Goal: Task Accomplishment & Management: Manage account settings

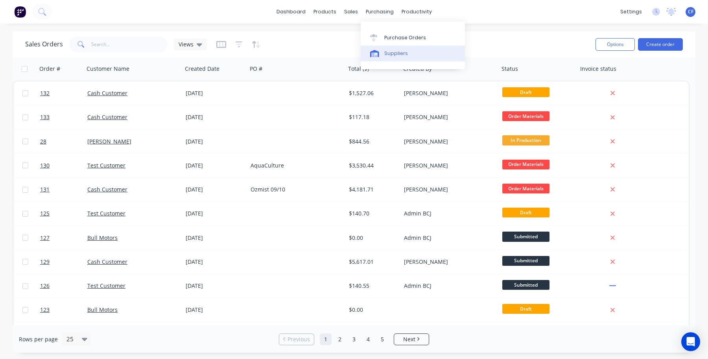
click at [392, 52] on div "Suppliers" at bounding box center [396, 53] width 24 height 7
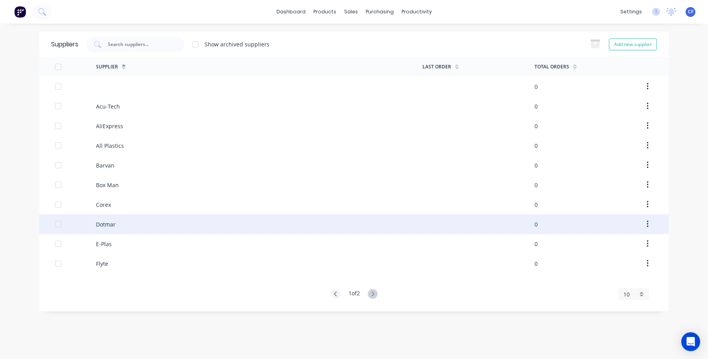
click at [107, 220] on div "Dotmar" at bounding box center [106, 224] width 20 height 8
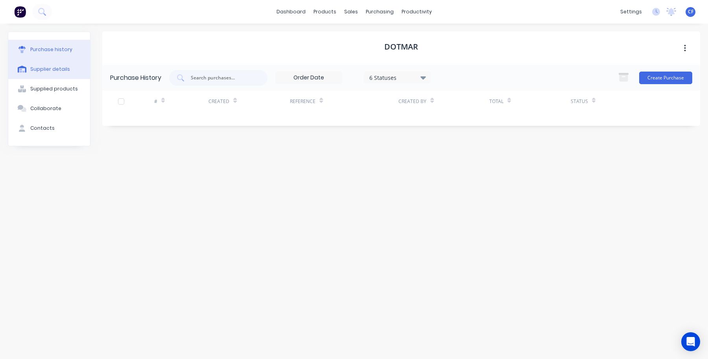
click at [52, 69] on div "Supplier details" at bounding box center [50, 69] width 40 height 7
select select "AU"
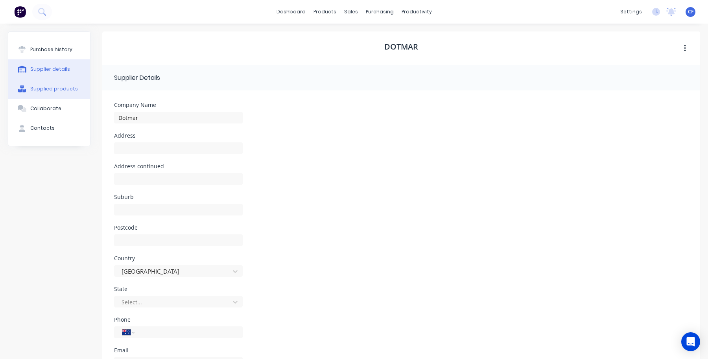
click at [58, 87] on div "Supplied products" at bounding box center [54, 88] width 48 height 7
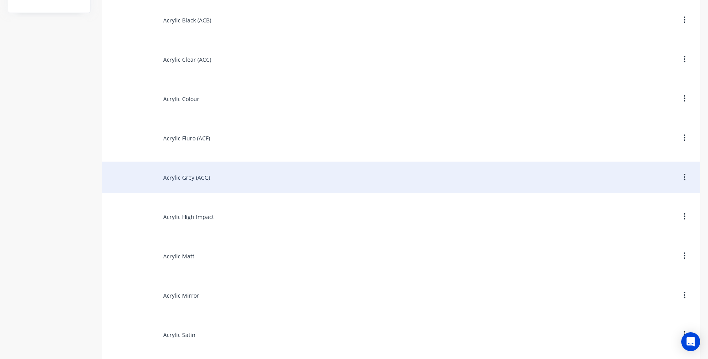
click at [189, 162] on div "Acrylic Grey (ACG)" at bounding box center [401, 177] width 598 height 31
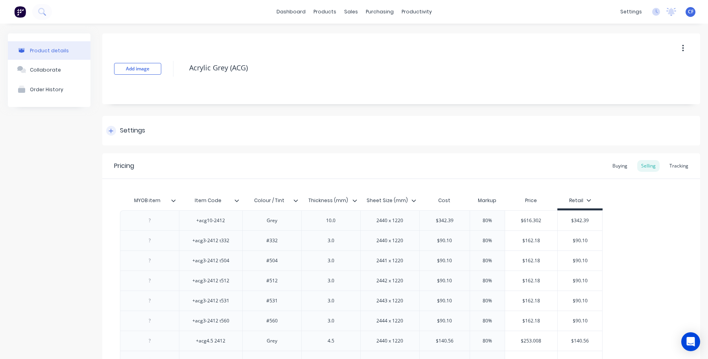
type textarea "x"
click at [36, 71] on div "Collaborate" at bounding box center [45, 70] width 31 height 6
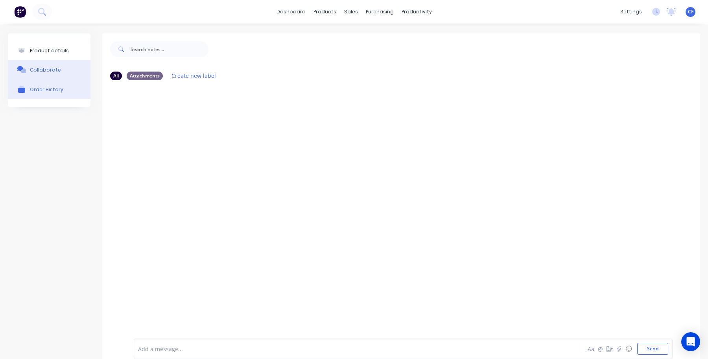
click at [41, 81] on button "Order History" at bounding box center [49, 89] width 83 height 20
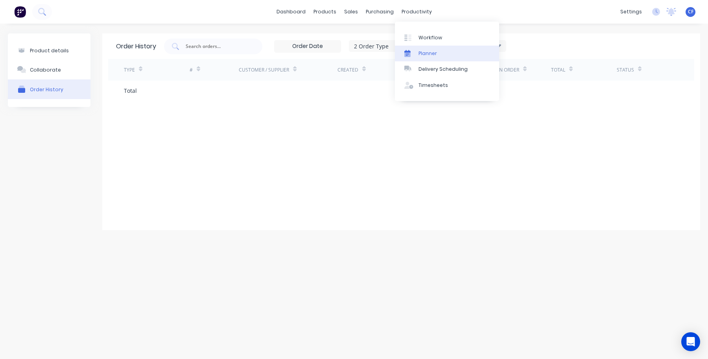
click at [425, 52] on div "Planner" at bounding box center [427, 53] width 18 height 7
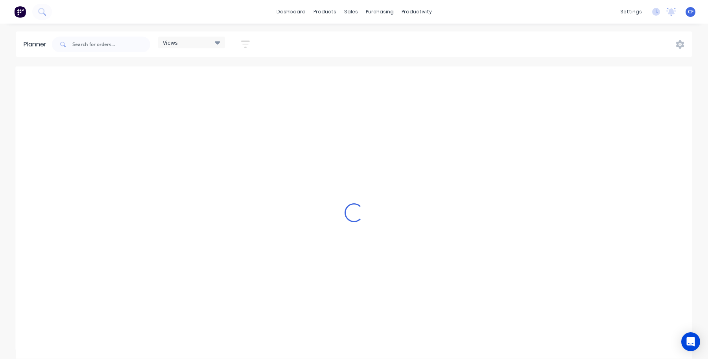
scroll to position [0, 755]
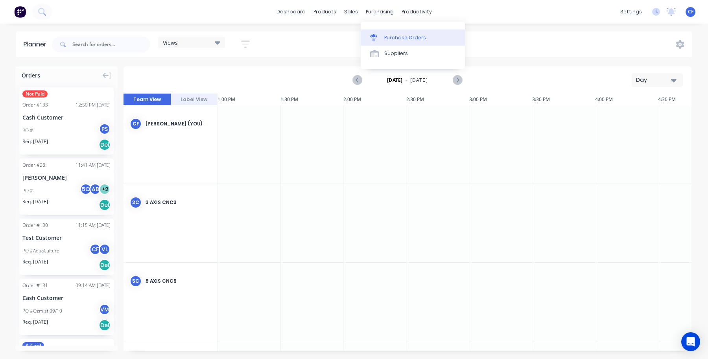
click at [386, 40] on div "Purchase Orders" at bounding box center [405, 37] width 42 height 7
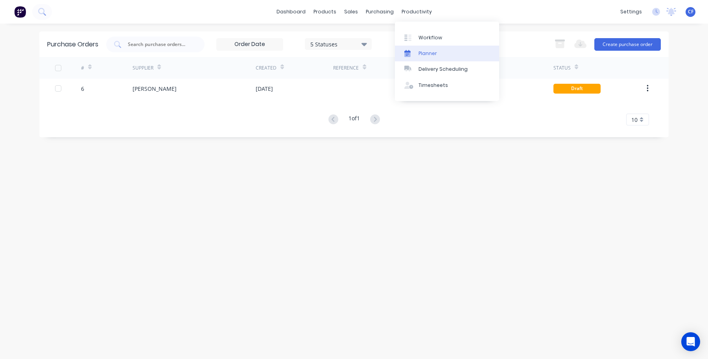
click at [423, 48] on link "Planner" at bounding box center [447, 54] width 104 height 16
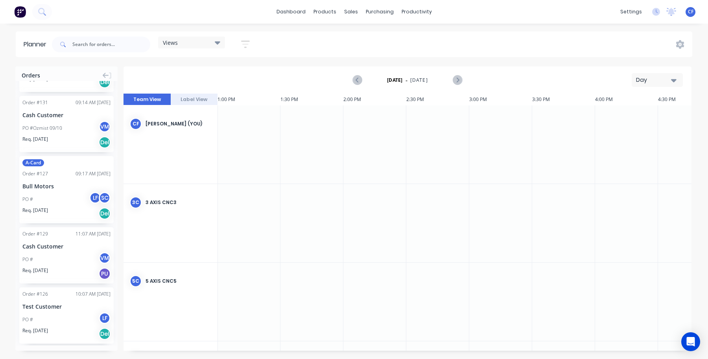
scroll to position [191, 0]
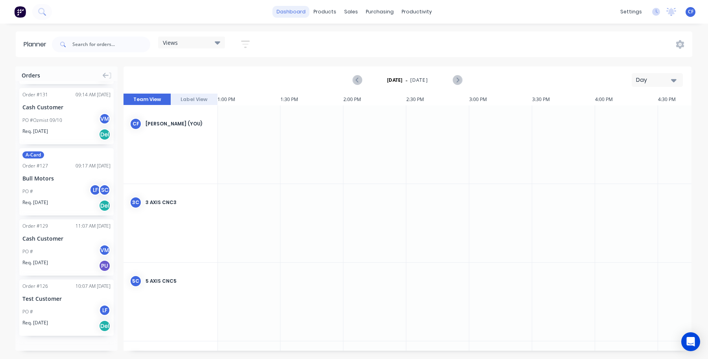
click at [300, 17] on link "dashboard" at bounding box center [290, 12] width 37 height 12
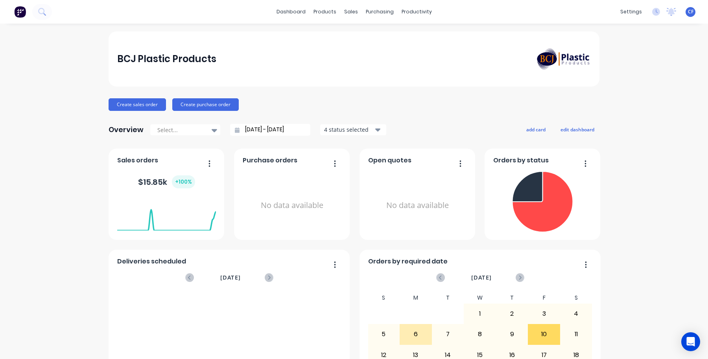
click at [343, 132] on div "4 status selected" at bounding box center [349, 129] width 50 height 8
click at [392, 119] on div "BCJ Plastic Products Create sales order Create purchase order Overview Select..…" at bounding box center [353, 236] width 491 height 410
click at [535, 130] on button "add card" at bounding box center [535, 129] width 29 height 10
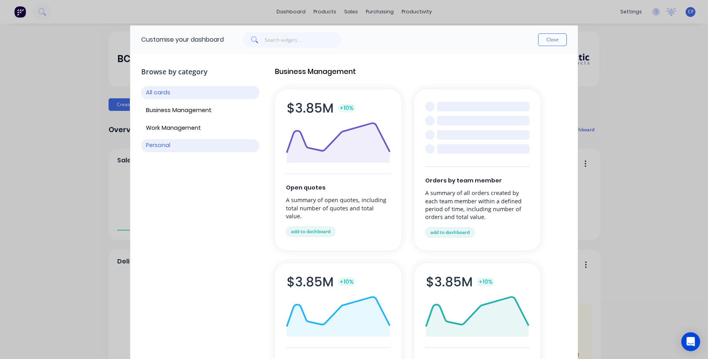
click at [167, 147] on button "Personal" at bounding box center [200, 145] width 118 height 13
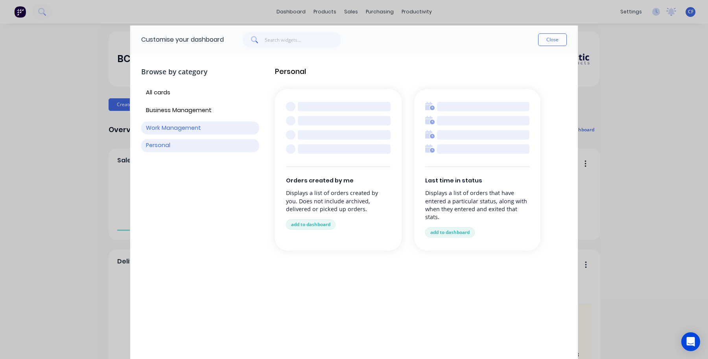
click at [184, 125] on button "Work Management" at bounding box center [200, 127] width 118 height 13
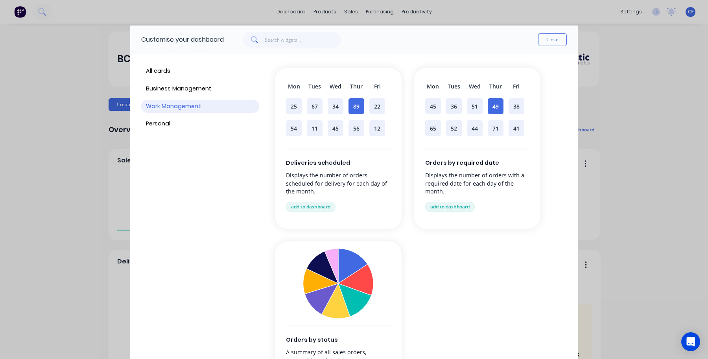
scroll to position [38, 0]
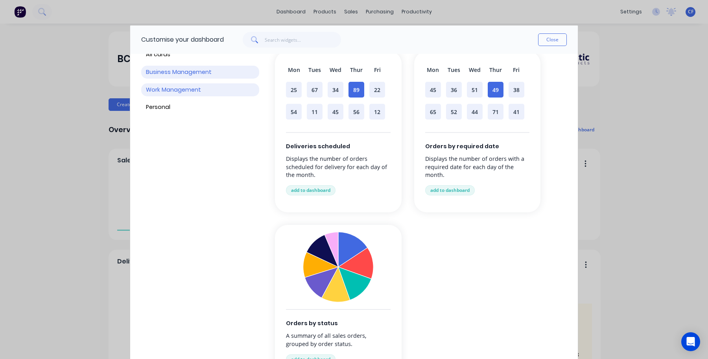
click at [204, 74] on button "Business Management" at bounding box center [200, 72] width 118 height 13
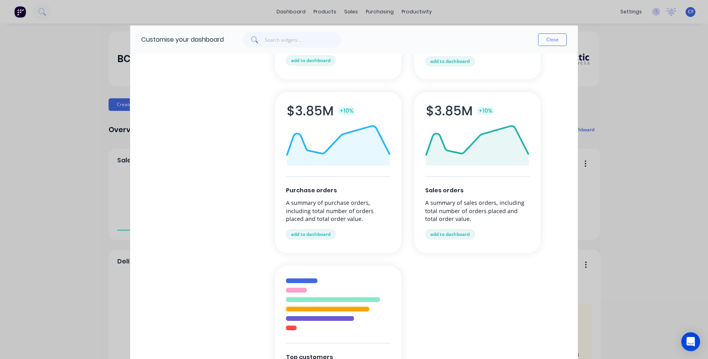
scroll to position [212, 0]
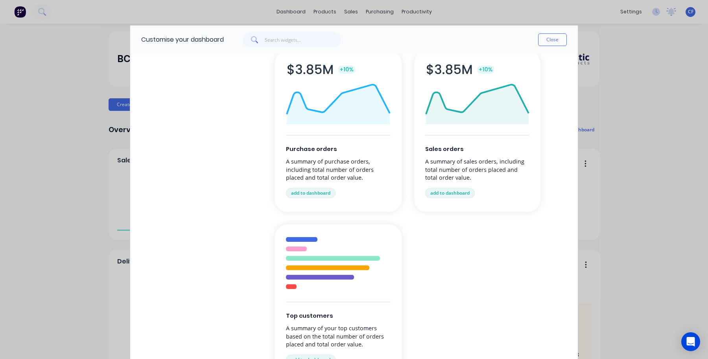
click at [296, 279] on div at bounding box center [320, 277] width 68 height 5
click at [311, 355] on button "add to dashboard" at bounding box center [311, 360] width 50 height 10
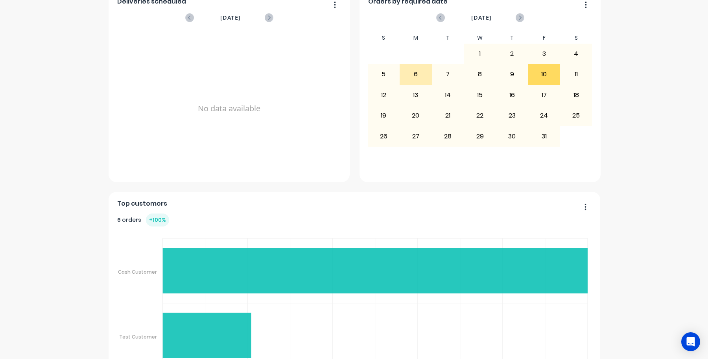
scroll to position [292, 0]
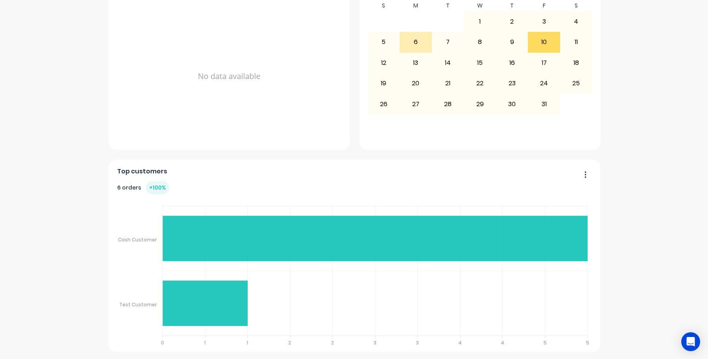
click at [584, 177] on button "button" at bounding box center [582, 175] width 17 height 12
click at [618, 197] on div "BCJ Plastic Products Create sales order Create purchase order Overview Select..…" at bounding box center [354, 45] width 708 height 612
click at [150, 188] on div "+ 100 %" at bounding box center [157, 187] width 23 height 13
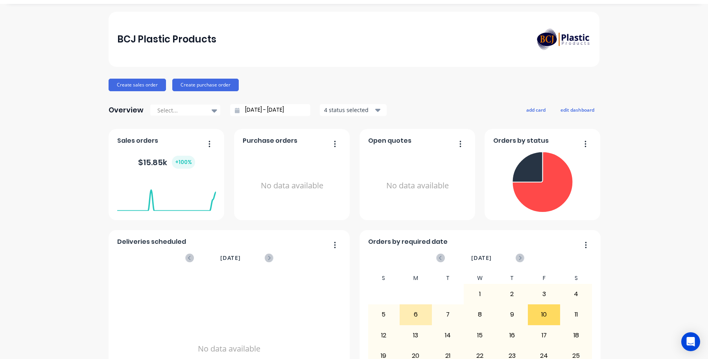
scroll to position [0, 0]
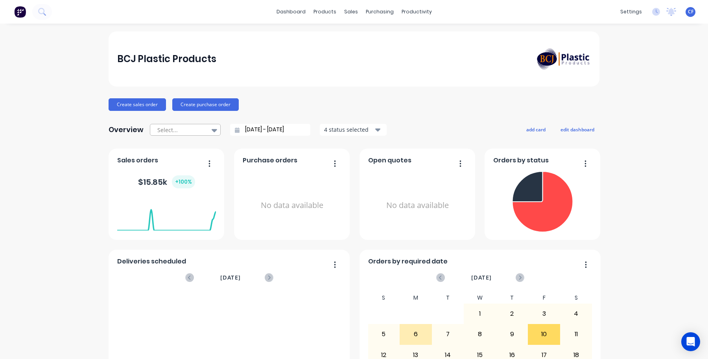
click at [199, 131] on div at bounding box center [181, 130] width 50 height 10
click at [176, 176] on div "Quarter to date" at bounding box center [185, 176] width 71 height 15
click at [195, 134] on div at bounding box center [181, 130] width 50 height 10
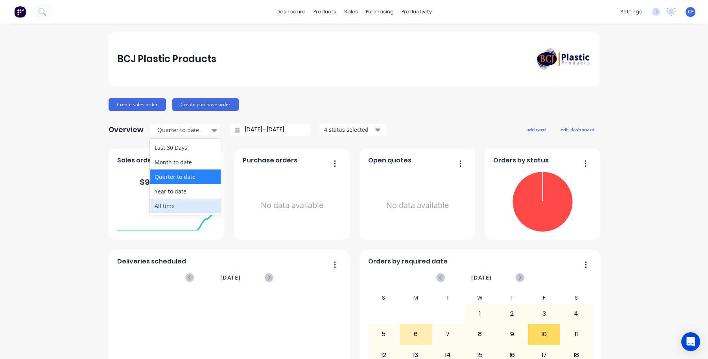
click at [177, 206] on div "All time" at bounding box center [185, 206] width 71 height 15
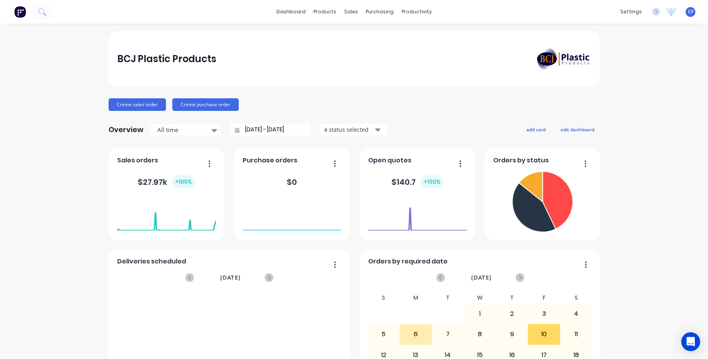
click at [216, 131] on div "All time 23/07/25 - 10/10/25 4 status selected" at bounding box center [268, 130] width 237 height 12
click at [211, 132] on icon at bounding box center [214, 130] width 6 height 9
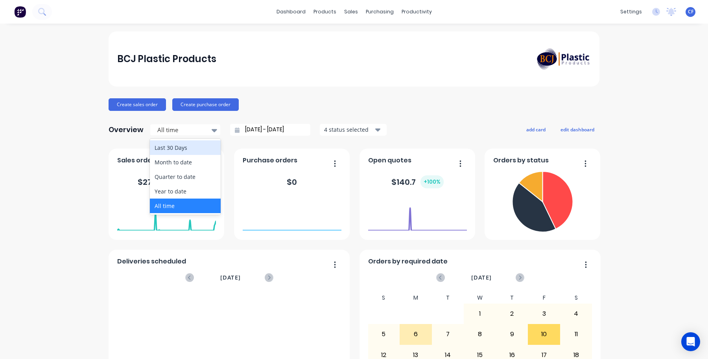
click at [197, 151] on div "Last 30 Days" at bounding box center [185, 147] width 71 height 15
type input "10/09/25 - 10/10/25"
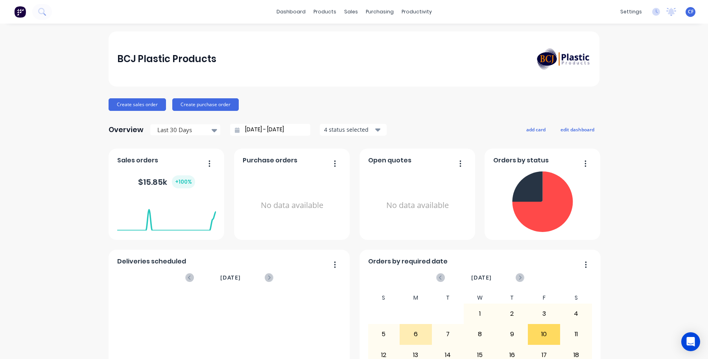
click at [200, 114] on div "BCJ Plastic Products Create sales order Create purchase order Overview Last 30 …" at bounding box center [353, 337] width 491 height 612
click at [200, 109] on button "Create purchase order" at bounding box center [205, 104] width 66 height 13
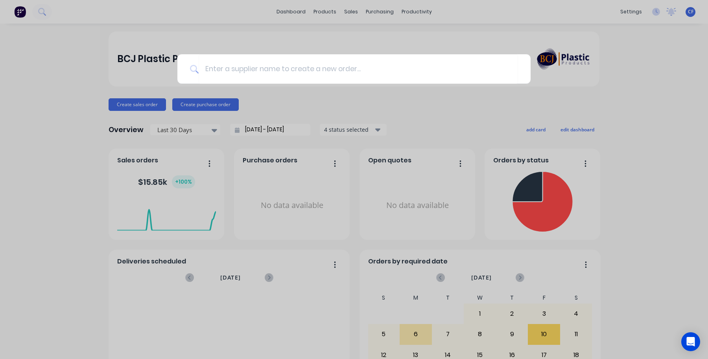
click at [232, 95] on div at bounding box center [354, 179] width 708 height 359
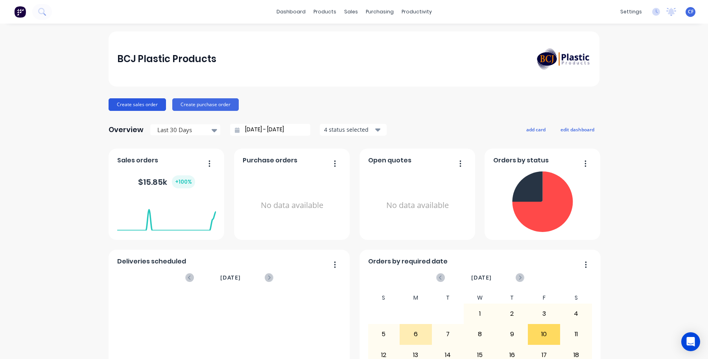
click at [110, 107] on button "Create sales order" at bounding box center [136, 104] width 57 height 13
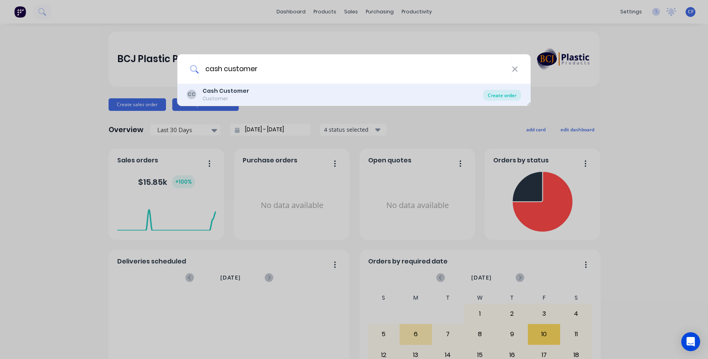
type input "cash customer"
click at [498, 91] on div "Create order" at bounding box center [502, 95] width 38 height 11
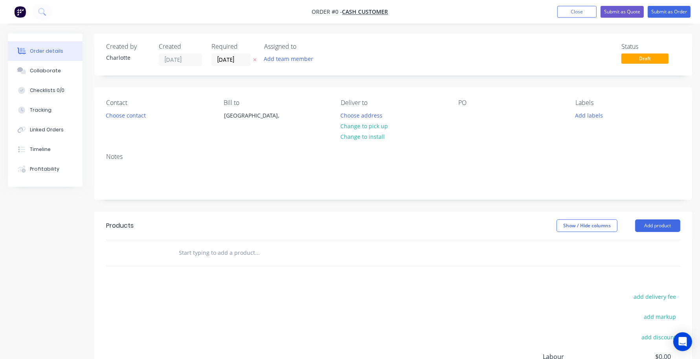
click at [644, 216] on header "Products Show / Hide columns Add product" at bounding box center [393, 225] width 598 height 28
click at [651, 224] on button "Add product" at bounding box center [657, 225] width 45 height 13
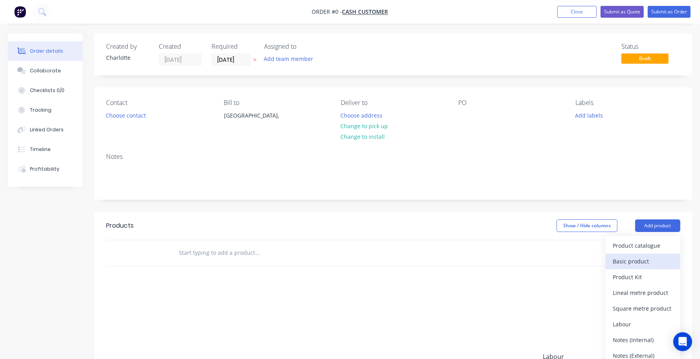
click at [635, 260] on div "Basic product" at bounding box center [643, 261] width 61 height 11
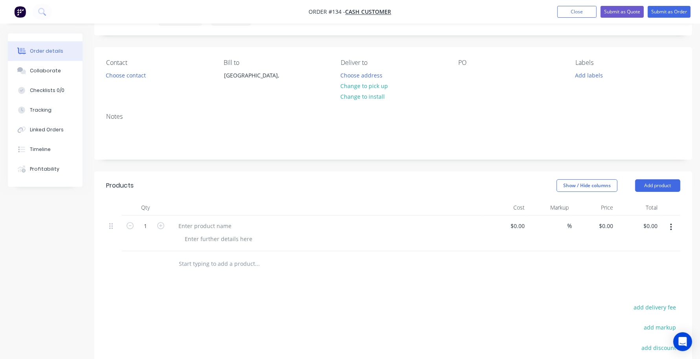
scroll to position [158, 0]
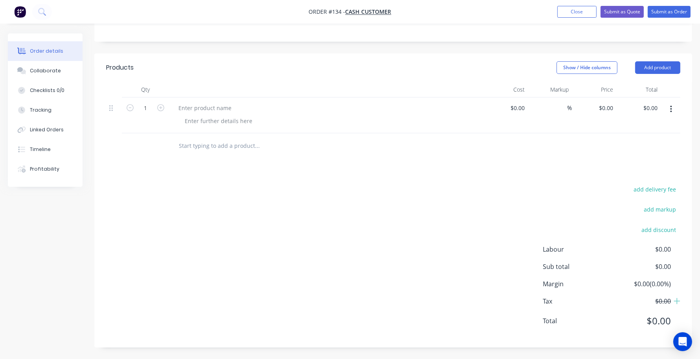
click at [667, 103] on button "button" at bounding box center [671, 109] width 18 height 14
click at [575, 9] on button "Close" at bounding box center [576, 12] width 39 height 12
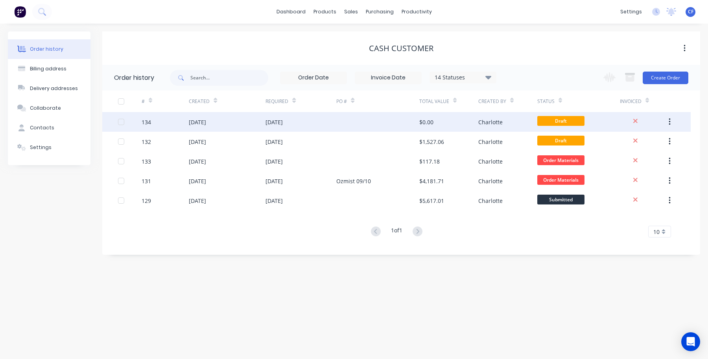
click at [411, 127] on div at bounding box center [377, 122] width 83 height 20
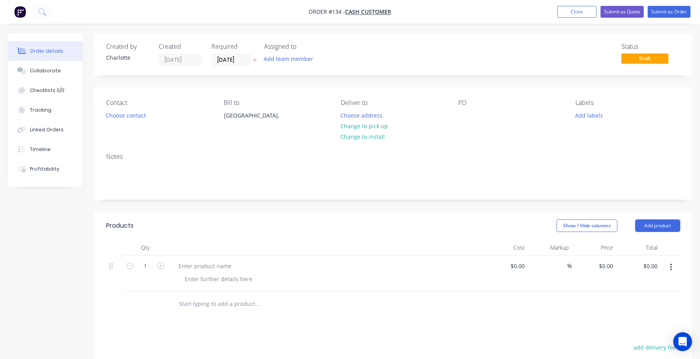
click at [576, 19] on nav "Order #134 - Cash Customer Add product Close Submit as Quote Submit as Order" at bounding box center [350, 12] width 700 height 24
click at [575, 12] on button "Close" at bounding box center [576, 12] width 39 height 12
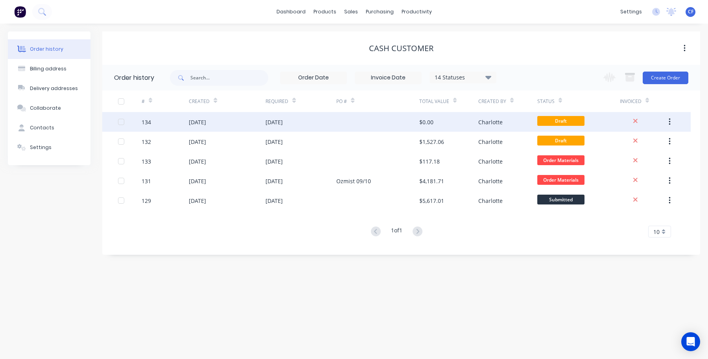
click at [667, 124] on button "button" at bounding box center [669, 122] width 18 height 14
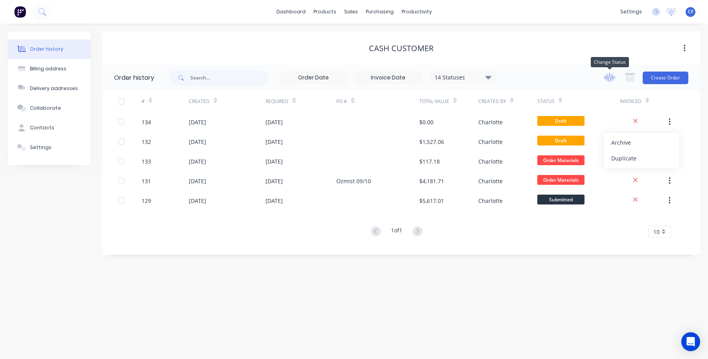
click at [611, 78] on icon "button" at bounding box center [609, 77] width 12 height 10
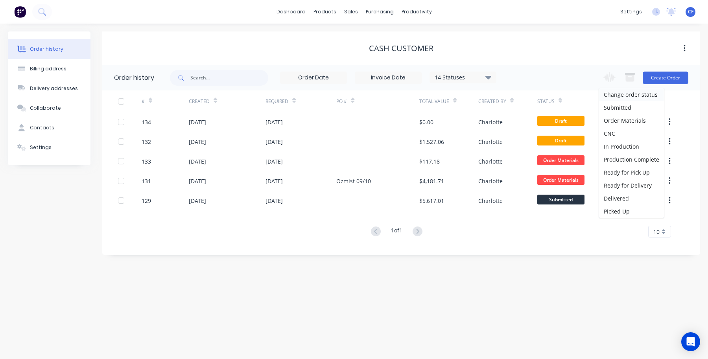
click at [578, 304] on div "Order history Billing address Delivery addresses Collaborate Contacts Settings …" at bounding box center [354, 191] width 708 height 335
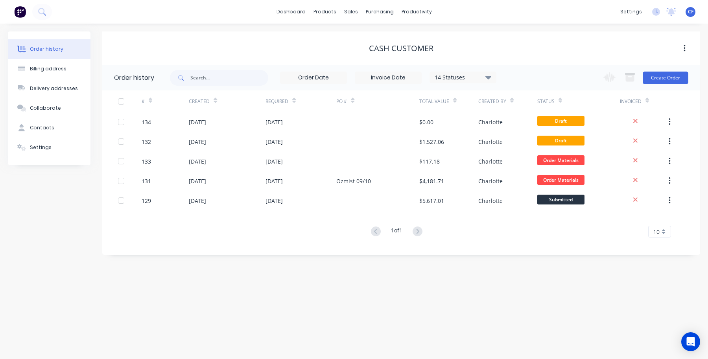
click at [496, 75] on div "14 Statuses" at bounding box center [463, 77] width 66 height 9
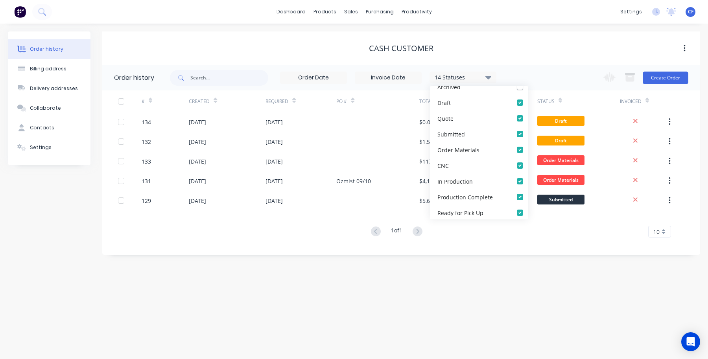
scroll to position [149, 0]
click at [378, 351] on div "Order history Billing address Delivery addresses Collaborate Contacts Settings …" at bounding box center [354, 191] width 708 height 335
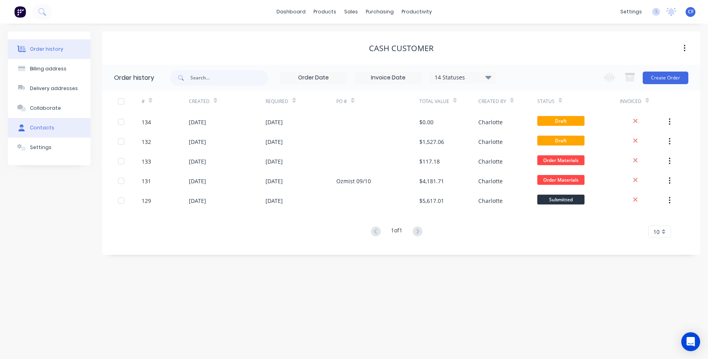
click at [36, 131] on div "Contacts" at bounding box center [42, 127] width 24 height 7
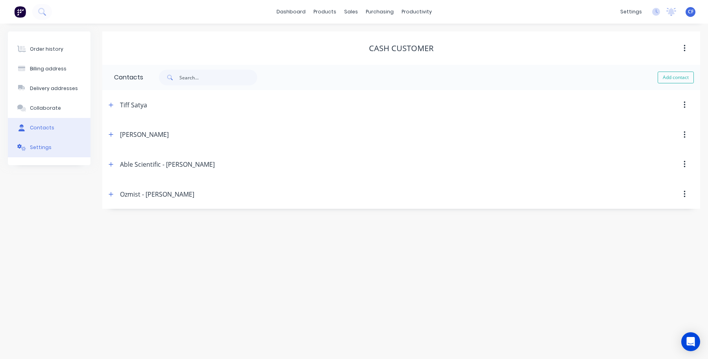
click at [79, 146] on button "Settings" at bounding box center [49, 148] width 83 height 20
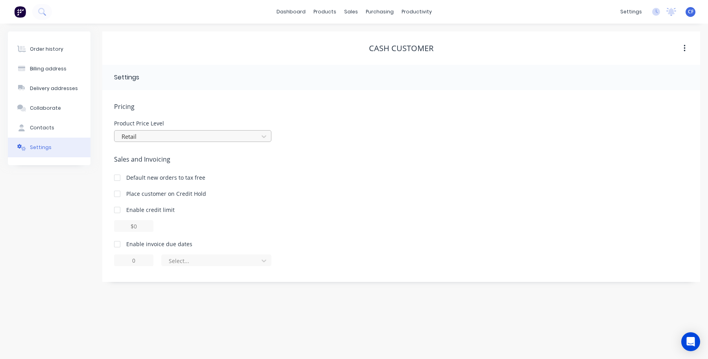
click at [160, 132] on div at bounding box center [188, 137] width 134 height 10
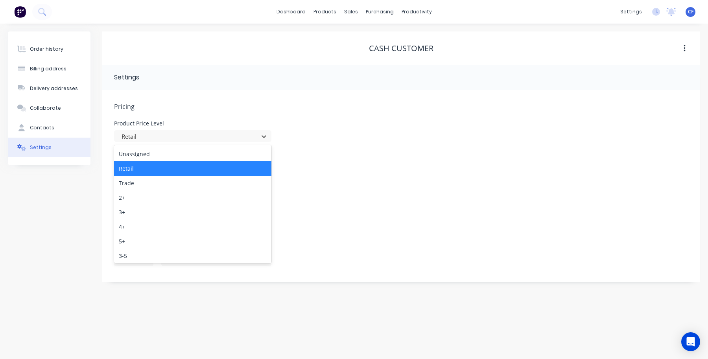
click at [170, 162] on div "Retail" at bounding box center [192, 168] width 157 height 15
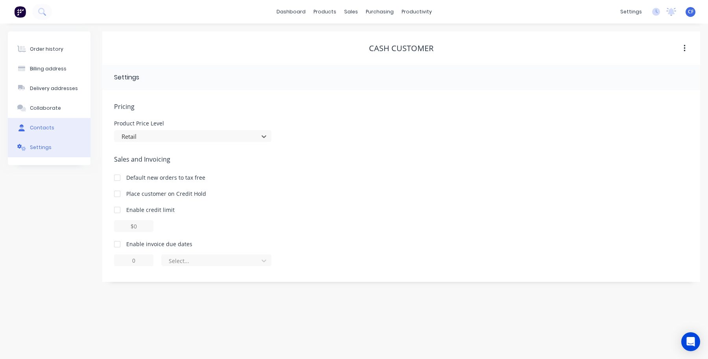
click at [40, 126] on div "Contacts" at bounding box center [42, 127] width 24 height 7
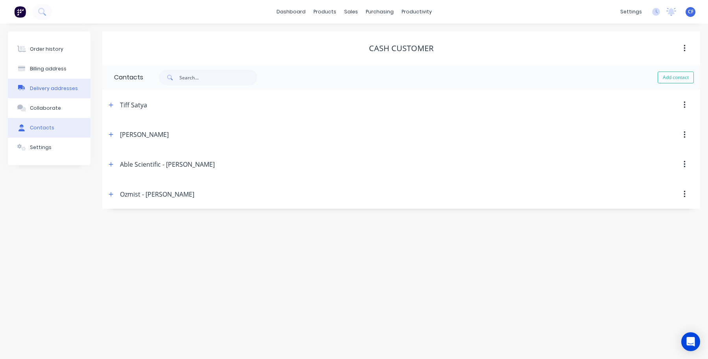
click at [46, 80] on button "Delivery addresses" at bounding box center [49, 89] width 83 height 20
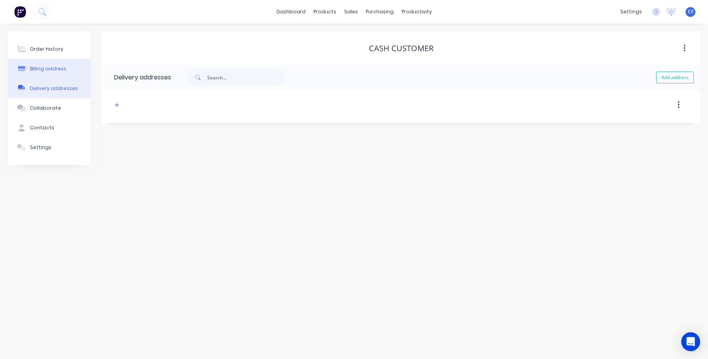
click at [48, 70] on div "Billing address" at bounding box center [48, 68] width 37 height 7
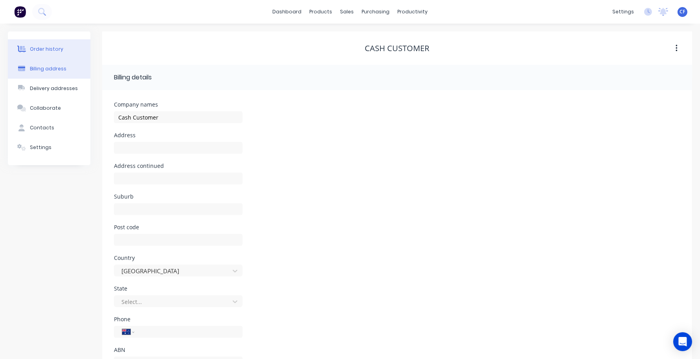
click at [54, 46] on div "Order history" at bounding box center [46, 49] width 33 height 7
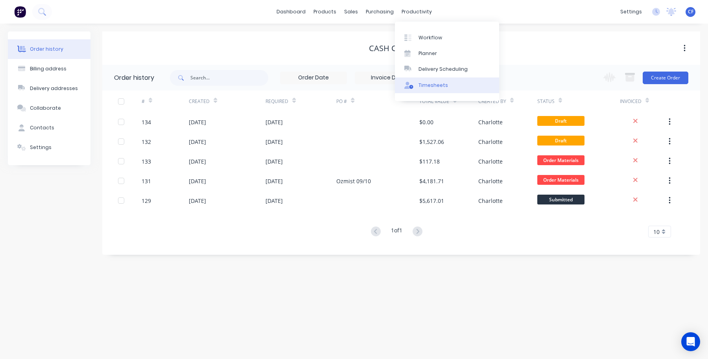
click at [423, 83] on div "Timesheets" at bounding box center [432, 85] width 29 height 7
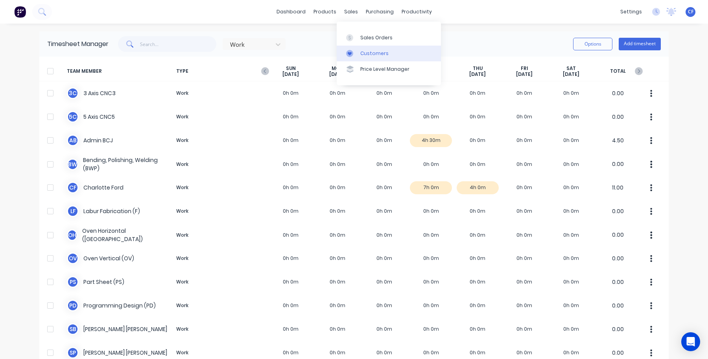
click at [357, 46] on link "Customers" at bounding box center [388, 54] width 104 height 16
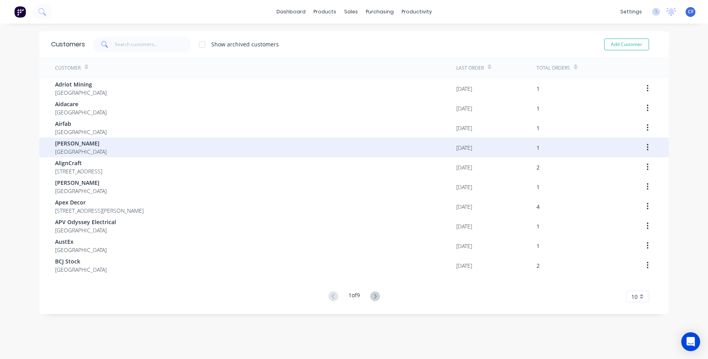
click at [88, 148] on div "Alex Australia" at bounding box center [255, 148] width 401 height 20
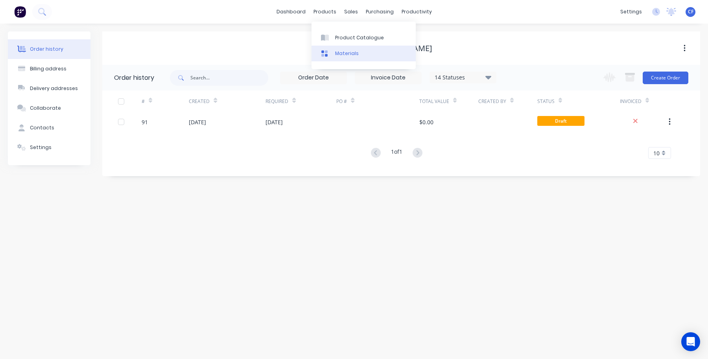
click at [341, 53] on div "Materials" at bounding box center [347, 53] width 24 height 7
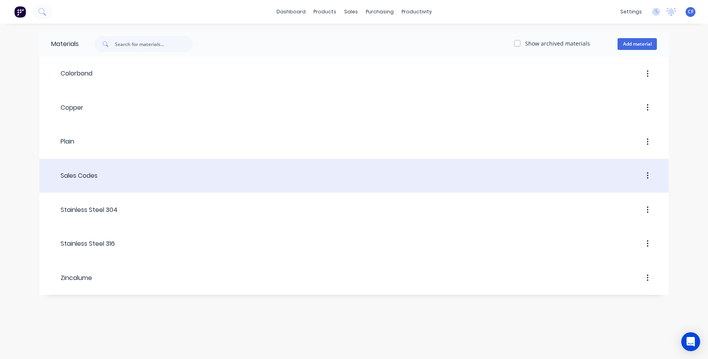
click at [97, 179] on div "Sales Codes" at bounding box center [74, 175] width 46 height 9
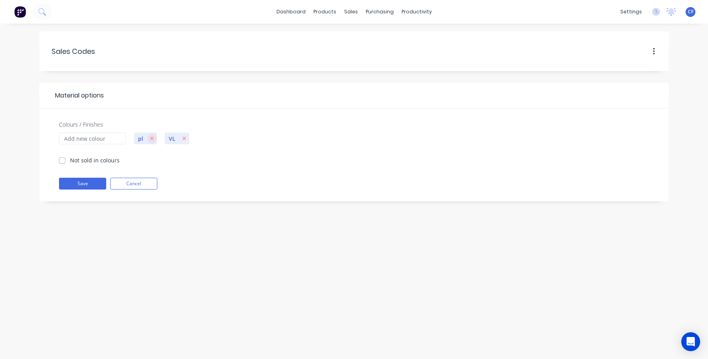
click at [154, 134] on button "button" at bounding box center [152, 139] width 10 height 10
click at [149, 140] on button "button" at bounding box center [154, 139] width 10 height 10
click at [124, 187] on button "Cancel" at bounding box center [133, 184] width 47 height 12
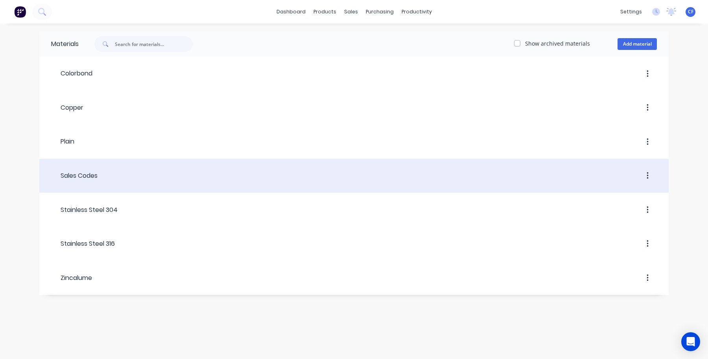
click at [645, 181] on button "button" at bounding box center [647, 176] width 18 height 14
click at [305, 168] on header "Sales Codes Duplicate Archive" at bounding box center [353, 176] width 629 height 30
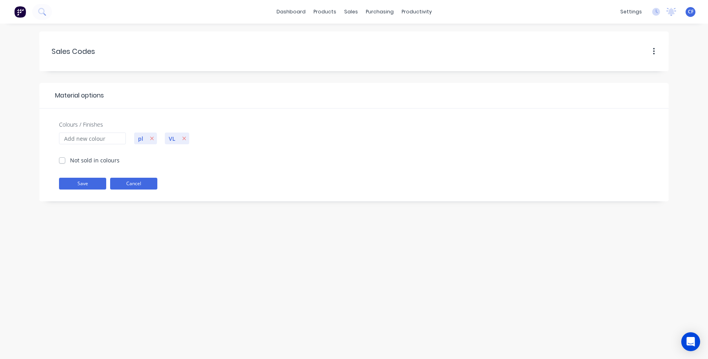
click at [125, 181] on button "Cancel" at bounding box center [133, 184] width 47 height 12
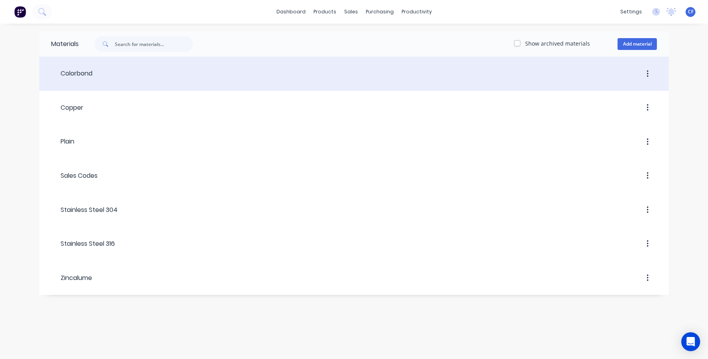
click at [47, 66] on header "Colorbond" at bounding box center [353, 74] width 629 height 30
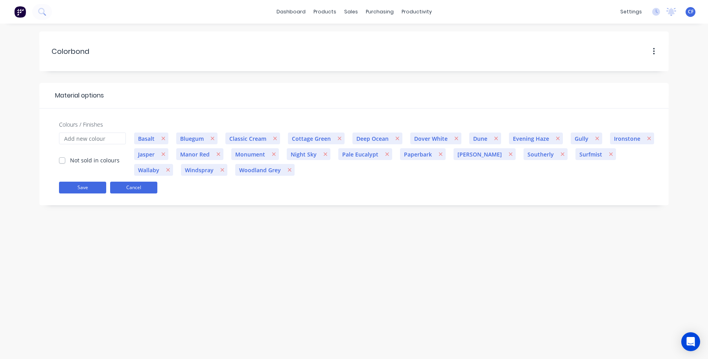
click at [118, 186] on button "Cancel" at bounding box center [133, 188] width 47 height 12
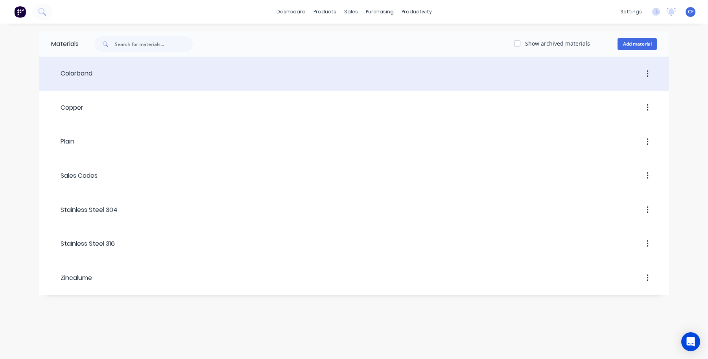
click at [88, 76] on div "Colorbond" at bounding box center [71, 73] width 41 height 9
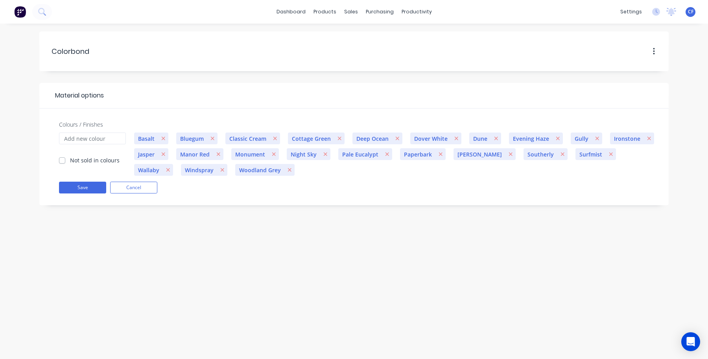
click at [73, 158] on label "Not sold in colours" at bounding box center [95, 160] width 50 height 8
click at [65, 158] on input "Not sold in colours" at bounding box center [62, 159] width 6 height 7
click at [66, 166] on div "Colours / Finishes Not sold in colours" at bounding box center [92, 150] width 75 height 60
click at [65, 158] on div "Not sold in colours" at bounding box center [89, 160] width 61 height 8
click at [59, 156] on input "Not sold in colours" at bounding box center [62, 159] width 6 height 7
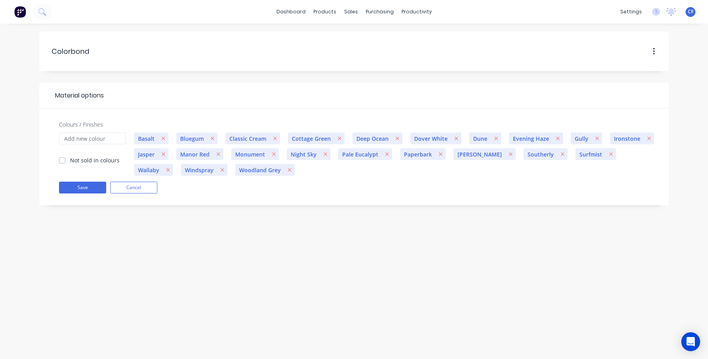
checkbox input "false"
click at [126, 188] on button "Cancel" at bounding box center [133, 188] width 47 height 12
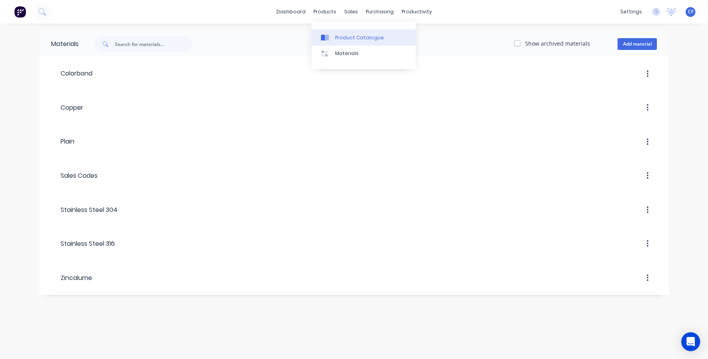
click at [324, 41] on link "Product Catalogue" at bounding box center [363, 37] width 104 height 16
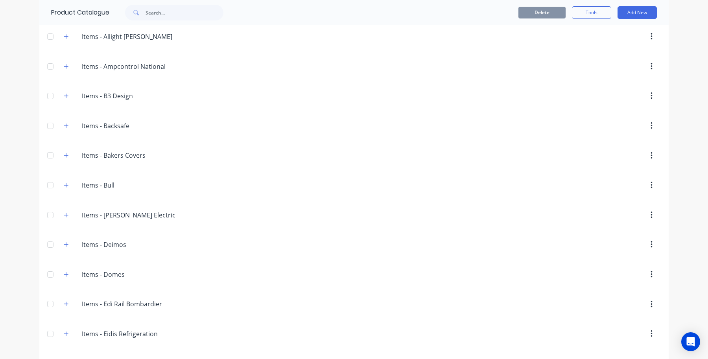
scroll to position [409, 0]
click at [61, 156] on button "button" at bounding box center [66, 154] width 10 height 10
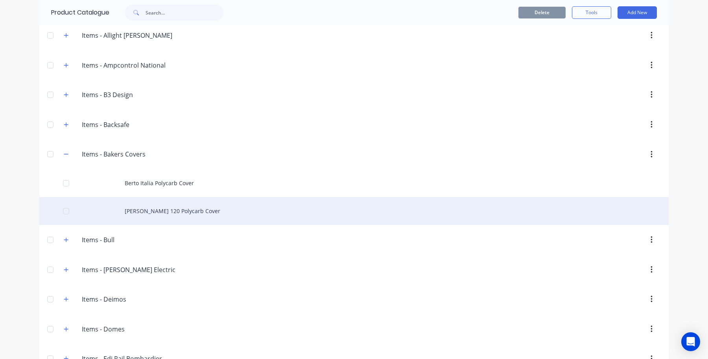
click at [120, 200] on div "Vela 120 Polycarb Cover" at bounding box center [353, 211] width 629 height 28
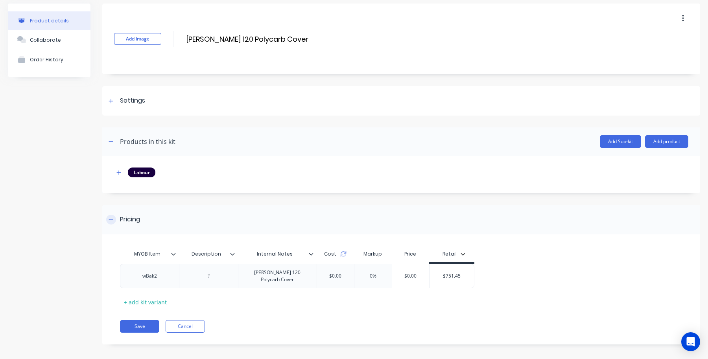
scroll to position [29, 0]
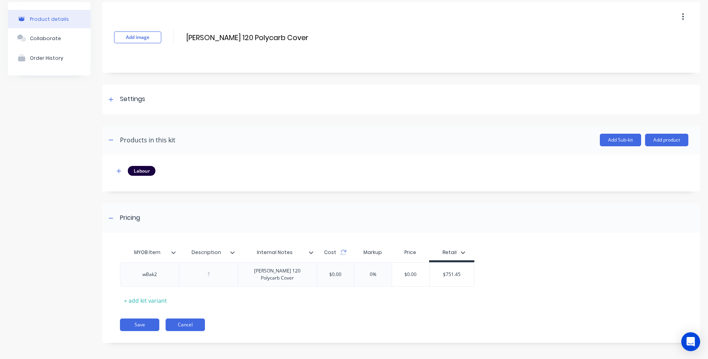
click at [175, 319] on button "Cancel" at bounding box center [184, 324] width 39 height 13
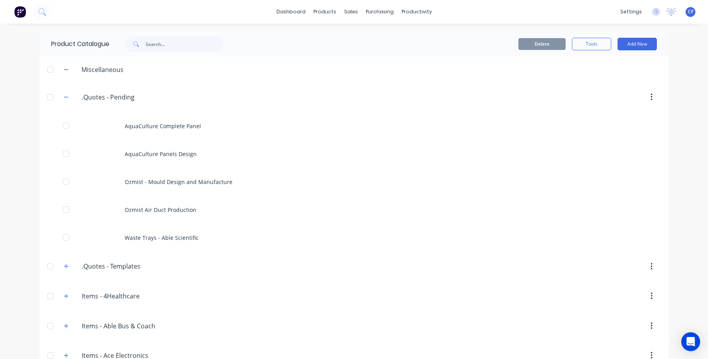
scroll to position [0, 0]
click at [428, 42] on link "Workflow" at bounding box center [443, 37] width 104 height 16
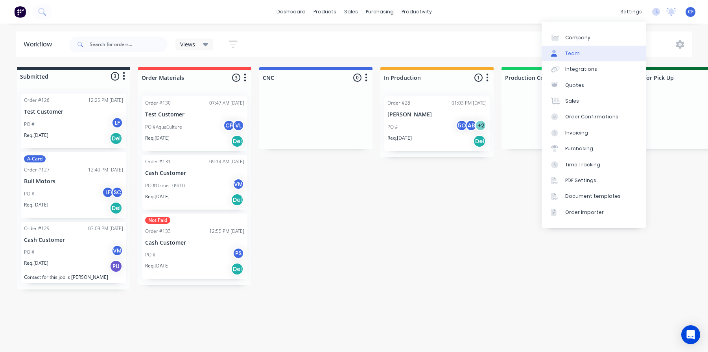
click at [582, 60] on link "Team" at bounding box center [593, 54] width 104 height 16
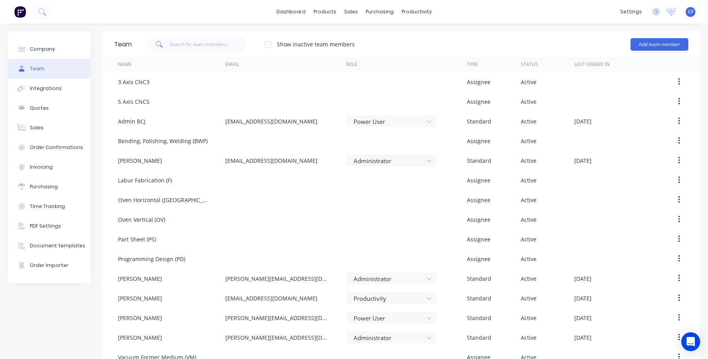
click at [686, 10] on div "CF BCJ Plastic Products Charlotte Ford Administrator Profile Sign out" at bounding box center [690, 12] width 10 height 10
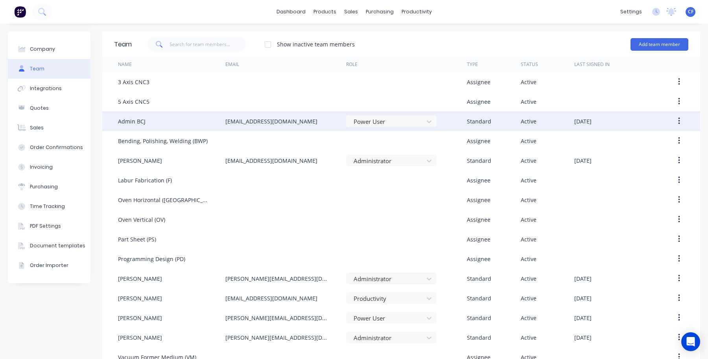
click at [682, 121] on div "Admin BCJ admin@bcjplastics.com.au Power User Standard Active August 25th 2025" at bounding box center [401, 121] width 598 height 20
click at [678, 117] on icon "button" at bounding box center [679, 121] width 2 height 9
click at [660, 138] on div "Edit" at bounding box center [650, 141] width 61 height 11
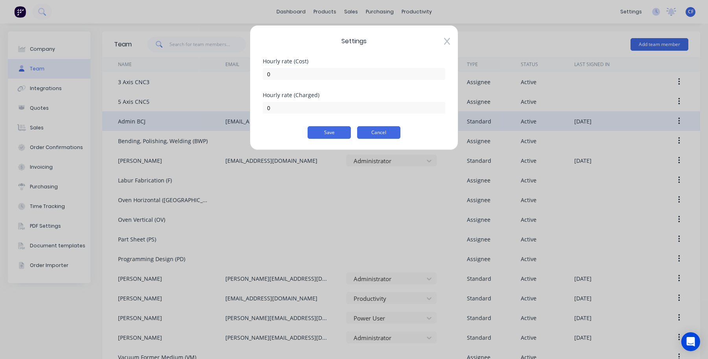
click at [369, 132] on button "Cancel" at bounding box center [378, 132] width 43 height 13
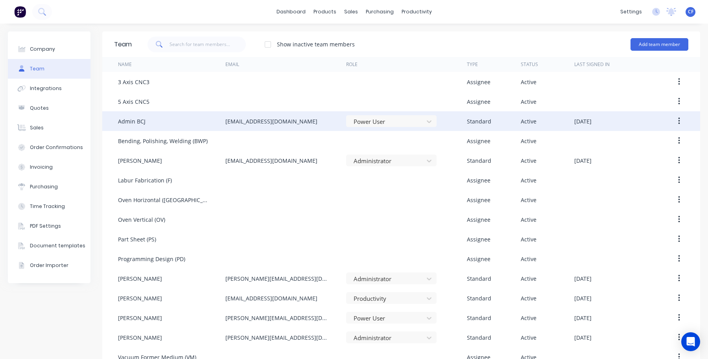
click at [138, 119] on div "Admin BCJ" at bounding box center [132, 121] width 28 height 8
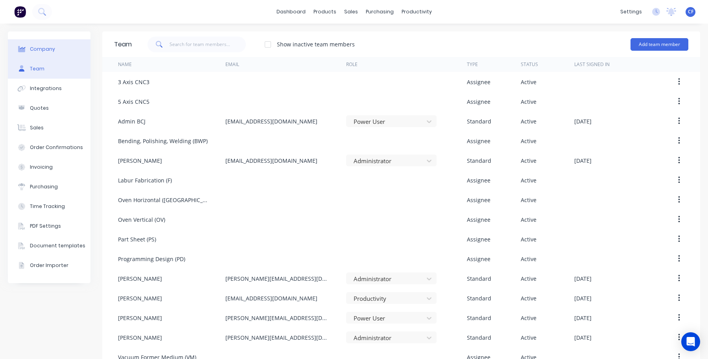
click at [34, 48] on div "Company" at bounding box center [42, 49] width 25 height 7
select select "AU"
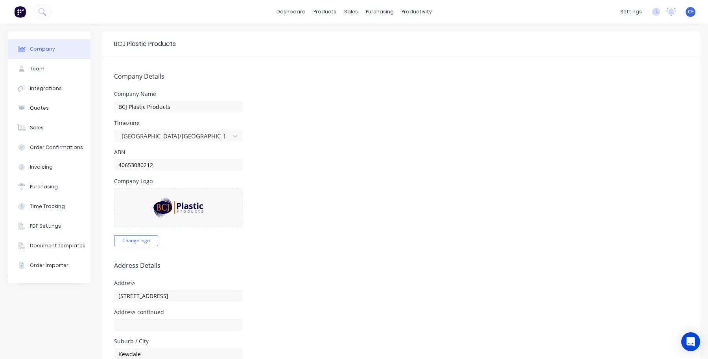
click at [274, 190] on div "Company Logo Change logo" at bounding box center [401, 212] width 574 height 68
click at [685, 16] on div "CF BCJ Plastic Products Charlotte Ford Administrator Profile Sign out" at bounding box center [690, 12] width 10 height 10
click at [667, 10] on icon at bounding box center [671, 12] width 10 height 8
click at [688, 10] on span "CF" at bounding box center [691, 11] width 6 height 7
click at [622, 81] on button "Profile" at bounding box center [641, 83] width 104 height 16
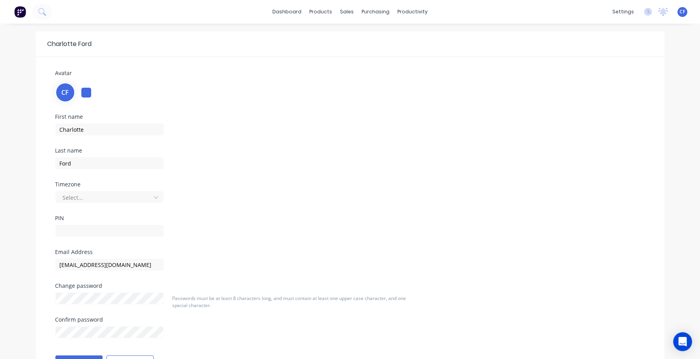
click at [90, 94] on div at bounding box center [86, 93] width 10 height 10
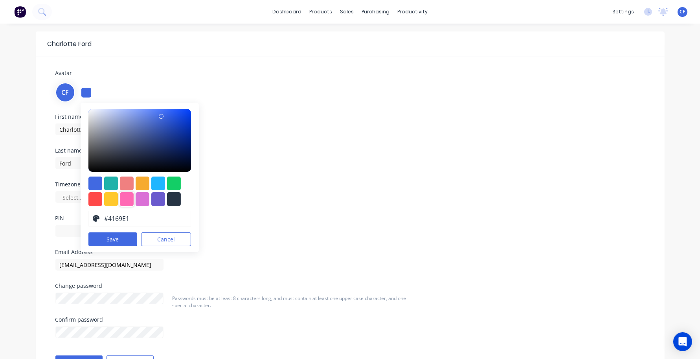
click at [129, 203] on div at bounding box center [127, 199] width 14 height 14
type input "#ff69b4"
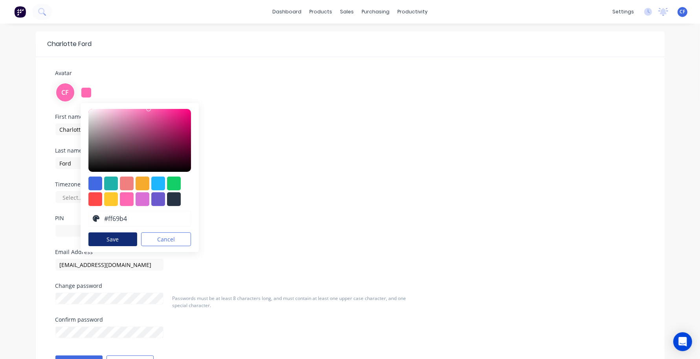
click at [120, 238] on button "Save" at bounding box center [112, 239] width 49 height 14
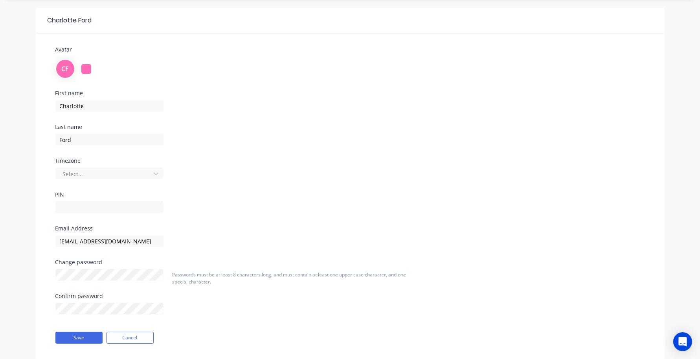
scroll to position [44, 0]
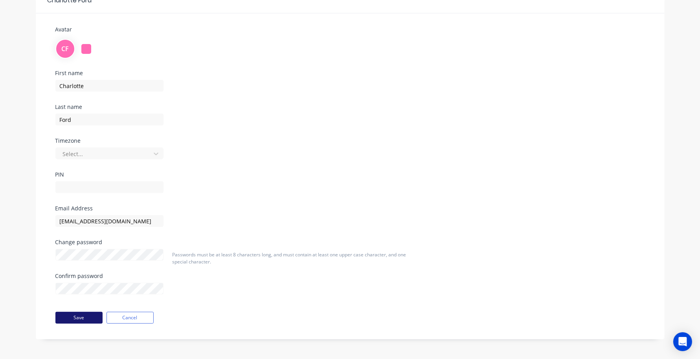
click at [72, 316] on button "Save" at bounding box center [78, 318] width 47 height 12
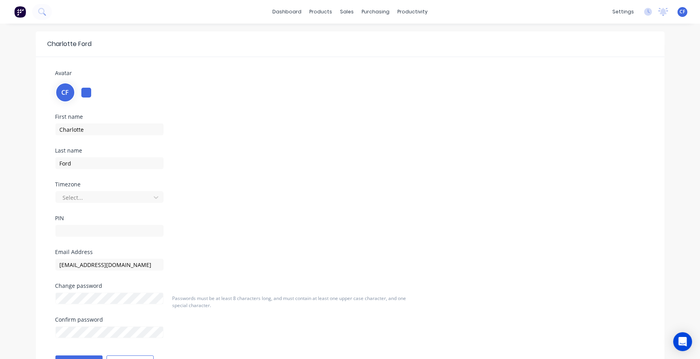
click at [81, 92] on div at bounding box center [86, 93] width 10 height 10
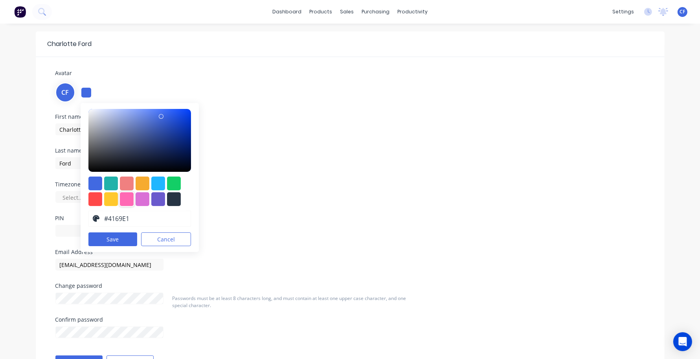
click at [126, 201] on div at bounding box center [127, 199] width 14 height 14
type input "#ff69b4"
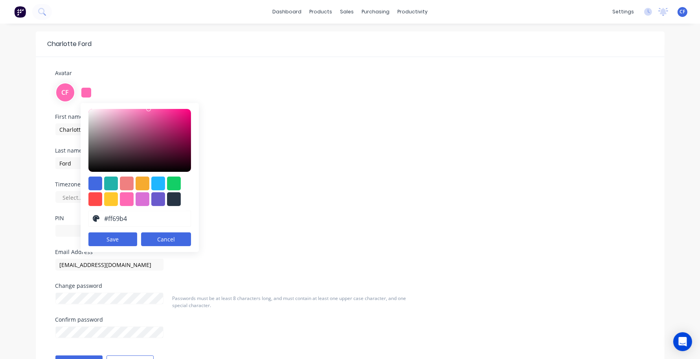
click at [172, 246] on button "Cancel" at bounding box center [166, 239] width 50 height 14
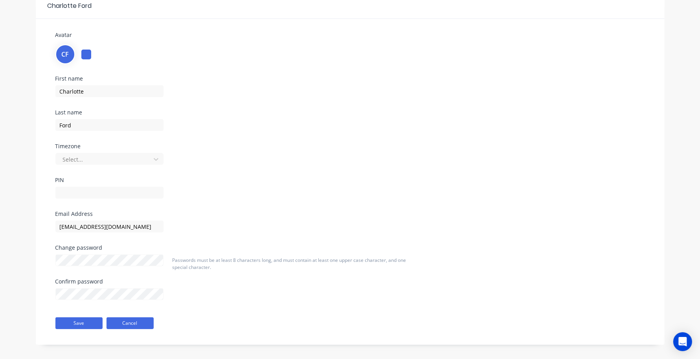
scroll to position [44, 0]
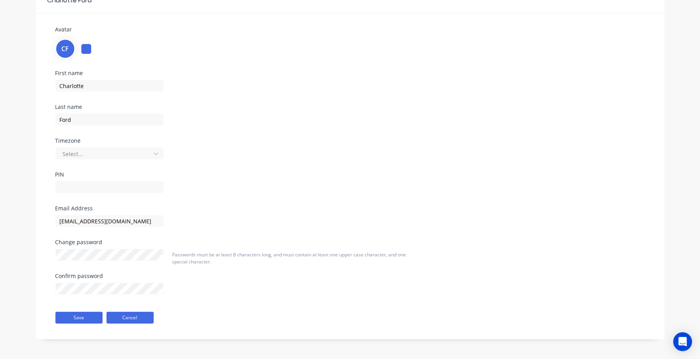
click at [138, 317] on button "Cancel" at bounding box center [130, 318] width 47 height 12
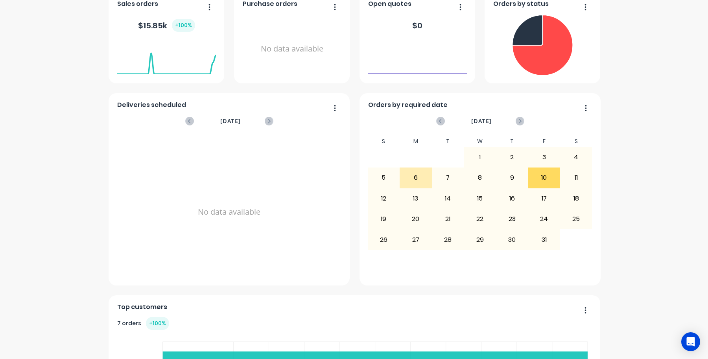
scroll to position [158, 0]
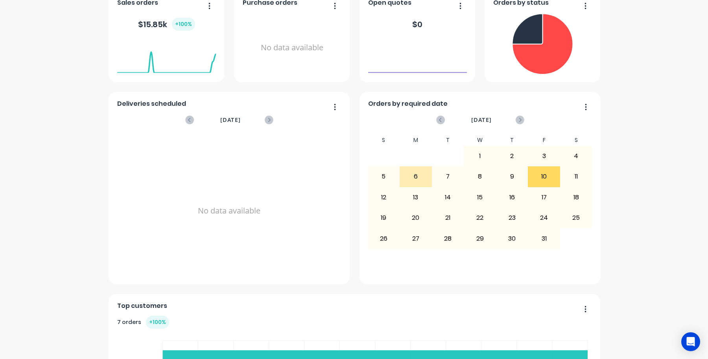
click at [329, 107] on button "button" at bounding box center [332, 107] width 17 height 12
click at [306, 128] on div "Delete" at bounding box center [302, 126] width 61 height 11
click at [320, 170] on div "Purchase orders No data available Sales orders $ 15.85k + 100 % Orders by statu…" at bounding box center [353, 238] width 491 height 495
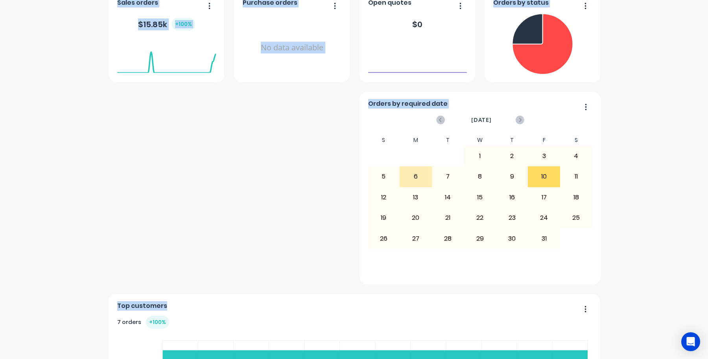
drag, startPoint x: 182, startPoint y: 312, endPoint x: 221, endPoint y: 148, distance: 168.2
click at [221, 148] on div "Purchase orders No data available Sales orders $ 15.85k + 100 % Orders by statu…" at bounding box center [353, 238] width 491 height 495
click at [465, 107] on div "Orders by required date" at bounding box center [480, 105] width 224 height 11
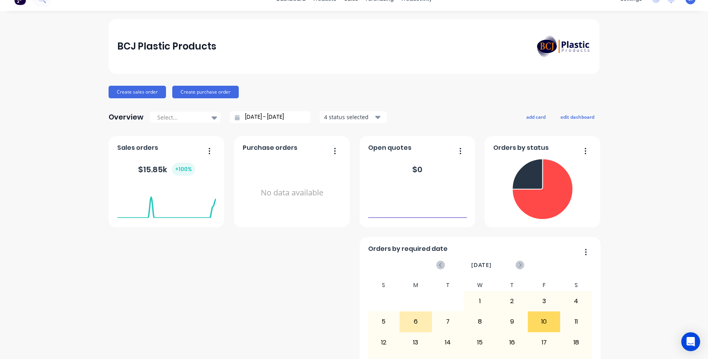
scroll to position [0, 0]
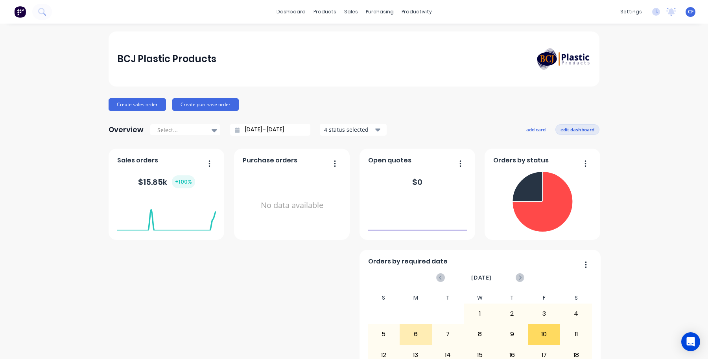
click at [570, 134] on button "edit dashboard" at bounding box center [577, 129] width 44 height 10
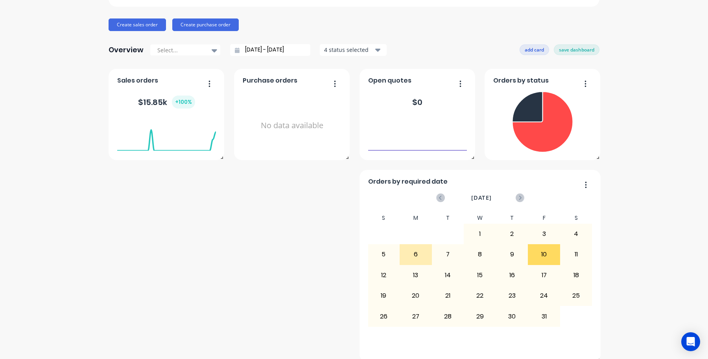
click at [536, 49] on button "add card" at bounding box center [533, 49] width 29 height 10
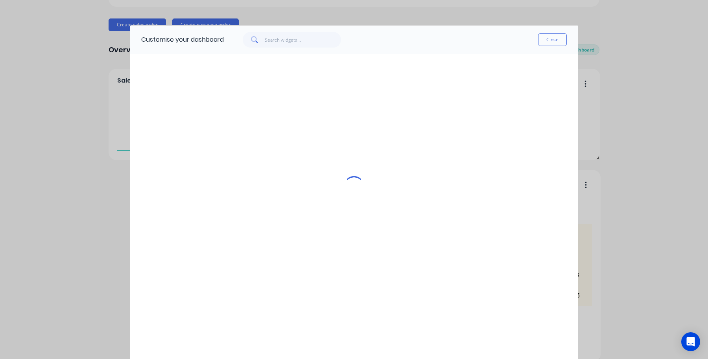
scroll to position [81, 0]
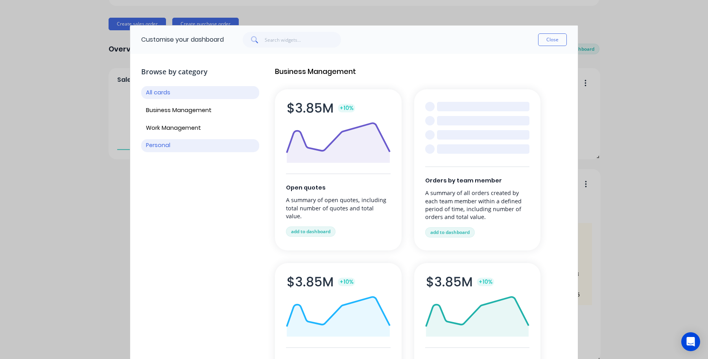
click at [184, 142] on button "Personal" at bounding box center [200, 145] width 118 height 13
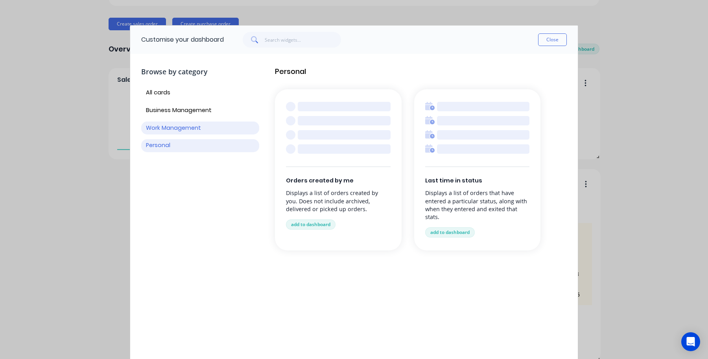
click at [187, 125] on button "Work Management" at bounding box center [200, 127] width 118 height 13
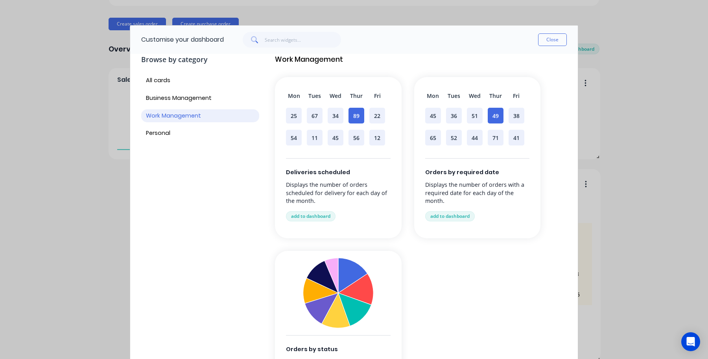
scroll to position [38, 0]
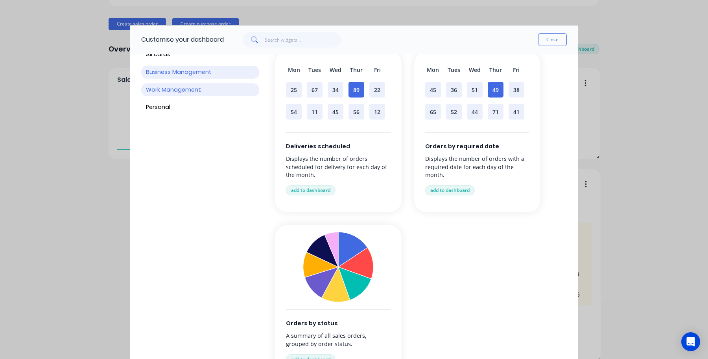
click at [164, 70] on button "Business Management" at bounding box center [200, 72] width 118 height 13
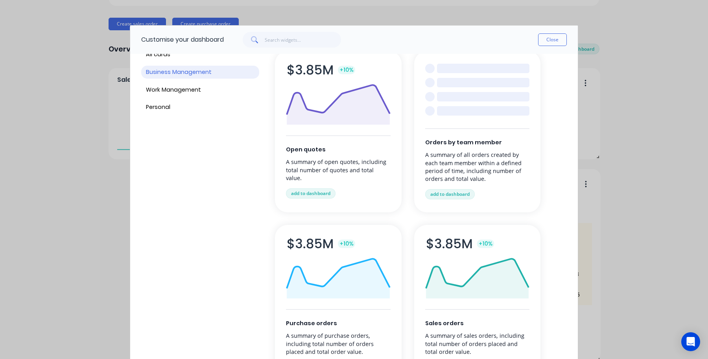
click at [173, 115] on div "Browse by category All cards Business Management Work Management Personal" at bounding box center [200, 298] width 118 height 553
click at [172, 106] on button "Personal" at bounding box center [200, 107] width 118 height 13
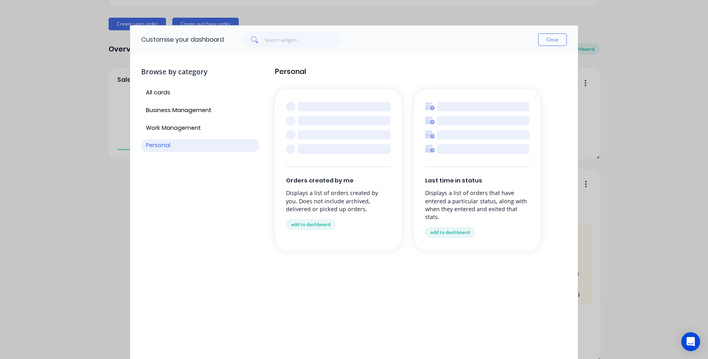
scroll to position [0, 0]
click at [461, 224] on div "Last time in status Displays a list of orders that have entered a particular st…" at bounding box center [477, 169] width 127 height 161
click at [451, 221] on div "Last time in status Displays a list of orders that have entered a particular st…" at bounding box center [477, 169] width 127 height 161
click at [452, 230] on button "add to dashboard" at bounding box center [450, 232] width 50 height 10
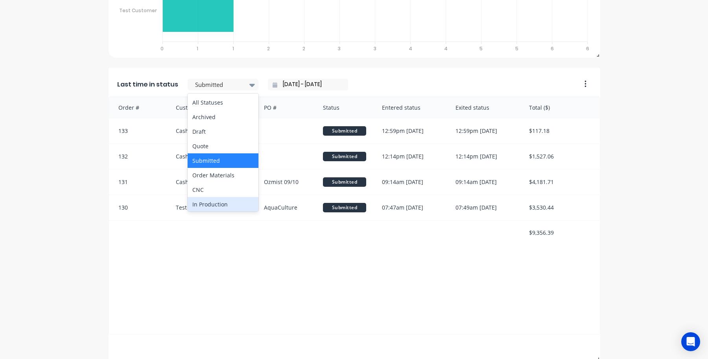
scroll to position [583, 0]
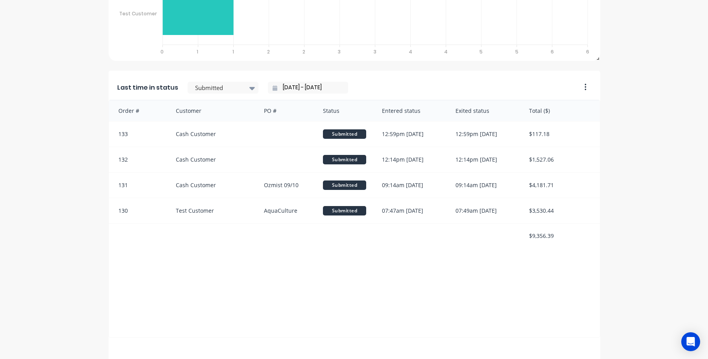
drag, startPoint x: 555, startPoint y: 89, endPoint x: 612, endPoint y: 107, distance: 60.1
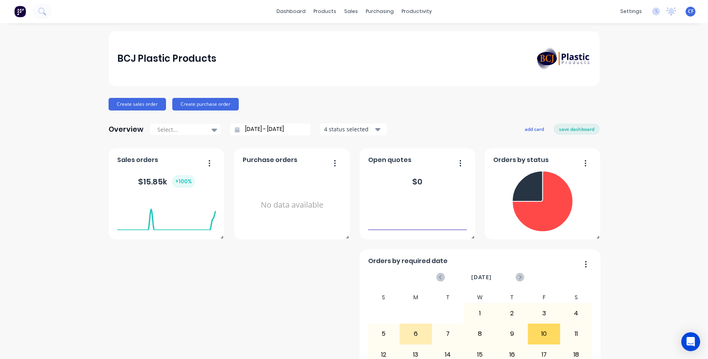
scroll to position [0, 0]
click at [563, 130] on button "save dashboard" at bounding box center [576, 129] width 46 height 10
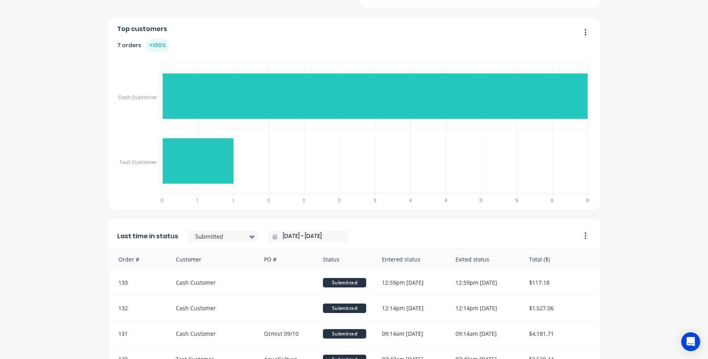
scroll to position [435, 0]
click at [579, 239] on button "button" at bounding box center [582, 236] width 17 height 12
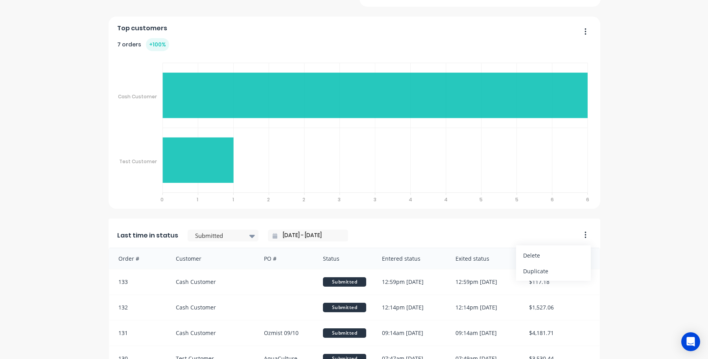
click at [332, 250] on div "Status" at bounding box center [344, 258] width 59 height 21
click at [311, 239] on input "[DATE] - [DATE]" at bounding box center [311, 236] width 68 height 12
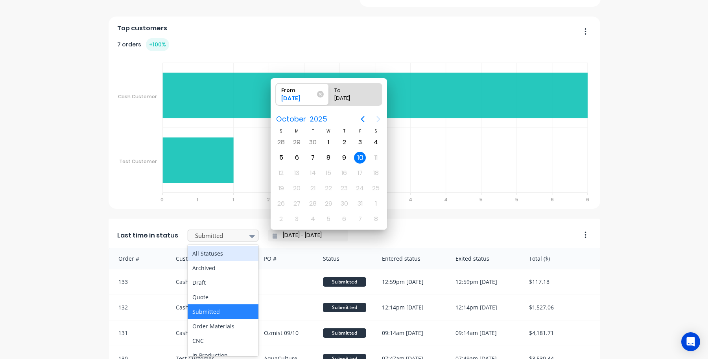
click at [209, 237] on div at bounding box center [219, 236] width 50 height 10
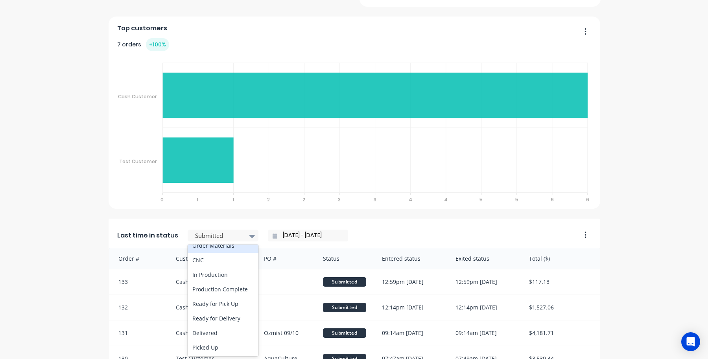
scroll to position [0, 0]
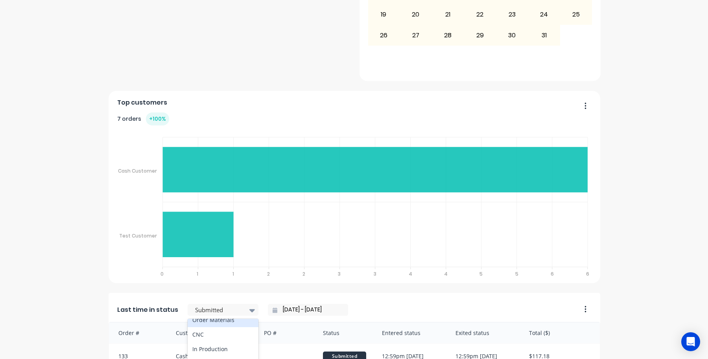
click at [364, 344] on div "Submitted" at bounding box center [344, 356] width 59 height 25
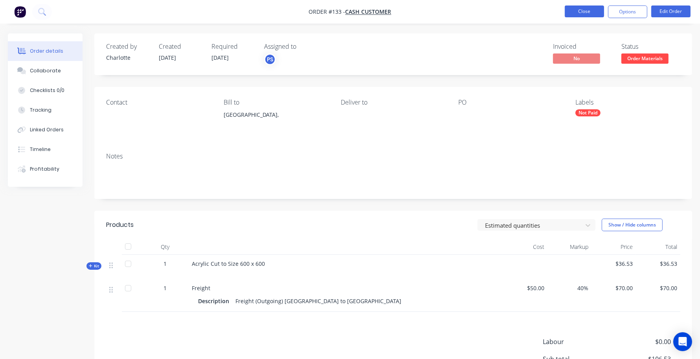
click at [583, 7] on button "Close" at bounding box center [584, 12] width 39 height 12
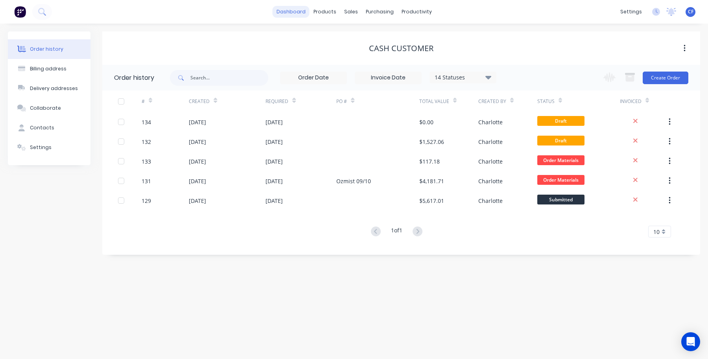
click at [295, 15] on link "dashboard" at bounding box center [290, 12] width 37 height 12
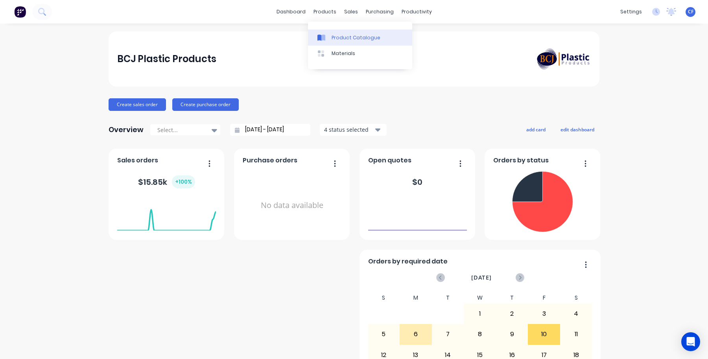
click at [329, 31] on link "Product Catalogue" at bounding box center [360, 37] width 104 height 16
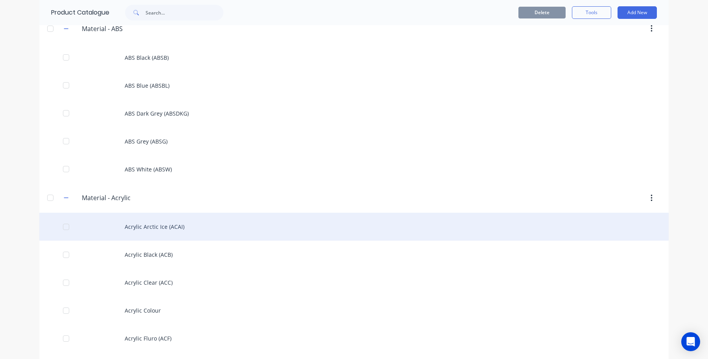
scroll to position [1065, 0]
click at [144, 231] on div "Acrylic Arctic Ice (ACAI)" at bounding box center [353, 227] width 629 height 28
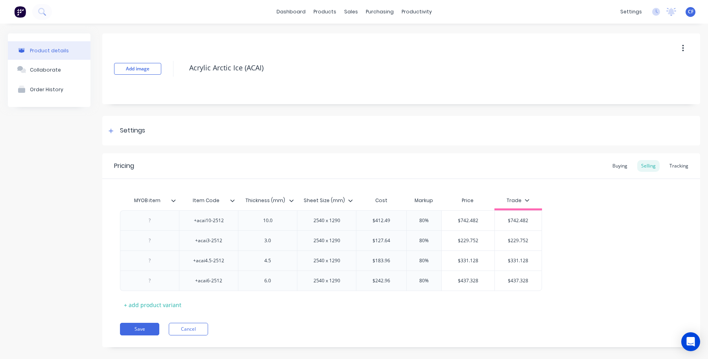
click at [188, 337] on div "Pricing Buying Selling Tracking MYOB item Item Code Thickness (mm) Sheet Size (…" at bounding box center [401, 250] width 598 height 194
click at [176, 330] on button "Cancel" at bounding box center [188, 329] width 39 height 13
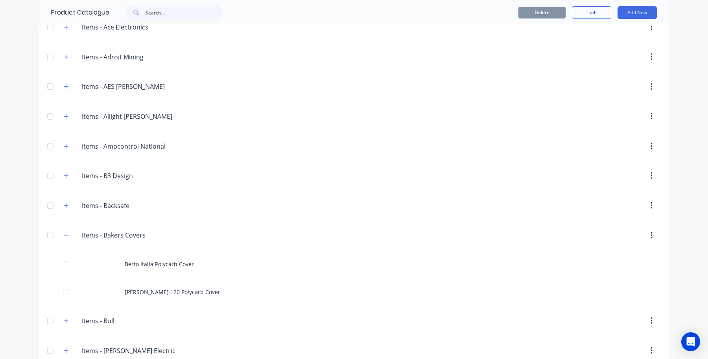
scroll to position [327, 0]
click at [66, 228] on header "Items.-.Bakers.Covers Items - Bakers Covers" at bounding box center [353, 236] width 629 height 30
click at [63, 235] on button "button" at bounding box center [66, 236] width 10 height 10
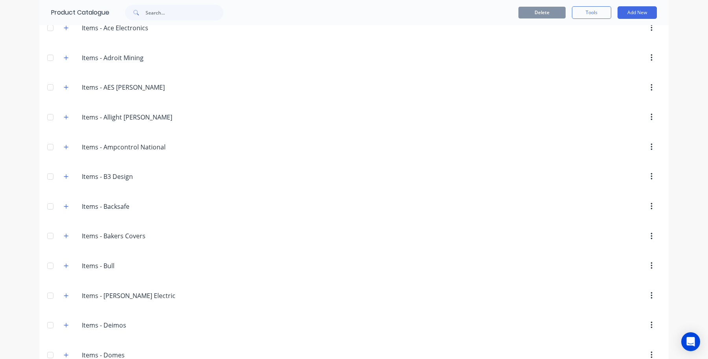
click at [44, 118] on div at bounding box center [50, 117] width 16 height 16
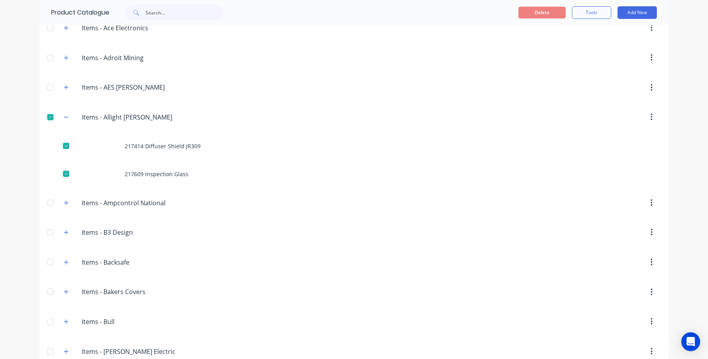
click at [650, 118] on icon "button" at bounding box center [651, 117] width 2 height 7
click at [677, 118] on div "dashboard products sales purchasing productivity dashboard products Product Cat…" at bounding box center [354, 179] width 708 height 359
click at [64, 120] on icon "button" at bounding box center [66, 117] width 5 height 6
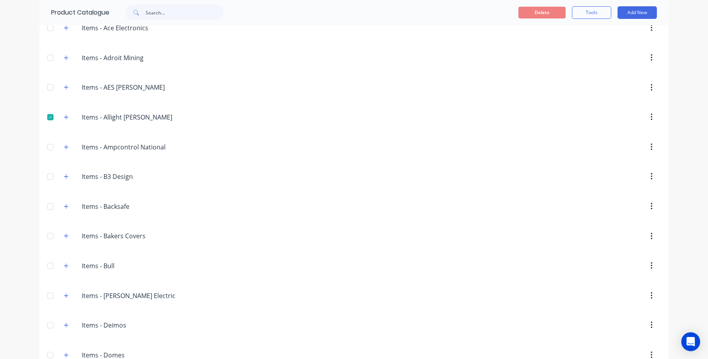
click at [46, 117] on div at bounding box center [50, 117] width 16 height 16
click at [61, 118] on button "button" at bounding box center [66, 117] width 10 height 10
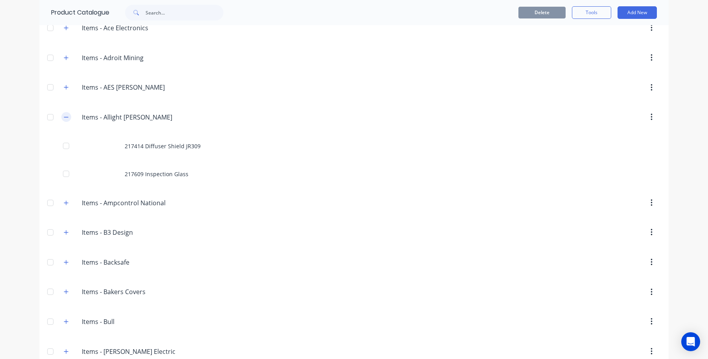
click at [61, 118] on button "button" at bounding box center [66, 117] width 10 height 10
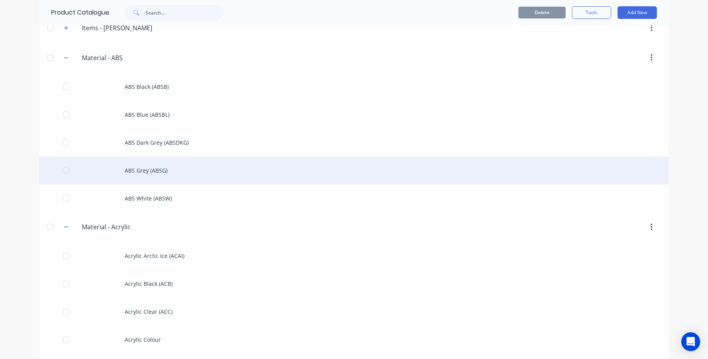
scroll to position [982, 0]
click at [144, 169] on div "ABS Grey (ABSG)" at bounding box center [353, 170] width 629 height 28
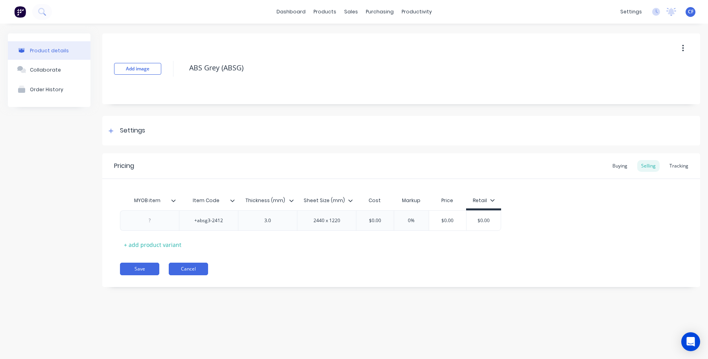
click at [191, 264] on button "Cancel" at bounding box center [188, 269] width 39 height 13
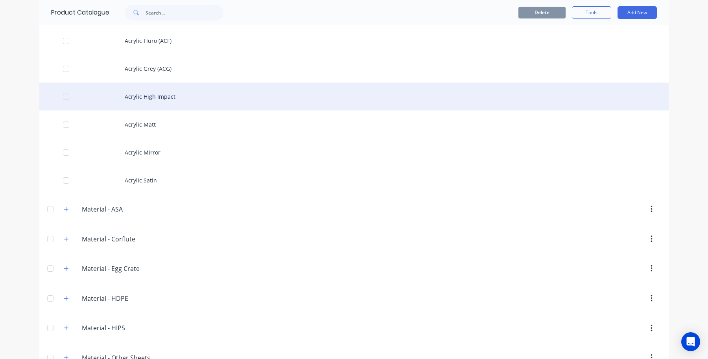
scroll to position [1309, 0]
click at [140, 97] on div "Acrylic High Impact" at bounding box center [353, 95] width 629 height 28
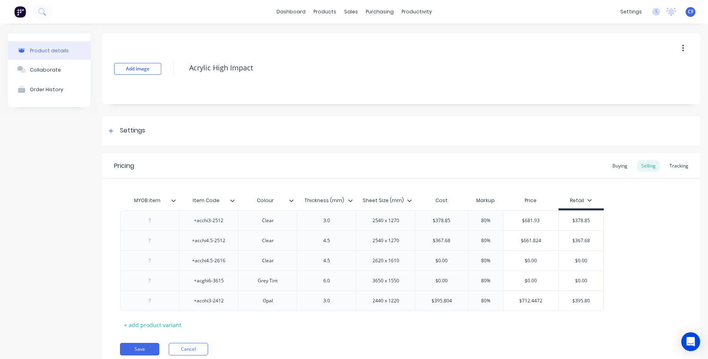
type textarea "x"
type input "$681.93"
drag, startPoint x: 552, startPoint y: 221, endPoint x: 478, endPoint y: 231, distance: 73.8
click at [478, 231] on div "+acchi3-2512 Clear 3.0 2540 x 1270 $378.85 80% $681.93 $681.93 $378.85 +acchi4.…" at bounding box center [401, 260] width 562 height 101
type input "$378.85"
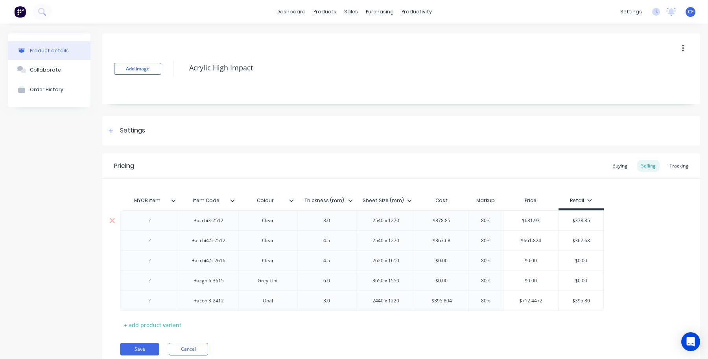
drag, startPoint x: 592, startPoint y: 224, endPoint x: 510, endPoint y: 219, distance: 81.9
click at [510, 219] on div "+acchi3-2512 Clear 3.0 2540 x 1270 $378.85 80% $681.93 $681.93 $378.85 $378.85" at bounding box center [362, 220] width 484 height 20
paste input "681.93"
type textarea "x"
type input "$681.93"
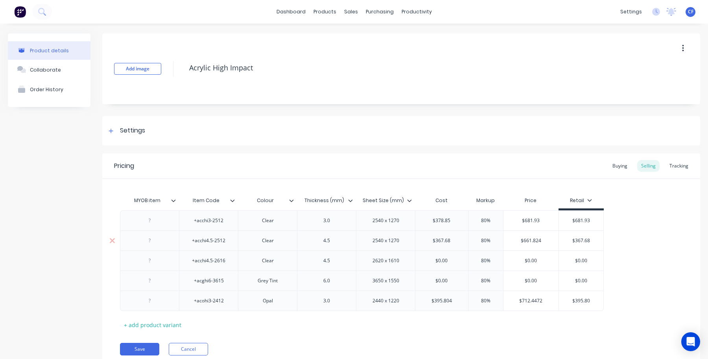
type input "$661.824"
drag, startPoint x: 543, startPoint y: 243, endPoint x: 487, endPoint y: 243, distance: 56.6
click at [487, 243] on div "+acchi4.5-2512 Clear 4.5 2540 x 1270 $367.68 80% $661.824 $661.824 $367.68" at bounding box center [362, 240] width 484 height 20
type input "$367.68"
drag, startPoint x: 577, startPoint y: 241, endPoint x: 524, endPoint y: 245, distance: 53.6
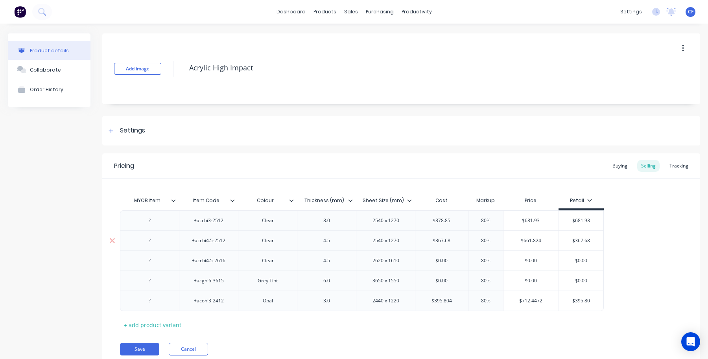
click at [526, 242] on div "+acchi4.5-2512 Clear 4.5 2540 x 1270 $367.68 80% $661.824 $661.824 $367.68 $367…" at bounding box center [362, 240] width 484 height 20
paste input "661.824"
type textarea "x"
type input "$661.824"
type input "$712.4472"
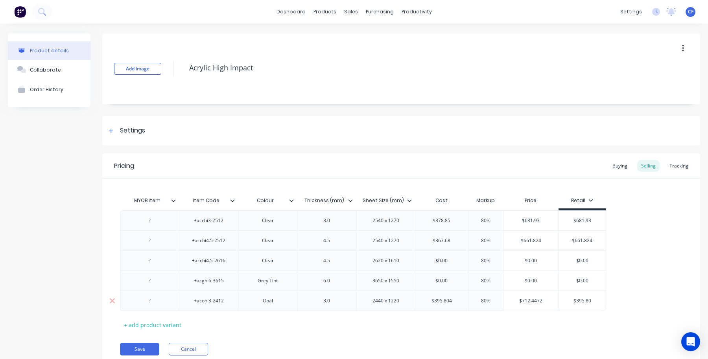
drag, startPoint x: 547, startPoint y: 301, endPoint x: 468, endPoint y: 301, distance: 79.4
click at [468, 301] on div "+acohi3-2412 Opal 3.0 2440 x 1220 $395.804 80% $712.4472 $712.4472 $395.80" at bounding box center [363, 301] width 486 height 20
type input "$395.80"
drag, startPoint x: 603, startPoint y: 302, endPoint x: 519, endPoint y: 303, distance: 84.1
click at [519, 303] on div "+acohi3-2412 Opal 3.0 2440 x 1220 $395.804 80% $712.4472 $712.4472 $395.80 $395…" at bounding box center [363, 301] width 486 height 20
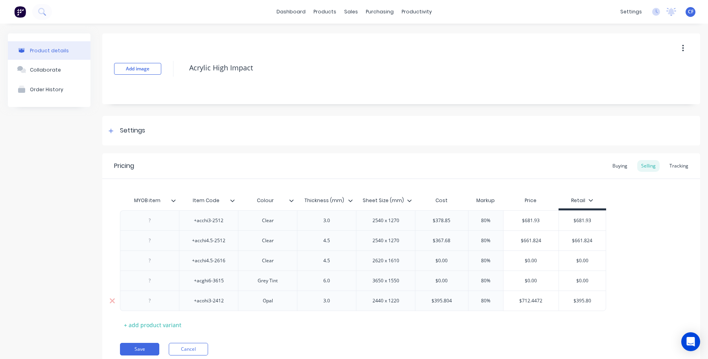
paste input "712.4472"
type textarea "x"
type input "$712.4472"
click at [135, 346] on button "Save" at bounding box center [139, 349] width 39 height 13
type textarea "x"
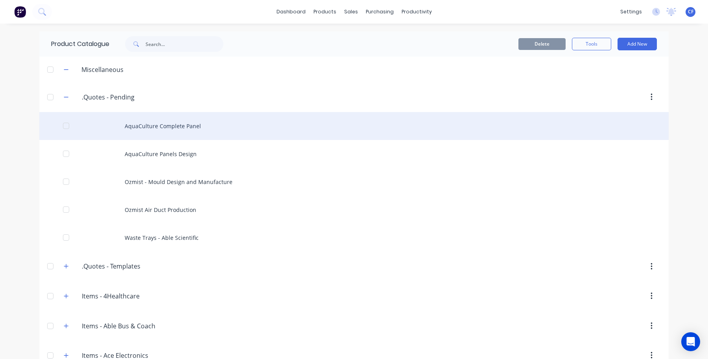
click at [156, 133] on div "AquaCulture Complete Panel" at bounding box center [353, 126] width 629 height 28
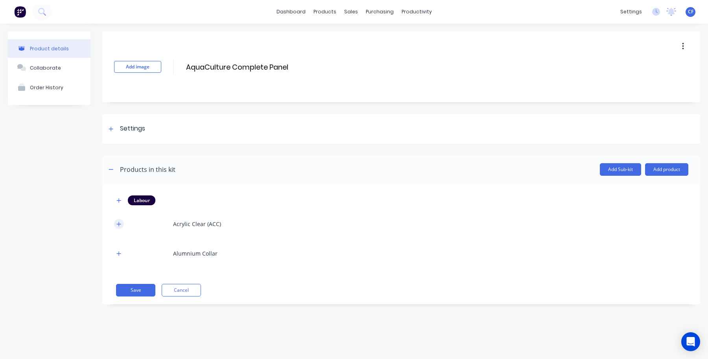
click at [118, 221] on icon "button" at bounding box center [118, 224] width 5 height 6
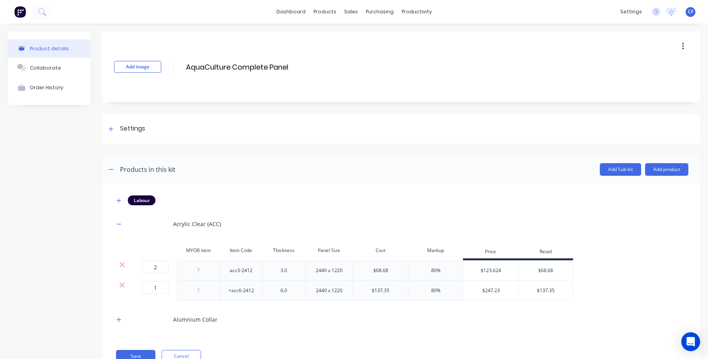
click at [477, 272] on div "$123.624" at bounding box center [490, 271] width 55 height 20
click at [509, 267] on div "$123.624" at bounding box center [490, 271] width 55 height 20
drag, startPoint x: 523, startPoint y: 268, endPoint x: 478, endPoint y: 266, distance: 44.9
click at [478, 266] on div "2 2 ? acc3-2412 3.0 2440 x 1220 $68.68 80% $123.624 $68.68 $68.68" at bounding box center [343, 270] width 459 height 20
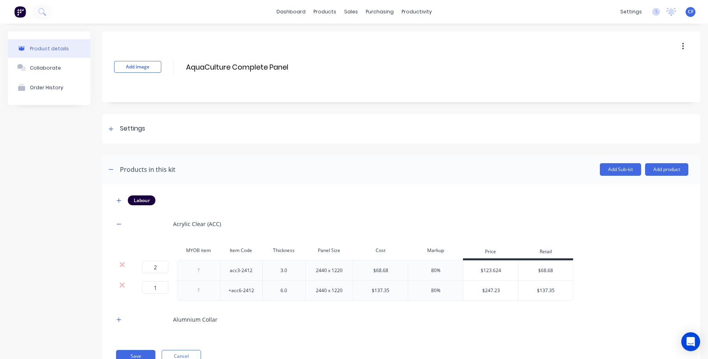
click at [506, 260] on div "$123.624" at bounding box center [490, 270] width 55 height 20
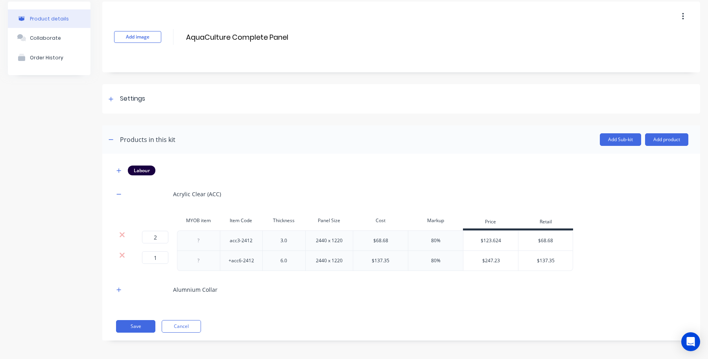
scroll to position [31, 0]
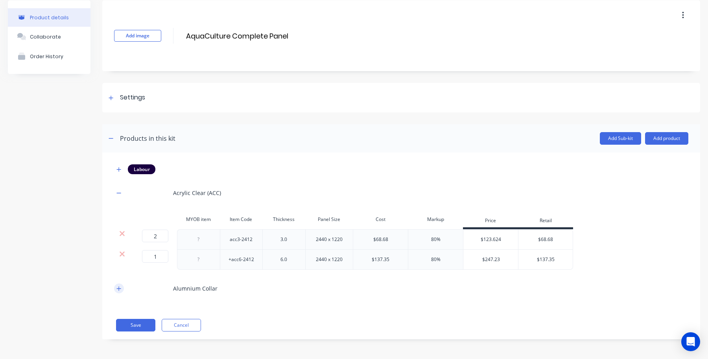
click at [124, 284] on div "Alumnium Collar" at bounding box center [401, 289] width 574 height 22
click at [121, 285] on button "button" at bounding box center [119, 288] width 10 height 10
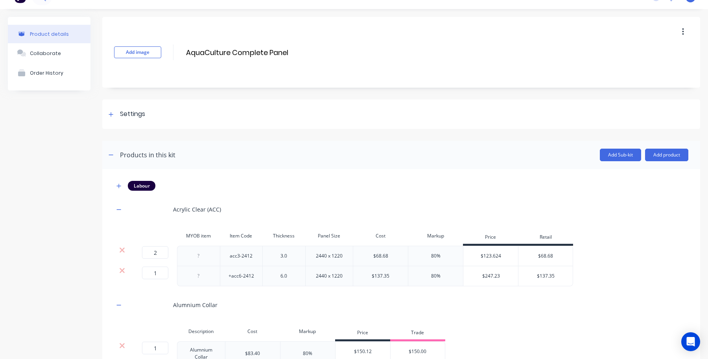
scroll to position [0, 0]
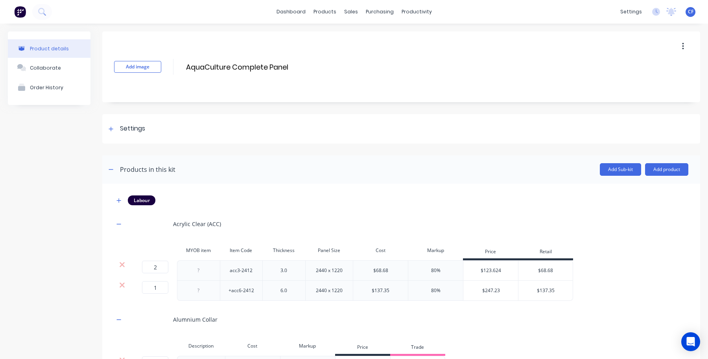
click at [117, 147] on div at bounding box center [401, 149] width 598 height 12
click at [117, 135] on div "Settings" at bounding box center [401, 128] width 598 height 29
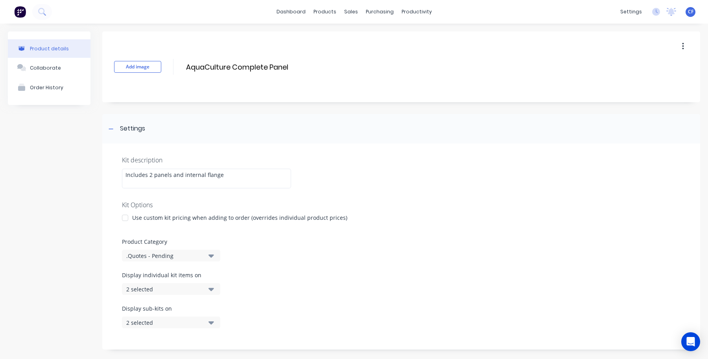
click at [127, 219] on div at bounding box center [125, 218] width 16 height 16
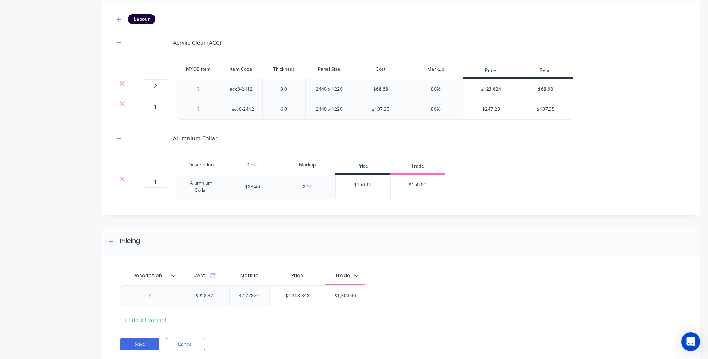
scroll to position [431, 0]
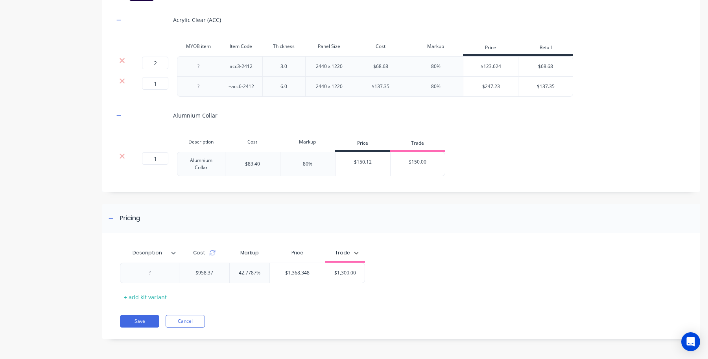
click at [214, 257] on div "Cost" at bounding box center [204, 253] width 50 height 16
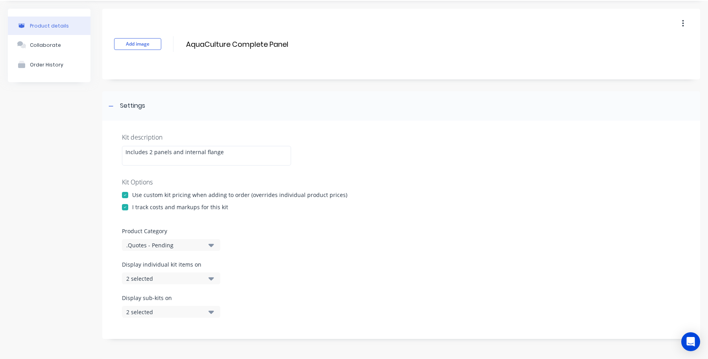
scroll to position [22, 0]
click at [120, 196] on div at bounding box center [125, 196] width 16 height 16
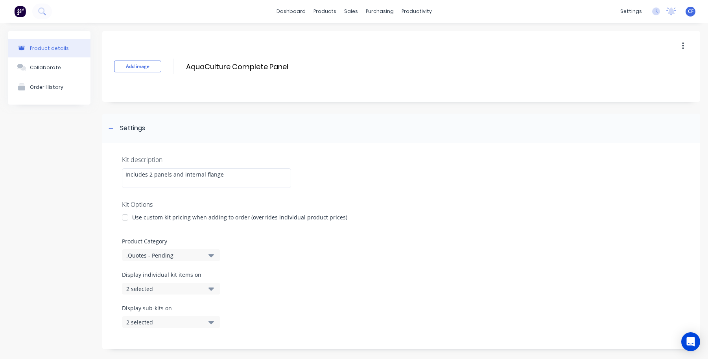
scroll to position [0, 0]
click at [126, 219] on div at bounding box center [125, 218] width 16 height 16
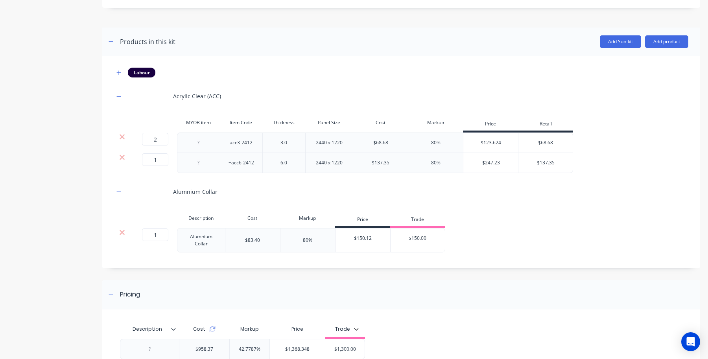
scroll to position [431, 0]
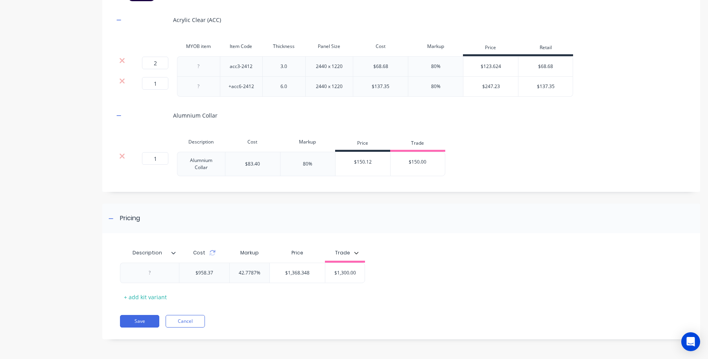
click at [479, 64] on div "$123.624" at bounding box center [490, 67] width 55 height 20
click at [484, 83] on div "$247.23" at bounding box center [490, 87] width 55 height 20
click at [215, 259] on div "Cost" at bounding box center [204, 253] width 50 height 16
drag, startPoint x: 563, startPoint y: 67, endPoint x: 476, endPoint y: 66, distance: 87.7
click at [476, 66] on div "2 2 ? acc3-2412 3.0 2440 x 1220 $68.68 80% $123.624 $68.68 $68.68" at bounding box center [343, 66] width 459 height 20
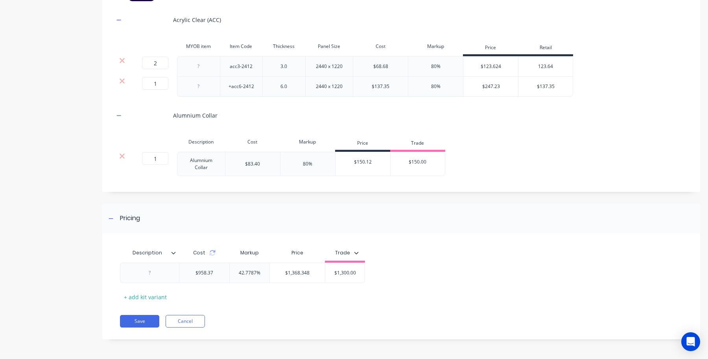
type input "123.64"
click at [560, 91] on div "$137.35" at bounding box center [545, 87] width 54 height 20
drag, startPoint x: 560, startPoint y: 91, endPoint x: 415, endPoint y: 76, distance: 146.2
click at [415, 77] on div "1 1 ? +acc6-2412 6.0 2440 x 1220 $137.35 80% $247.23 $137.35 $137.35" at bounding box center [343, 87] width 459 height 20
click at [559, 101] on div "Labour Acrylic Clear (ACC) MYOB item Item Code Thickness Panel Size Cost Markup…" at bounding box center [401, 83] width 574 height 185
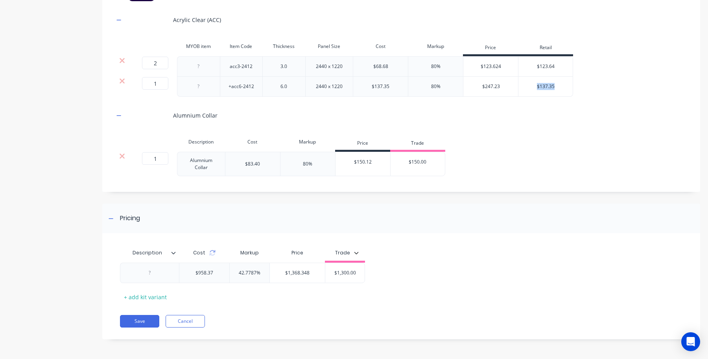
drag, startPoint x: 562, startPoint y: 90, endPoint x: 539, endPoint y: 86, distance: 23.0
click at [539, 86] on div "$137.35 $137.35" at bounding box center [545, 87] width 54 height 20
click at [565, 85] on input "$137.35" at bounding box center [545, 86] width 54 height 7
drag, startPoint x: 542, startPoint y: 85, endPoint x: 533, endPoint y: 87, distance: 10.0
click at [533, 87] on input "$137.35" at bounding box center [545, 86] width 54 height 7
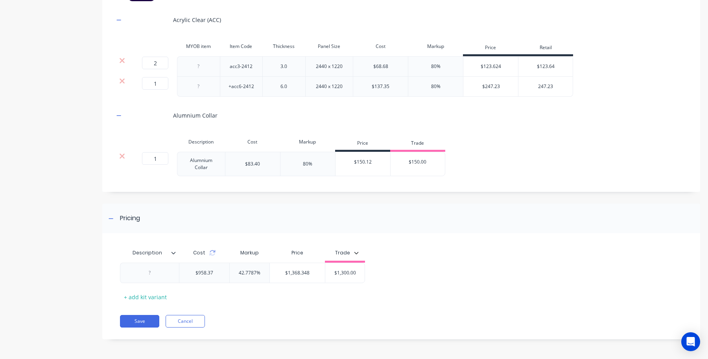
type input "247.23"
click at [685, 161] on div "Labour Acrylic Clear (ACC) MYOB item Item Code Thickness Panel Size Cost Markup…" at bounding box center [401, 86] width 598 height 212
click at [219, 252] on div "Cost" at bounding box center [204, 253] width 50 height 16
click at [208, 256] on div "Cost" at bounding box center [204, 252] width 22 height 7
click at [211, 253] on icon at bounding box center [212, 253] width 6 height 6
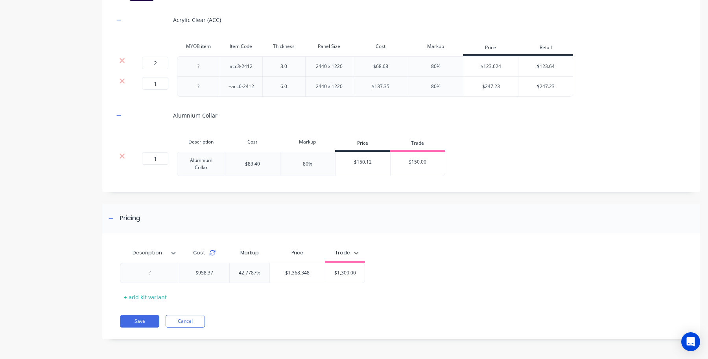
click at [211, 250] on icon at bounding box center [212, 253] width 6 height 6
click at [404, 321] on div "Save Cancel" at bounding box center [410, 321] width 580 height 13
click at [354, 250] on icon "button" at bounding box center [356, 252] width 5 height 5
click at [461, 254] on div "Description Cost Markup Price Trade Trade All Retail 2+ 3+ 4+ 5+ 3-5 6+ 3-9 10+…" at bounding box center [398, 274] width 556 height 58
click at [348, 257] on button "Trade" at bounding box center [346, 253] width 31 height 12
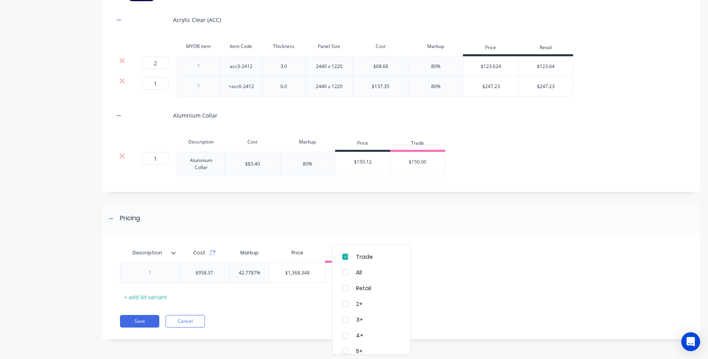
click at [320, 252] on div "Price" at bounding box center [296, 253] width 55 height 16
drag, startPoint x: 352, startPoint y: 267, endPoint x: 315, endPoint y: 274, distance: 37.9
click at [315, 274] on div "$958.37 42.7787% $1,368.348 $1,300.00" at bounding box center [398, 272] width 556 height 21
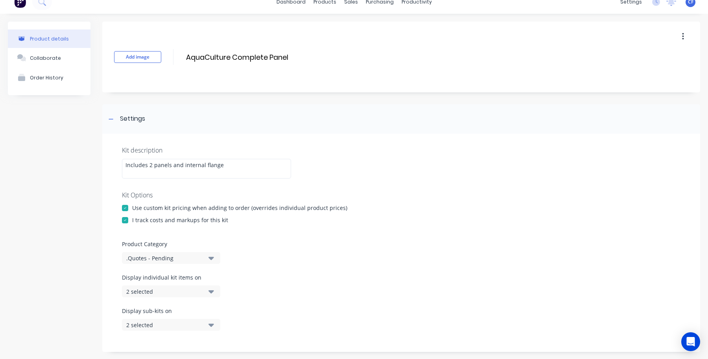
scroll to position [0, 0]
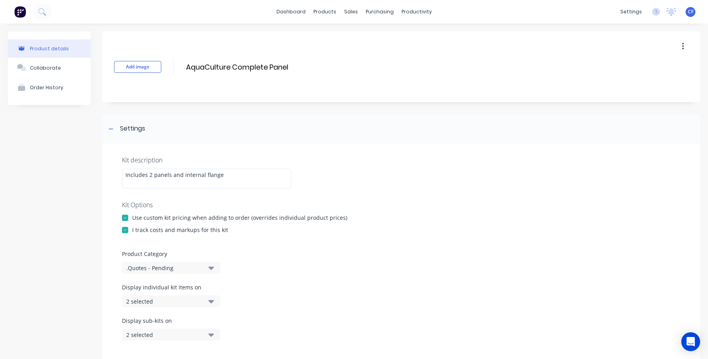
click at [130, 217] on div at bounding box center [125, 218] width 16 height 16
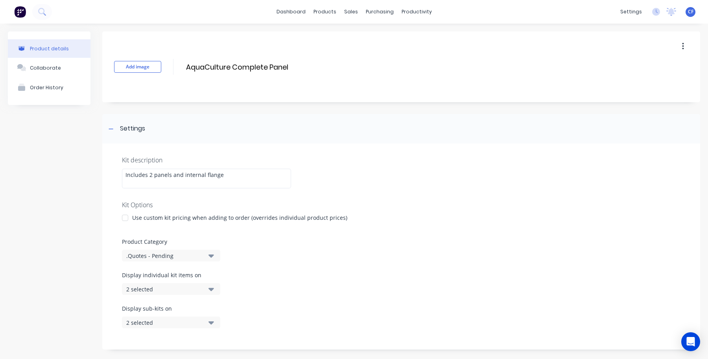
click at [383, 240] on label "Product Category" at bounding box center [401, 241] width 558 height 8
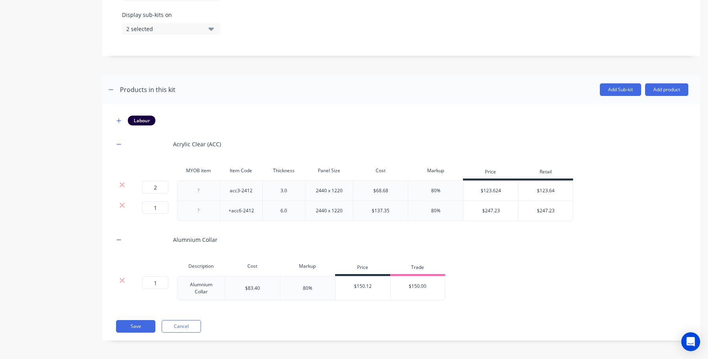
scroll to position [295, 0]
click at [123, 327] on button "Save" at bounding box center [135, 325] width 39 height 13
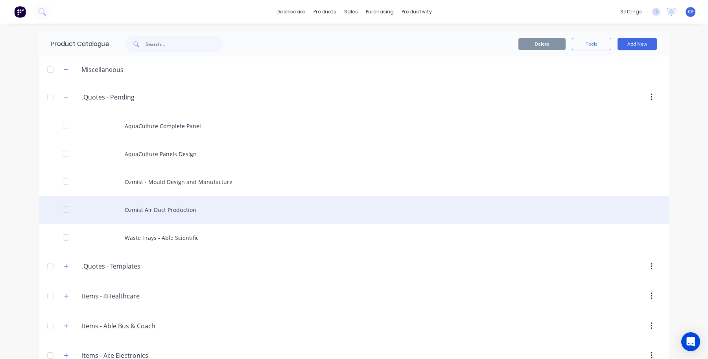
click at [129, 207] on div "Ozmist Air Duct Production" at bounding box center [353, 210] width 629 height 28
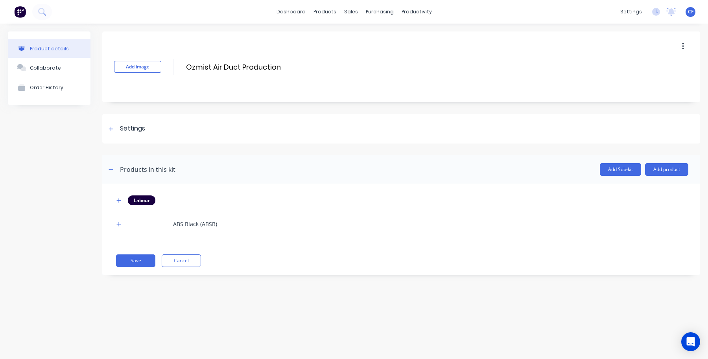
click at [169, 252] on div "Labour ABS Black (ABSB) Save Cancel" at bounding box center [401, 229] width 598 height 91
click at [184, 260] on button "Cancel" at bounding box center [181, 260] width 39 height 13
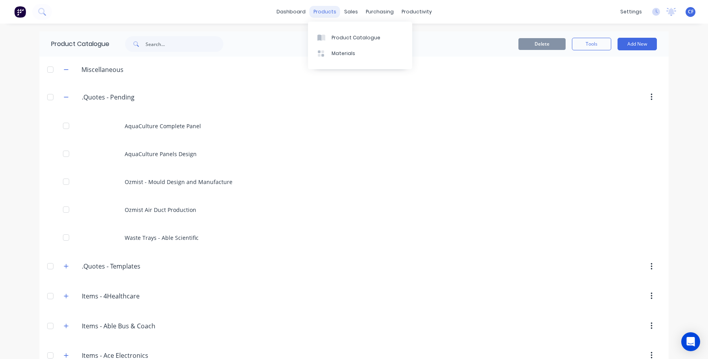
click at [333, 16] on div "products" at bounding box center [324, 12] width 31 height 12
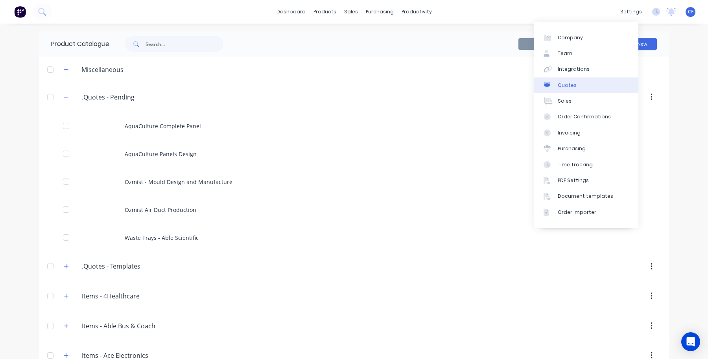
click at [575, 85] on link "Quotes" at bounding box center [586, 85] width 104 height 16
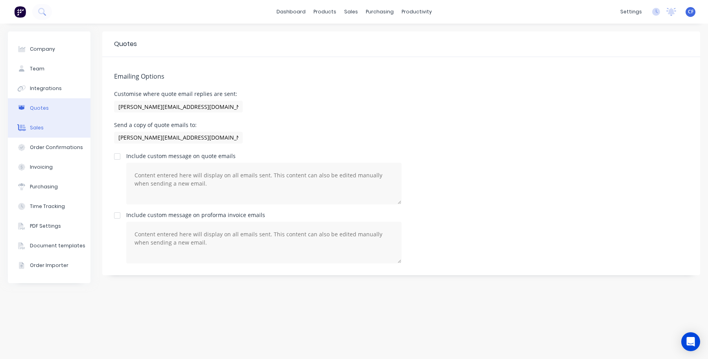
click at [30, 126] on div "Sales" at bounding box center [37, 127] width 14 height 7
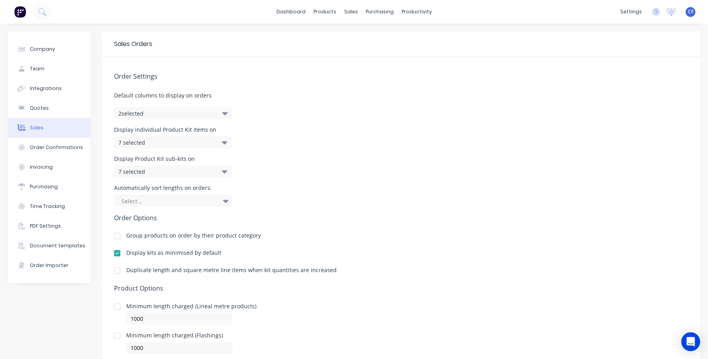
click at [211, 171] on div "7 selected" at bounding box center [173, 171] width 118 height 12
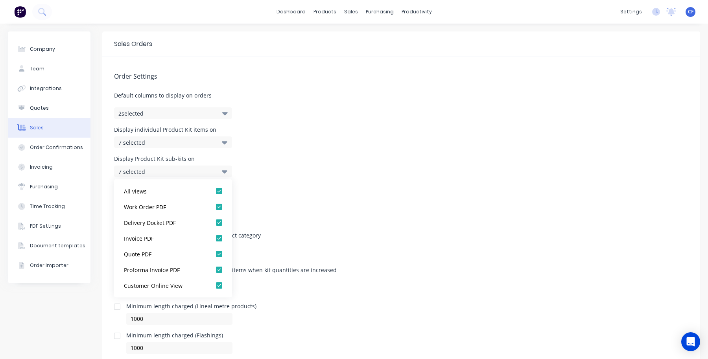
click at [325, 144] on div "Display individual Product Kit items on 7 selected" at bounding box center [401, 137] width 574 height 21
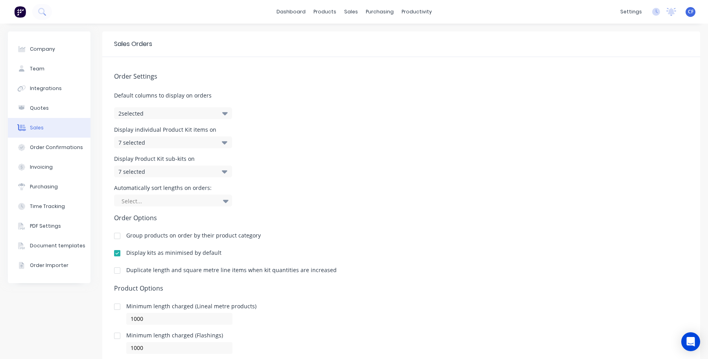
click at [161, 140] on div "7 selected" at bounding box center [164, 142] width 93 height 8
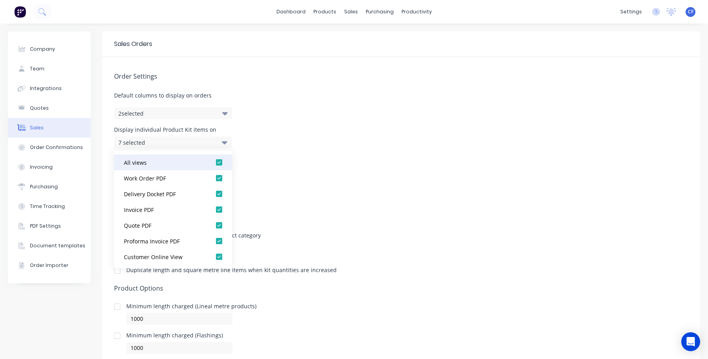
click at [213, 162] on div at bounding box center [219, 162] width 16 height 16
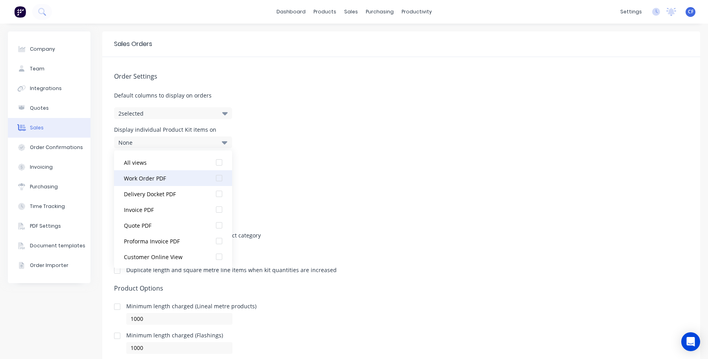
click at [211, 180] on div at bounding box center [219, 178] width 16 height 16
click at [211, 182] on div at bounding box center [219, 178] width 16 height 16
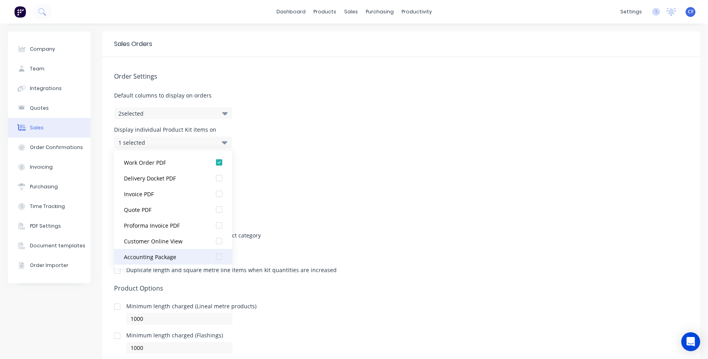
click at [211, 259] on div at bounding box center [219, 257] width 16 height 16
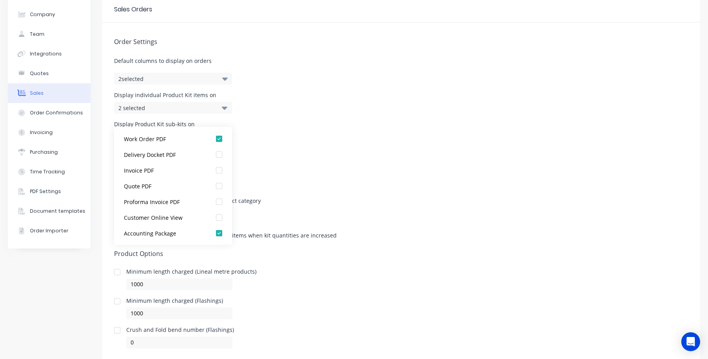
click at [327, 199] on div "Order Settings Default columns to display on orders 2 selected Display individu…" at bounding box center [401, 185] width 598 height 326
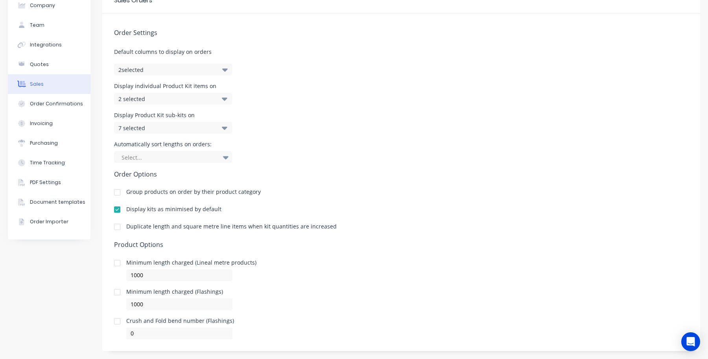
scroll to position [44, 0]
click at [179, 129] on div "7 selected" at bounding box center [164, 127] width 93 height 8
click at [311, 115] on div "Display Product Kit sub-kits on 7 selected" at bounding box center [401, 122] width 574 height 21
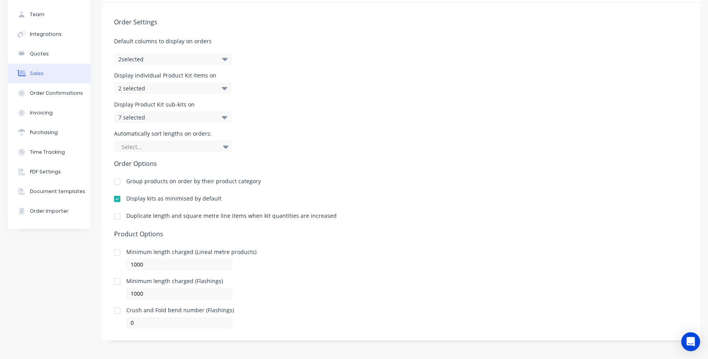
scroll to position [55, 0]
drag, startPoint x: 127, startPoint y: 215, endPoint x: 325, endPoint y: 217, distance: 198.9
click at [325, 217] on div "Duplicate length and square metre line items when kit quantities are increased" at bounding box center [231, 215] width 210 height 6
click at [312, 225] on div "Order Settings Default columns to display on orders 2 selected Display individu…" at bounding box center [401, 165] width 598 height 326
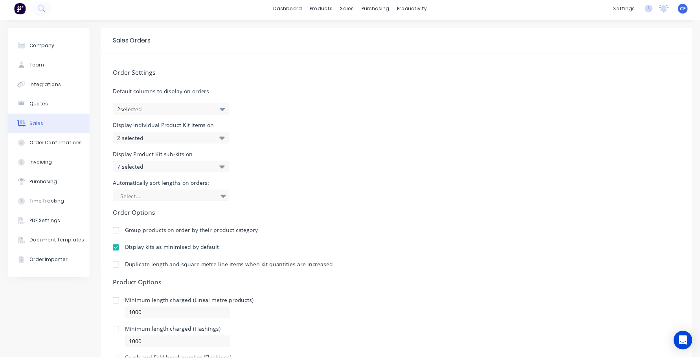
scroll to position [0, 0]
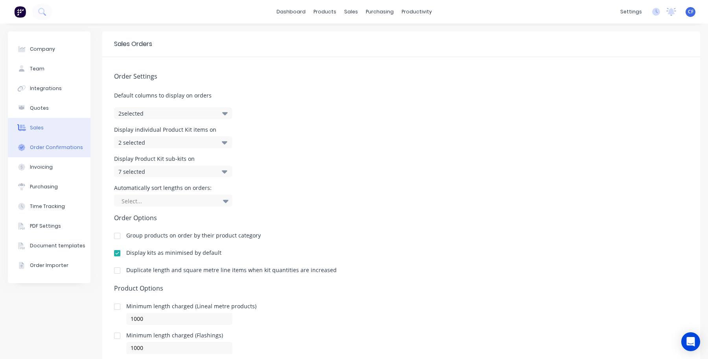
click at [42, 149] on div "Order Confirmations" at bounding box center [56, 147] width 53 height 7
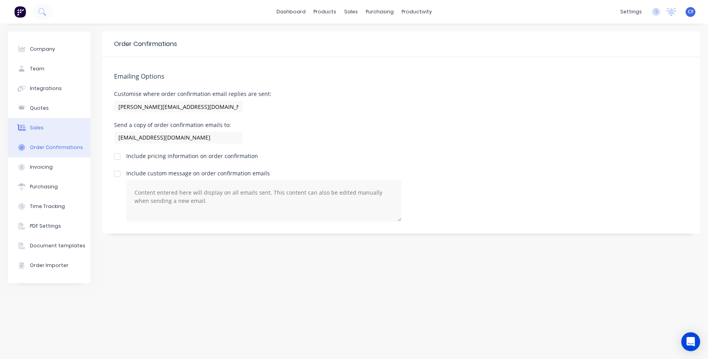
click at [50, 122] on button "Sales" at bounding box center [49, 128] width 83 height 20
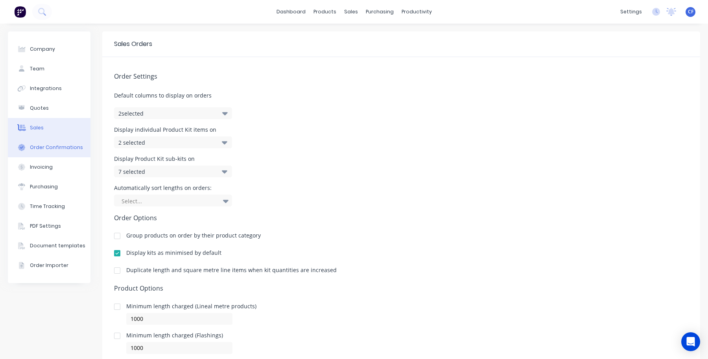
click at [57, 153] on button "Order Confirmations" at bounding box center [49, 148] width 83 height 20
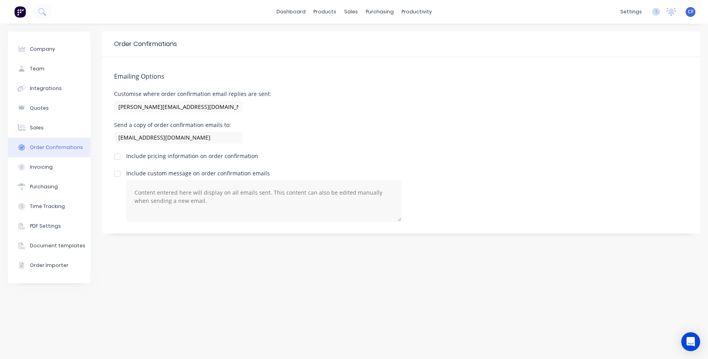
click at [318, 18] on div "dashboard products sales purchasing productivity dashboard products Product Cat…" at bounding box center [354, 12] width 708 height 24
click at [329, 13] on div "products" at bounding box center [324, 12] width 31 height 12
click at [32, 165] on div "Invoicing" at bounding box center [41, 167] width 23 height 7
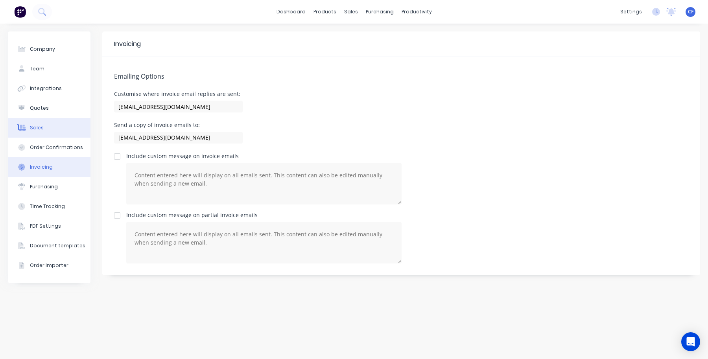
drag, startPoint x: 53, startPoint y: 142, endPoint x: 50, endPoint y: 118, distance: 24.2
click at [54, 142] on button "Order Confirmations" at bounding box center [49, 148] width 83 height 20
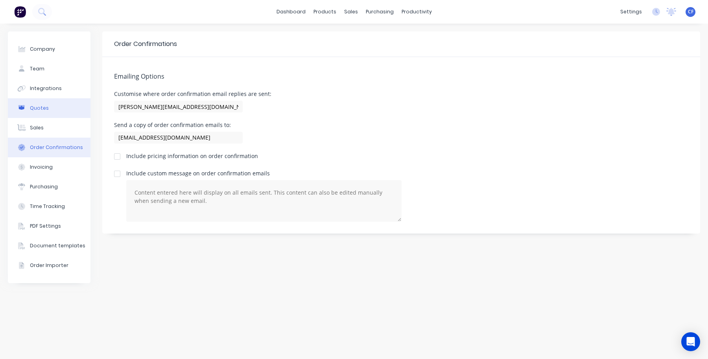
click at [48, 114] on button "Quotes" at bounding box center [49, 108] width 83 height 20
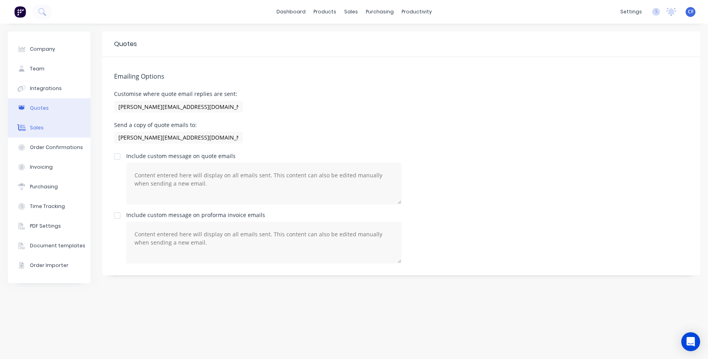
click at [51, 134] on button "Sales" at bounding box center [49, 128] width 83 height 20
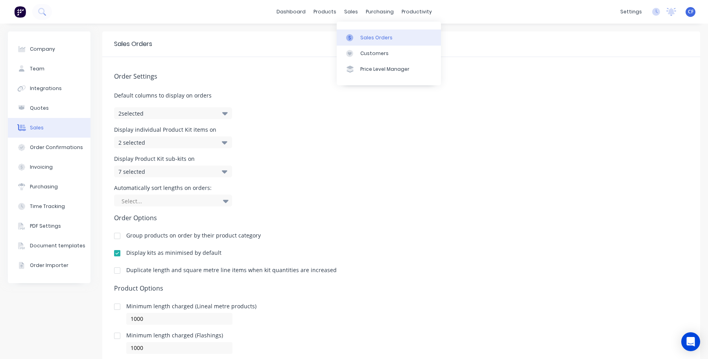
click at [354, 33] on link "Sales Orders" at bounding box center [388, 37] width 104 height 16
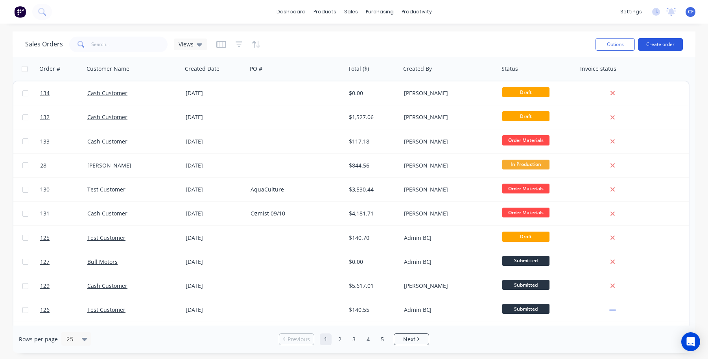
click at [663, 48] on button "Create order" at bounding box center [660, 44] width 45 height 13
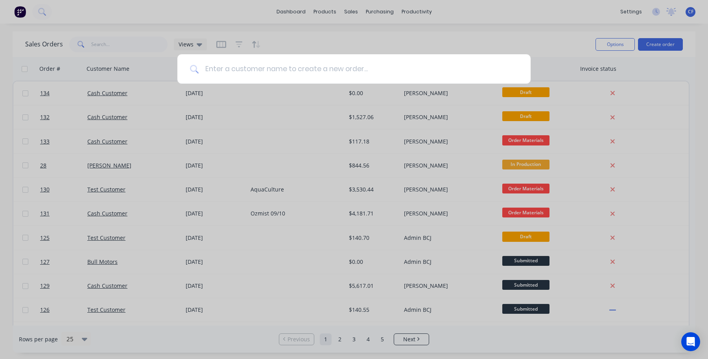
type input "c"
type input "a"
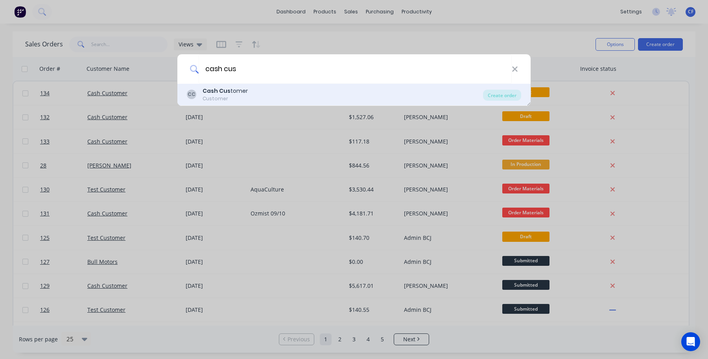
type input "cash cus"
click at [523, 95] on div "CC Cash Cus tomer Customer Create order" at bounding box center [353, 95] width 353 height 22
click at [515, 97] on div "Create order" at bounding box center [502, 95] width 38 height 11
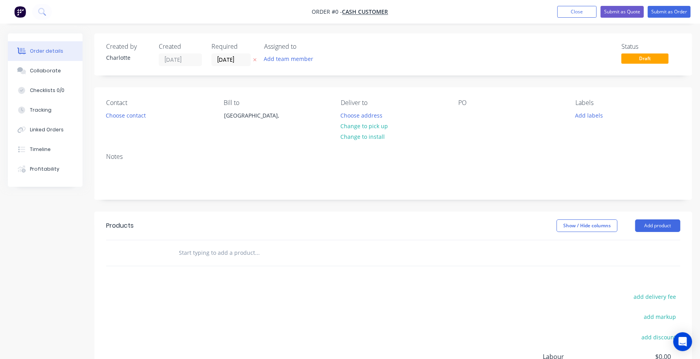
click at [199, 241] on div at bounding box center [310, 253] width 283 height 26
click at [207, 254] on input "text" at bounding box center [256, 253] width 157 height 16
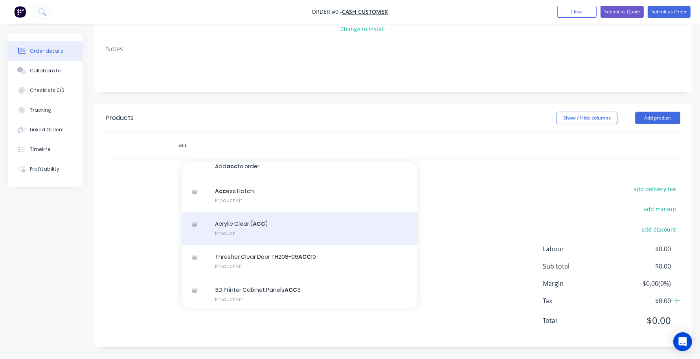
scroll to position [9, 0]
type input "acc"
click at [278, 227] on div "Acrylic Clear ( ACC ) Product" at bounding box center [300, 227] width 236 height 33
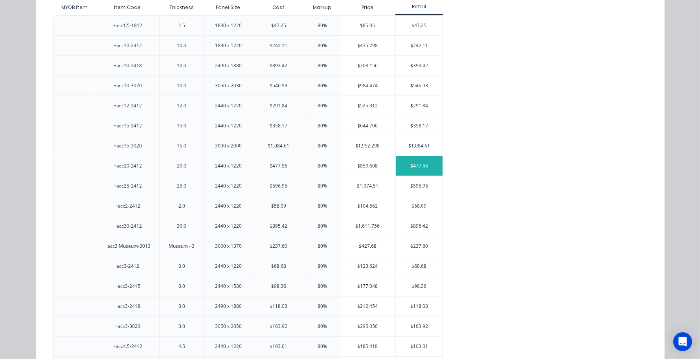
scroll to position [112, 0]
click at [398, 99] on div "$291.84" at bounding box center [419, 107] width 47 height 20
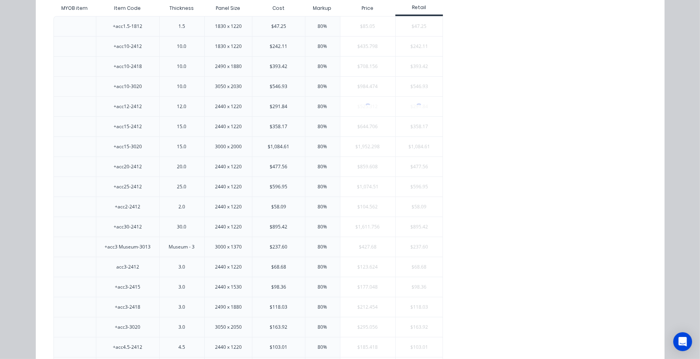
scroll to position [0, 0]
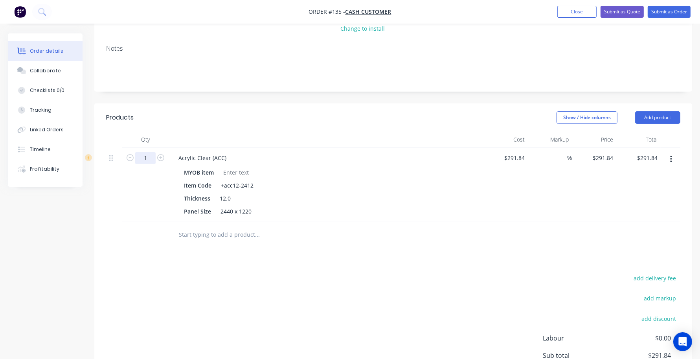
click at [153, 158] on input "1" at bounding box center [145, 158] width 20 height 12
type input "0.5"
type input "$145.92"
click at [470, 221] on div "Acrylic Clear (ACC) MYOB item Item Code +acc12-2412 Thickness 12.0 Panel Size 2…" at bounding box center [326, 184] width 314 height 75
click at [555, 155] on div "%" at bounding box center [563, 157] width 17 height 11
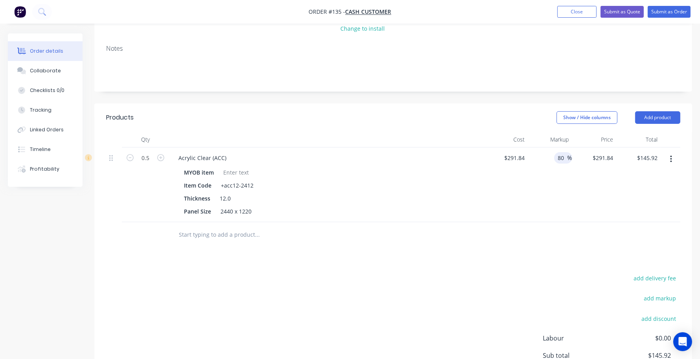
type input "80"
type input "$525.312"
type input "$262.66"
click at [547, 201] on div "80 80 %" at bounding box center [550, 184] width 44 height 75
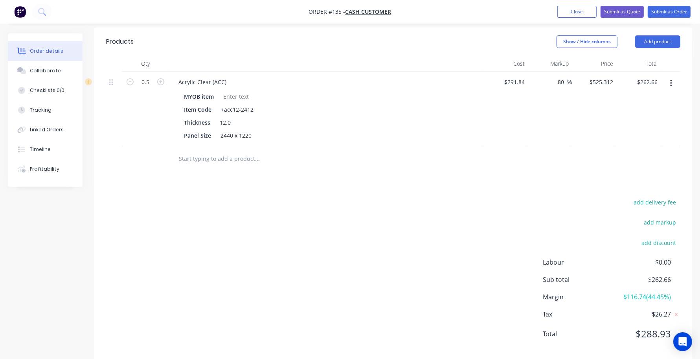
scroll to position [197, 0]
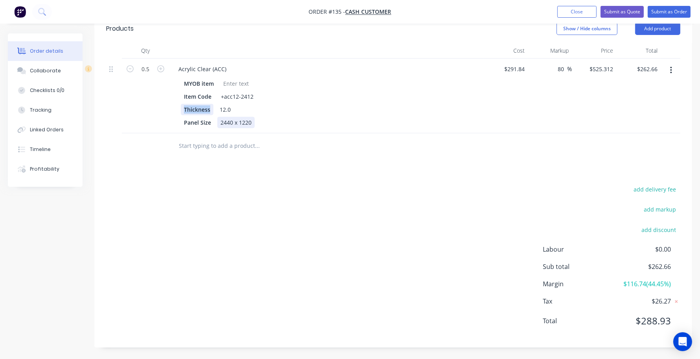
drag, startPoint x: 183, startPoint y: 106, endPoint x: 235, endPoint y: 120, distance: 53.8
click at [235, 120] on div "MYOB item Item Code +acc12-2412 Thickness 12.0 Panel Size 2440 x 1220" at bounding box center [326, 102] width 308 height 52
click at [235, 120] on div "2440 x 1220" at bounding box center [235, 122] width 37 height 11
click at [283, 134] on div at bounding box center [310, 146] width 283 height 26
drag, startPoint x: 252, startPoint y: 128, endPoint x: 165, endPoint y: 120, distance: 86.4
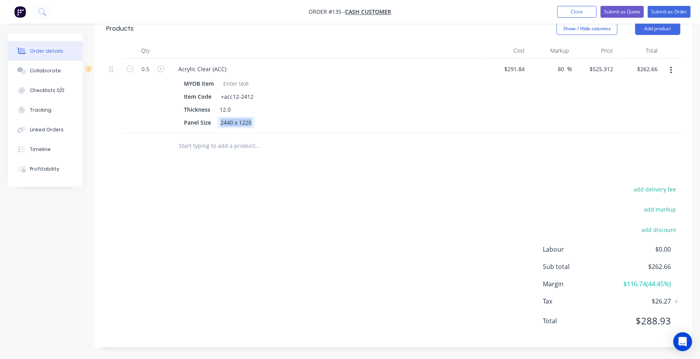
click at [165, 120] on div "0.5 Acrylic Clear (ACC) MYOB item Item Code +acc12-2412 Thickness 12.0 Panel Si…" at bounding box center [393, 96] width 574 height 75
click at [286, 167] on div "Products Show / Hide columns Add product Qty Cost Markup Price Total 0.5 Acryli…" at bounding box center [393, 181] width 598 height 333
drag, startPoint x: 193, startPoint y: 81, endPoint x: 217, endPoint y: 91, distance: 26.4
click at [197, 83] on div "MYOB item" at bounding box center [199, 83] width 36 height 11
click at [226, 95] on div "+acc12-2412" at bounding box center [237, 96] width 39 height 11
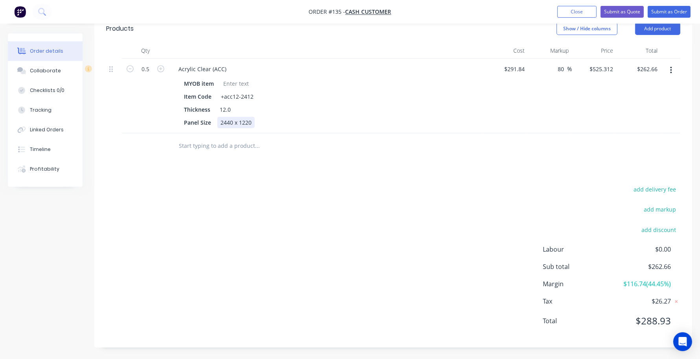
click at [265, 122] on div "Panel Size 2440 x 1220" at bounding box center [325, 122] width 288 height 11
drag, startPoint x: 175, startPoint y: 83, endPoint x: 180, endPoint y: 81, distance: 5.0
click at [178, 83] on div "MYOB item Item Code +acc12-2412 Thickness 12.0 Panel Size 2440 x 1220" at bounding box center [326, 102] width 308 height 52
drag, startPoint x: 180, startPoint y: 81, endPoint x: 246, endPoint y: 85, distance: 66.2
click at [246, 85] on div "MYOB item Item Code +acc12-2412 Thickness 12.0 Panel Size 2440 x 1220" at bounding box center [326, 102] width 308 height 52
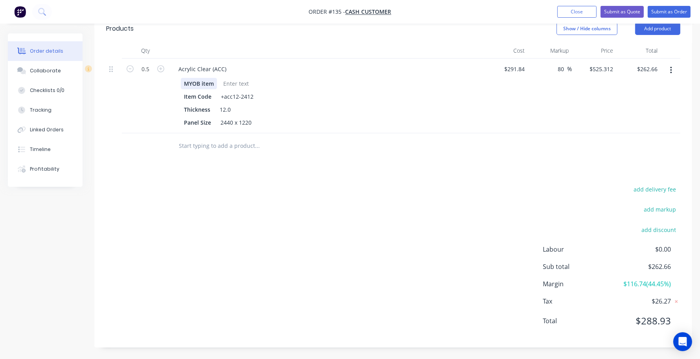
click at [215, 82] on div "MYOB item" at bounding box center [199, 83] width 36 height 11
click at [189, 85] on div "MYOB item" at bounding box center [199, 83] width 36 height 11
drag, startPoint x: 184, startPoint y: 85, endPoint x: 242, endPoint y: 85, distance: 58.2
click at [242, 85] on div "MYOB item" at bounding box center [325, 83] width 288 height 11
click at [329, 125] on div "Panel Size 2440 x 1220" at bounding box center [325, 122] width 288 height 11
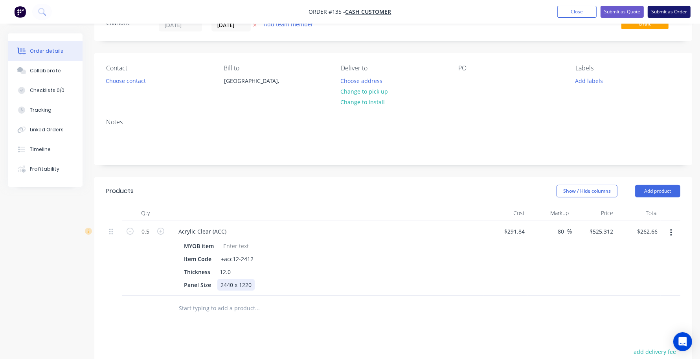
scroll to position [34, 0]
click at [665, 10] on button "Submit as Order" at bounding box center [669, 12] width 43 height 12
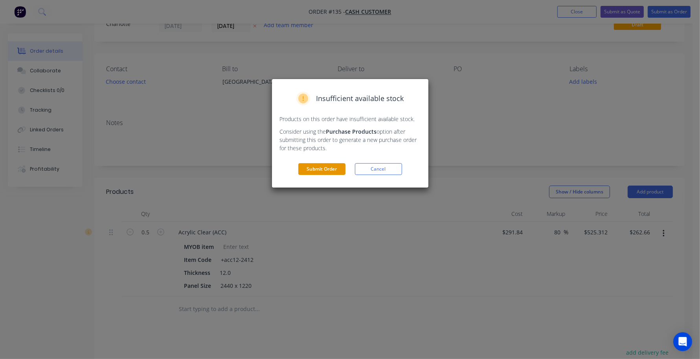
click at [320, 171] on button "Submit Order" at bounding box center [321, 169] width 47 height 12
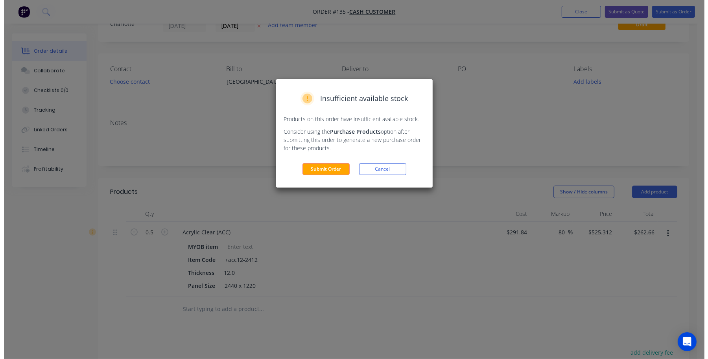
scroll to position [0, 0]
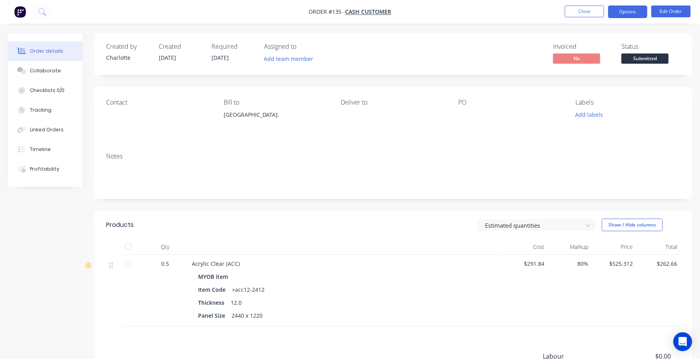
click at [630, 17] on button "Options" at bounding box center [627, 12] width 39 height 13
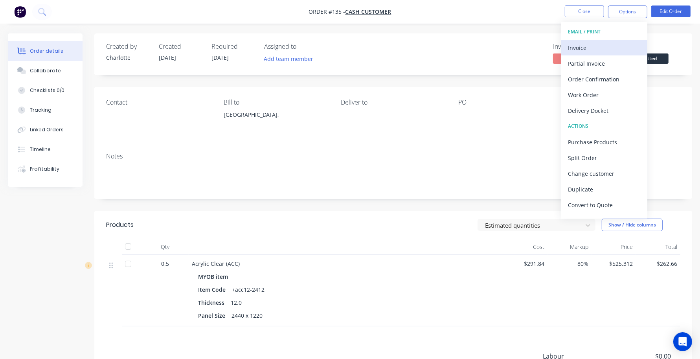
click at [598, 47] on div "Invoice" at bounding box center [604, 47] width 72 height 11
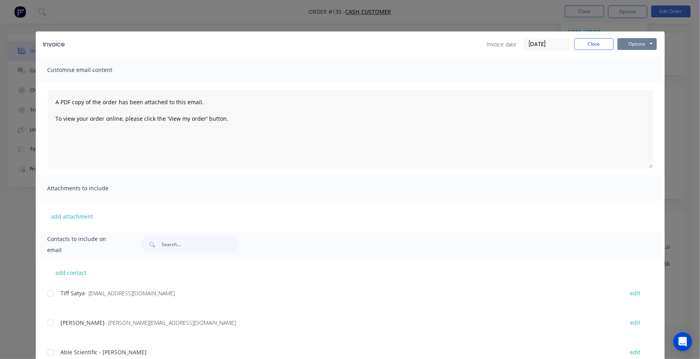
click at [633, 41] on button "Options" at bounding box center [637, 44] width 39 height 12
click at [639, 56] on button "Preview" at bounding box center [643, 58] width 50 height 13
click at [594, 44] on button "Close" at bounding box center [593, 44] width 39 height 12
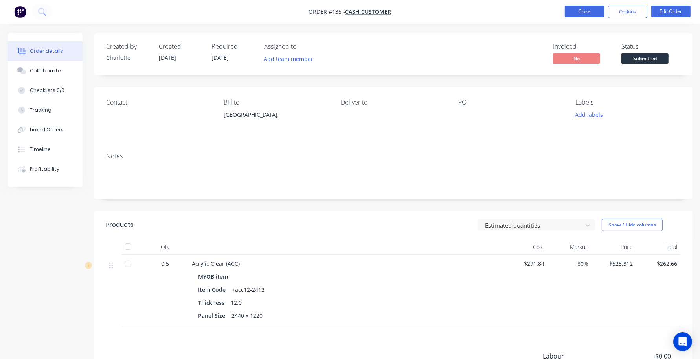
click at [577, 10] on button "Close" at bounding box center [584, 12] width 39 height 12
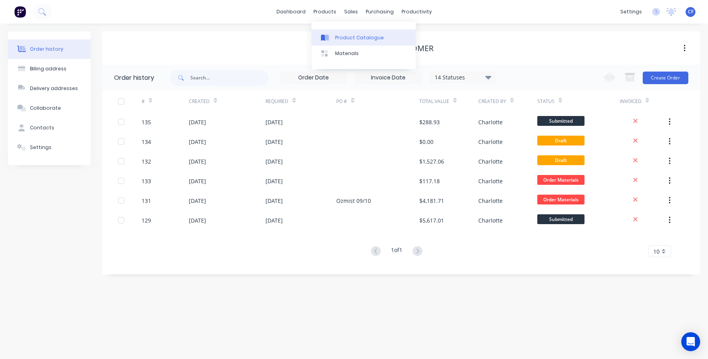
click at [329, 36] on div at bounding box center [327, 37] width 12 height 7
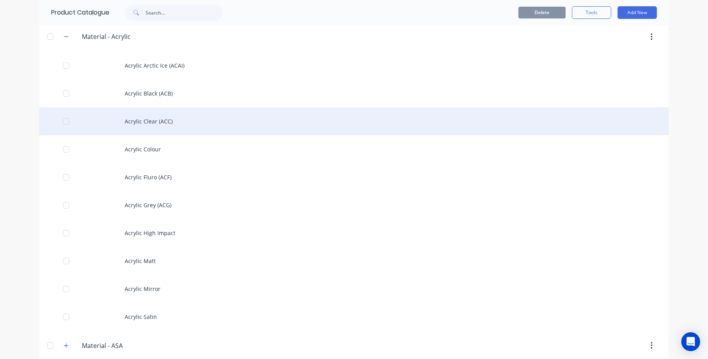
scroll to position [1172, 0]
click at [175, 121] on div "Acrylic Clear (ACC)" at bounding box center [353, 121] width 629 height 28
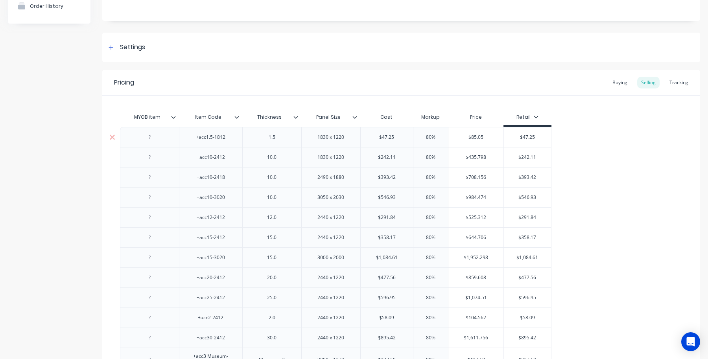
scroll to position [83, 0]
click at [174, 119] on div at bounding box center [176, 117] width 5 height 7
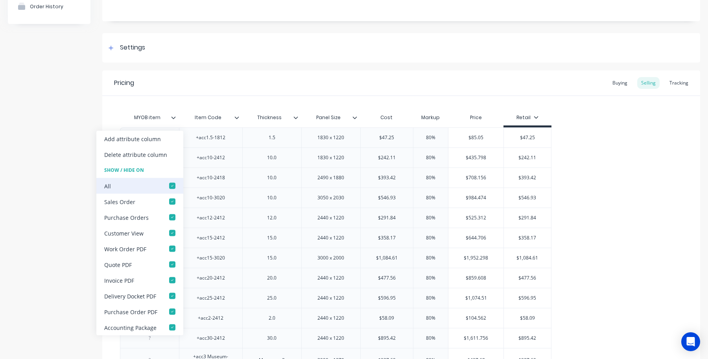
click at [164, 184] on div at bounding box center [172, 186] width 16 height 16
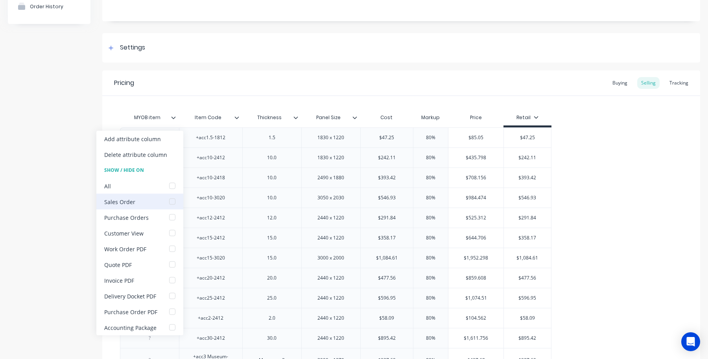
click at [171, 204] on div at bounding box center [172, 202] width 16 height 16
click at [169, 243] on div at bounding box center [172, 249] width 16 height 16
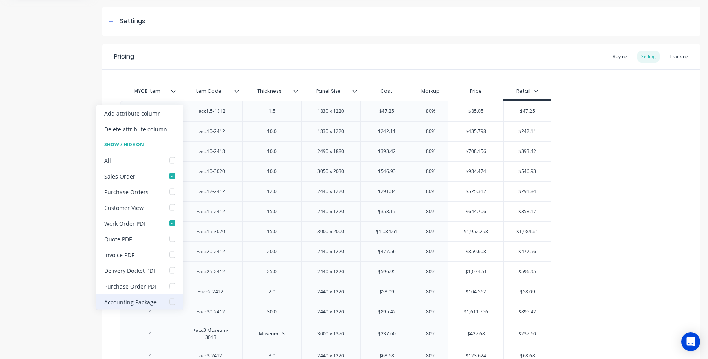
click at [169, 303] on div at bounding box center [172, 302] width 16 height 16
click at [14, 219] on div "Product details Collaborate Order History" at bounding box center [49, 328] width 83 height 811
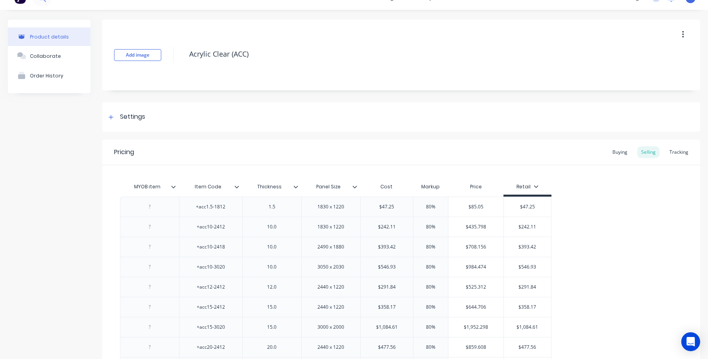
scroll to position [13, 0]
click at [295, 187] on icon at bounding box center [295, 187] width 4 height 2
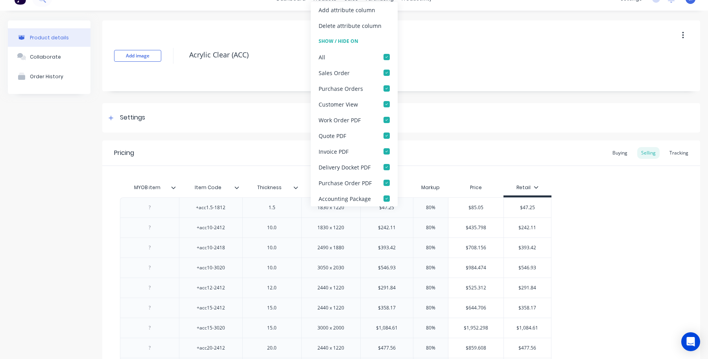
click at [255, 150] on div "Pricing Buying Selling Tracking" at bounding box center [401, 153] width 598 height 26
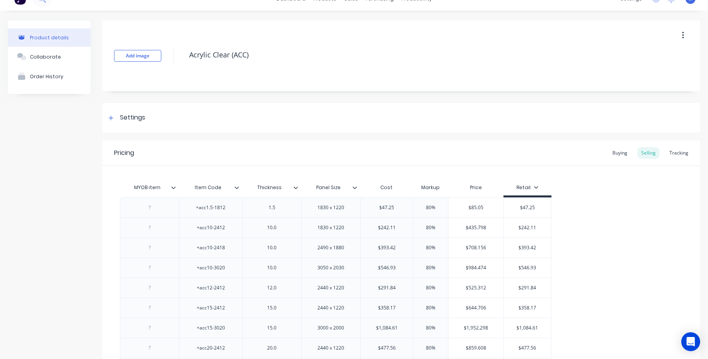
click at [353, 188] on icon at bounding box center [354, 187] width 5 height 5
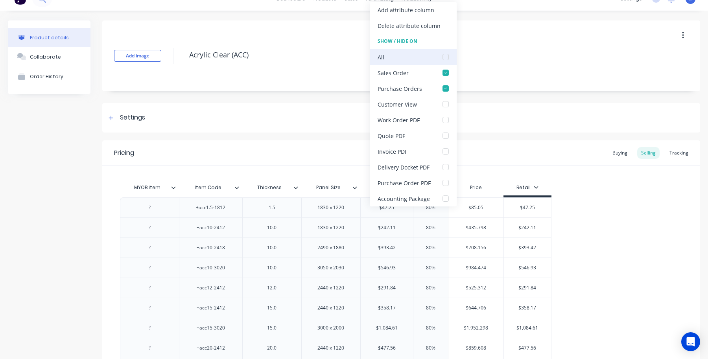
click at [446, 53] on div at bounding box center [446, 57] width 16 height 16
click at [261, 148] on div "Pricing Buying Selling Tracking" at bounding box center [401, 153] width 598 height 26
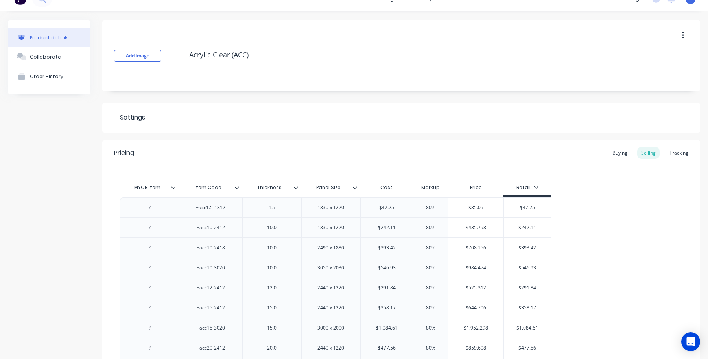
click at [296, 188] on icon at bounding box center [295, 187] width 4 height 2
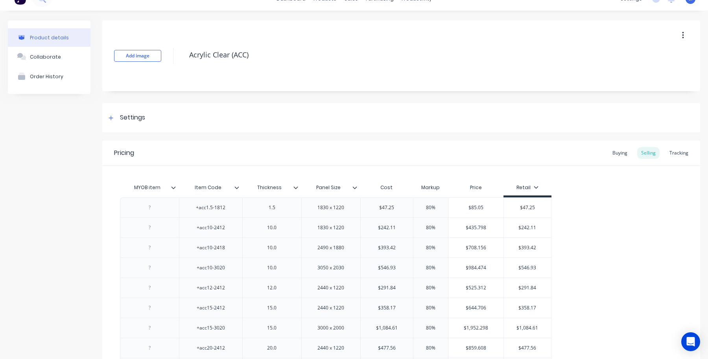
click at [239, 192] on div "Item Code" at bounding box center [210, 188] width 63 height 20
click at [238, 192] on div "Item Code" at bounding box center [210, 188] width 63 height 20
click at [235, 187] on icon at bounding box center [236, 187] width 5 height 5
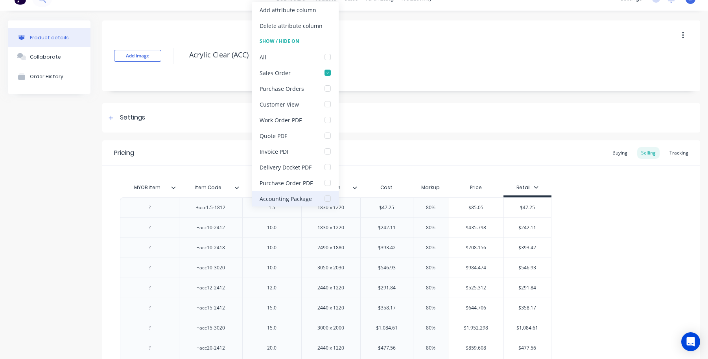
click at [327, 200] on div at bounding box center [328, 199] width 16 height 16
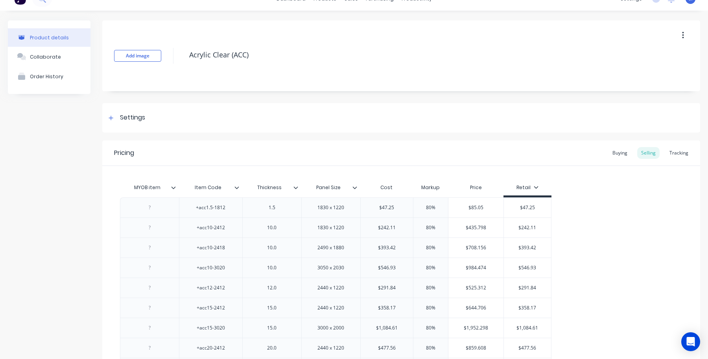
drag, startPoint x: 419, startPoint y: 142, endPoint x: 421, endPoint y: 159, distance: 17.8
click at [419, 142] on div "Pricing Buying Selling Tracking" at bounding box center [401, 153] width 598 height 26
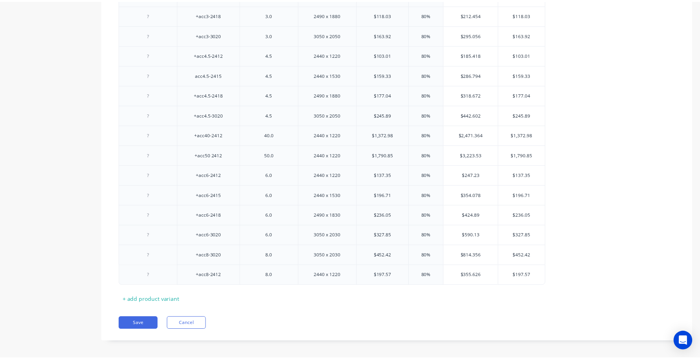
scroll to position [498, 0]
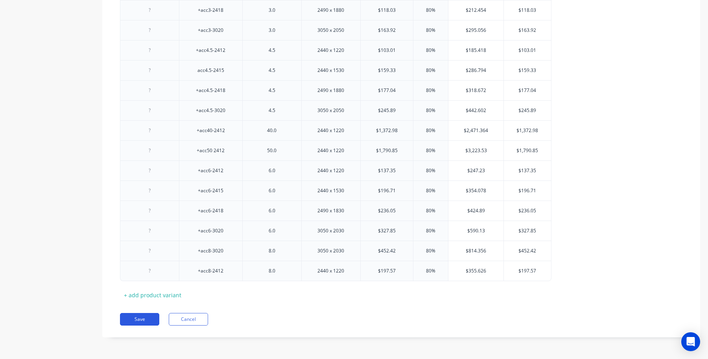
click at [147, 317] on button "Save" at bounding box center [139, 319] width 39 height 13
type textarea "x"
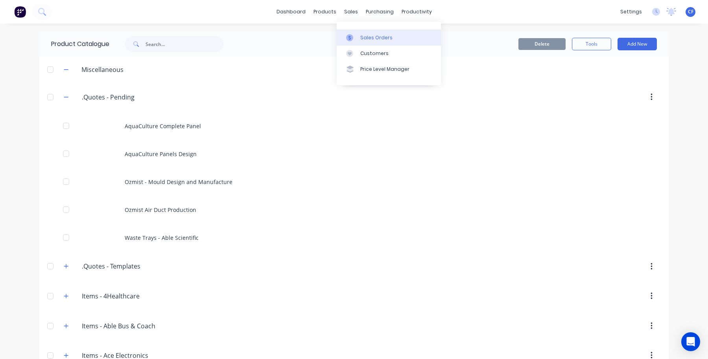
click at [358, 35] on link "Sales Orders" at bounding box center [388, 37] width 104 height 16
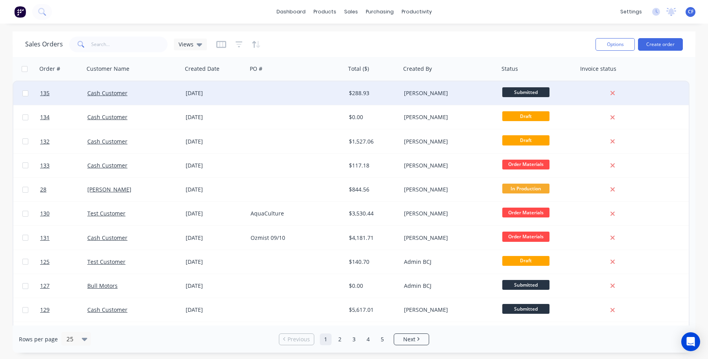
click at [157, 93] on div "Cash Customer" at bounding box center [130, 93] width 87 height 8
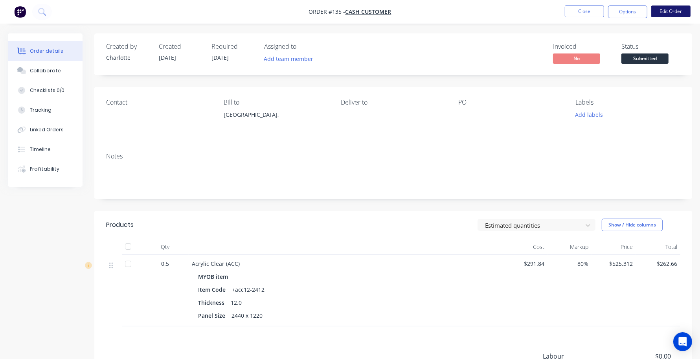
click at [664, 12] on button "Edit Order" at bounding box center [670, 12] width 39 height 12
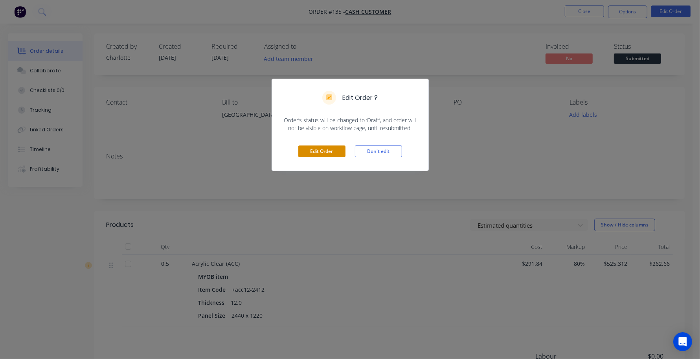
click at [325, 151] on button "Edit Order" at bounding box center [321, 151] width 47 height 12
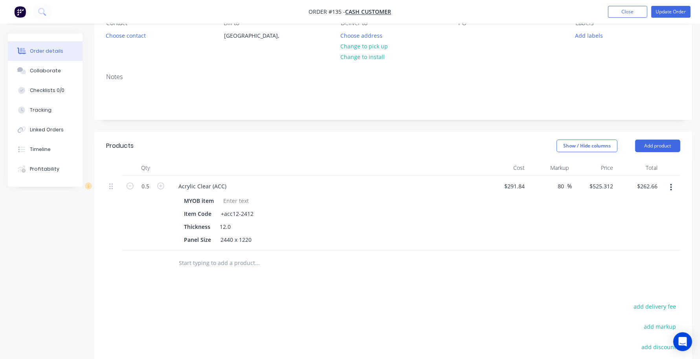
scroll to position [81, 0]
drag, startPoint x: 252, startPoint y: 240, endPoint x: 153, endPoint y: 230, distance: 99.2
click at [153, 230] on div "0.5 Acrylic Clear (ACC) MYOB item Item Code +acc12-2412 Thickness 12.0 Panel Si…" at bounding box center [393, 212] width 574 height 75
click at [292, 265] on input "text" at bounding box center [256, 262] width 157 height 16
click at [665, 15] on button "Update Order" at bounding box center [670, 12] width 39 height 12
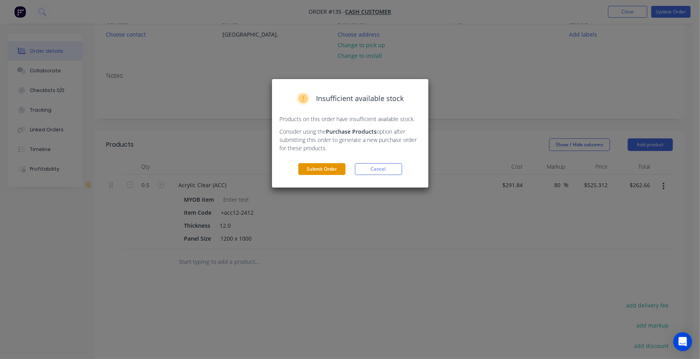
click at [320, 165] on button "Submit Order" at bounding box center [321, 169] width 47 height 12
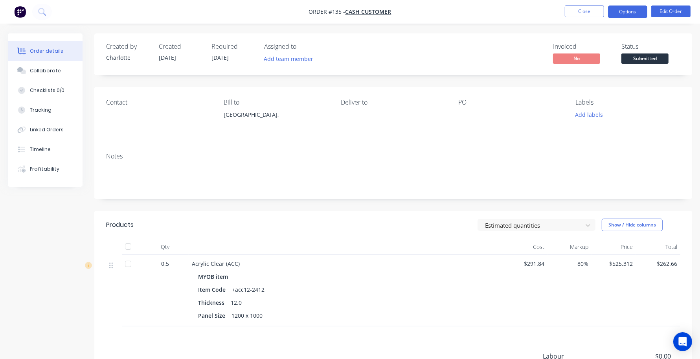
click at [616, 10] on button "Options" at bounding box center [627, 12] width 39 height 13
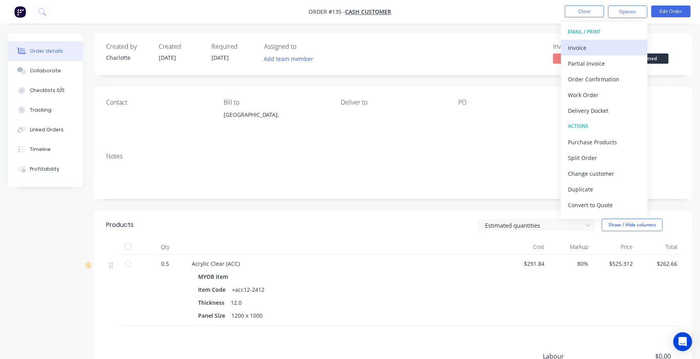
click at [589, 49] on div "Invoice" at bounding box center [604, 47] width 72 height 11
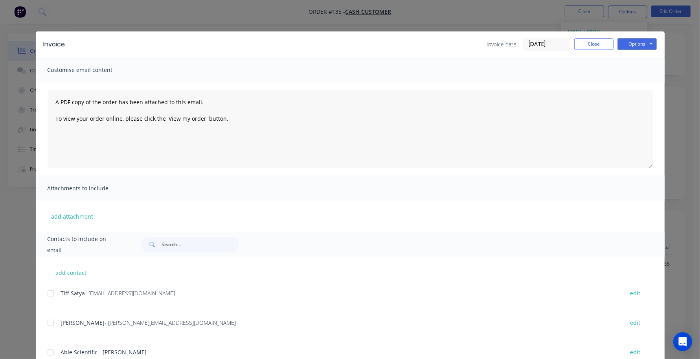
click at [612, 45] on div "Invoice date 10/10/25 Close Options Preview Print Email" at bounding box center [572, 44] width 170 height 13
click at [627, 44] on button "Options" at bounding box center [637, 44] width 39 height 12
click at [630, 63] on button "Preview" at bounding box center [643, 58] width 50 height 13
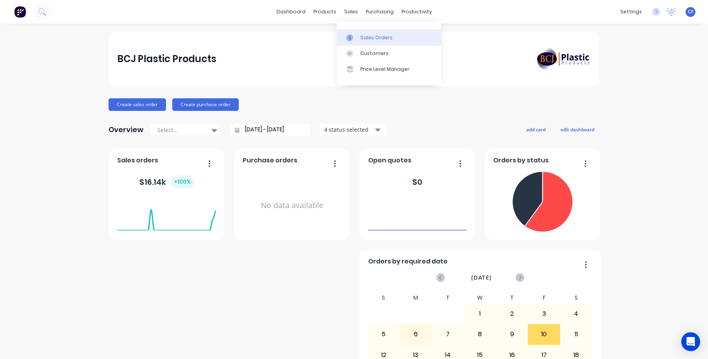
click at [347, 32] on link "Sales Orders" at bounding box center [388, 37] width 104 height 16
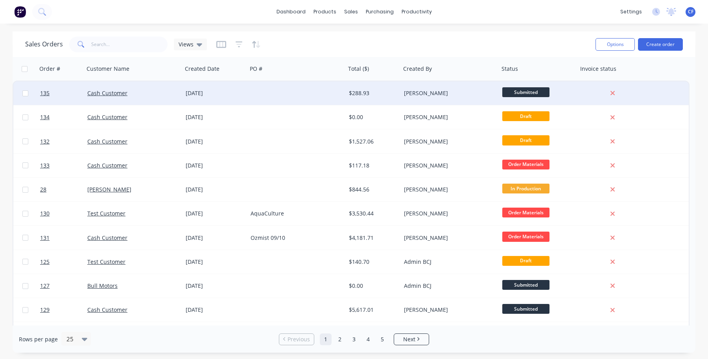
click at [148, 91] on div "Cash Customer" at bounding box center [130, 93] width 87 height 8
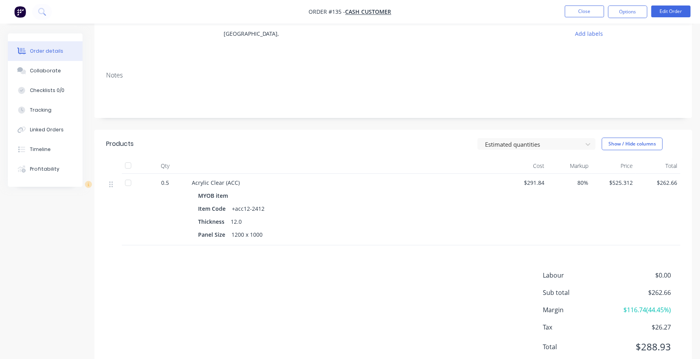
scroll to position [82, 0]
click at [667, 17] on button "Edit Order" at bounding box center [670, 12] width 39 height 12
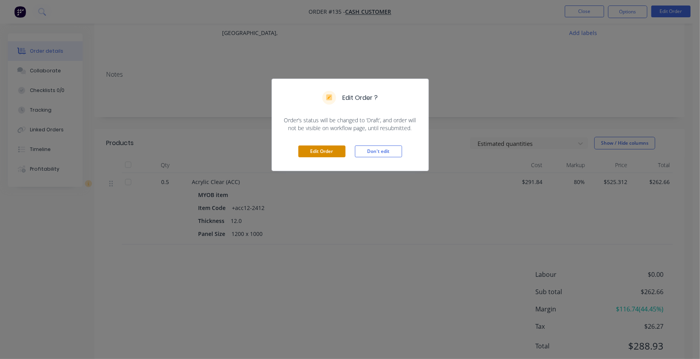
click at [330, 155] on button "Edit Order" at bounding box center [321, 151] width 47 height 12
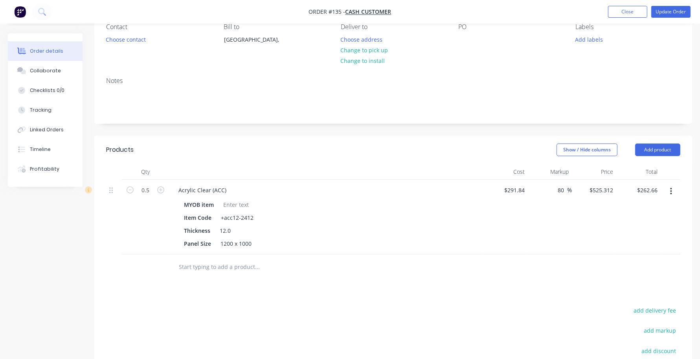
click at [679, 194] on button "button" at bounding box center [671, 191] width 18 height 14
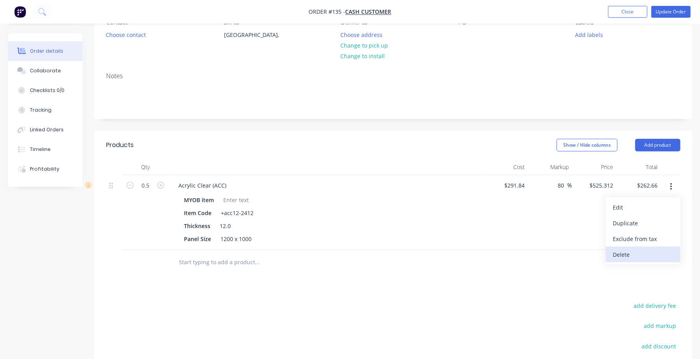
scroll to position [81, 0]
click at [612, 256] on button "Delete" at bounding box center [643, 254] width 75 height 16
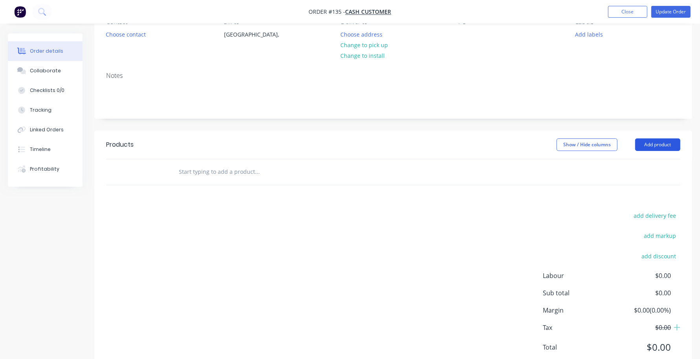
click at [654, 142] on button "Add product" at bounding box center [657, 144] width 45 height 13
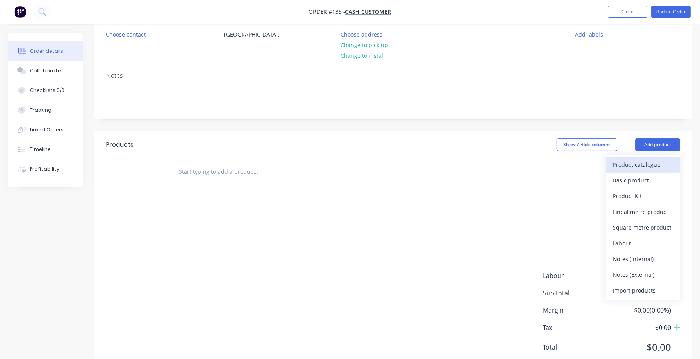
click at [624, 171] on button "Product catalogue" at bounding box center [643, 165] width 75 height 16
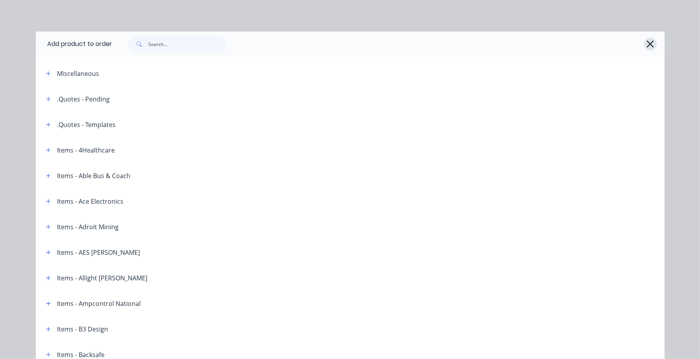
click at [647, 46] on icon "button" at bounding box center [650, 44] width 8 height 11
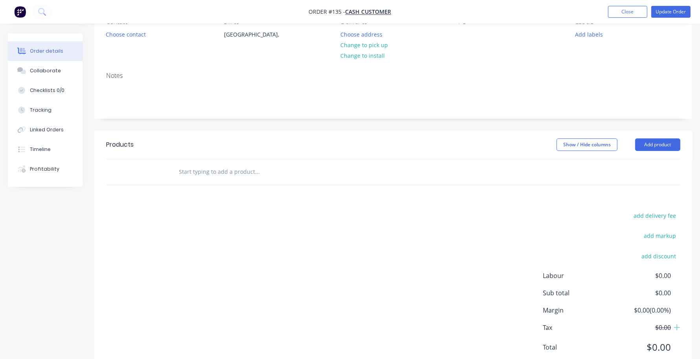
click at [221, 164] on input "text" at bounding box center [256, 172] width 157 height 16
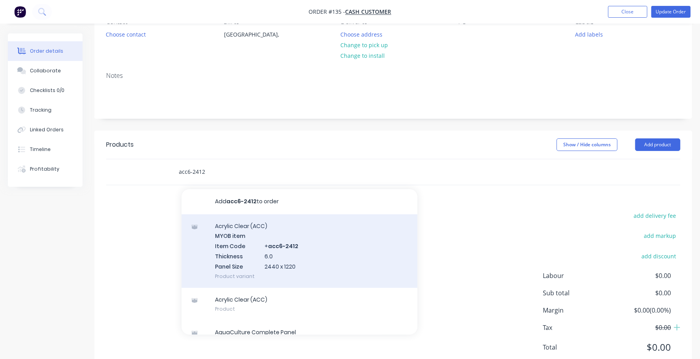
type input "acc6-2412"
click at [274, 235] on div "Acrylic Clear (ACC) MYOB item Item Code + acc6-2412 Thickness 6.0 Panel Size 24…" at bounding box center [300, 251] width 236 height 74
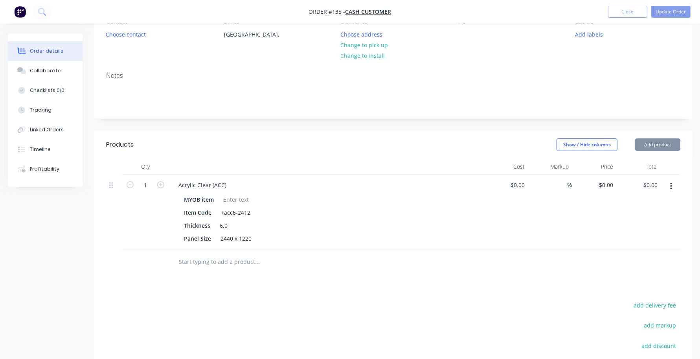
type input "$137.35"
click at [556, 189] on div "%" at bounding box center [550, 212] width 44 height 75
click at [559, 188] on input at bounding box center [563, 184] width 9 height 11
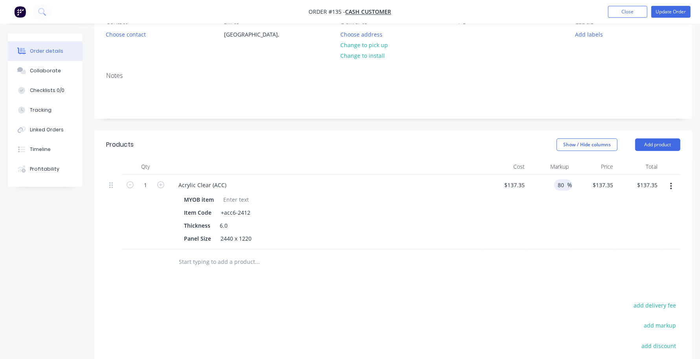
type input "80"
type input "$247.23"
click at [523, 257] on div at bounding box center [393, 262] width 574 height 26
click at [154, 179] on input "1" at bounding box center [145, 185] width 20 height 12
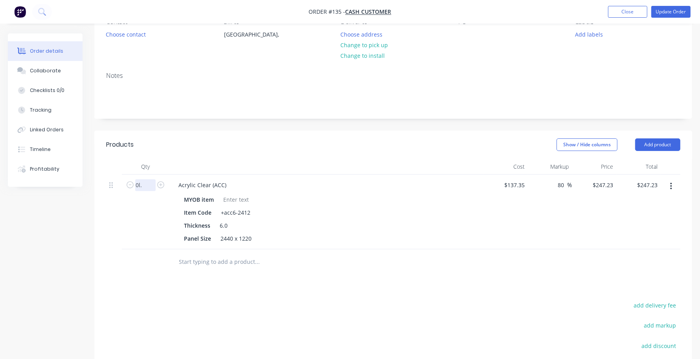
scroll to position [0, 0]
type input "0"
type input "0.5"
type input "$123.62"
click at [535, 293] on div "Products Show / Hide columns Add product Qty Cost Markup Price Total 0.5 Acryli…" at bounding box center [393, 297] width 598 height 333
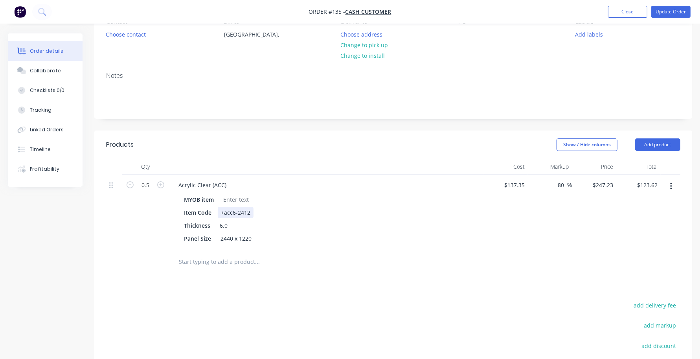
drag, startPoint x: 533, startPoint y: 172, endPoint x: 469, endPoint y: 215, distance: 78.0
click at [469, 215] on div "MYOB item Item Code +acc6-2412 Thickness 6.0 Panel Size 2440 x 1220" at bounding box center [326, 218] width 308 height 52
drag, startPoint x: 565, startPoint y: 186, endPoint x: 555, endPoint y: 186, distance: 9.8
click at [555, 186] on div "80 80 %" at bounding box center [563, 184] width 18 height 11
type input "120"
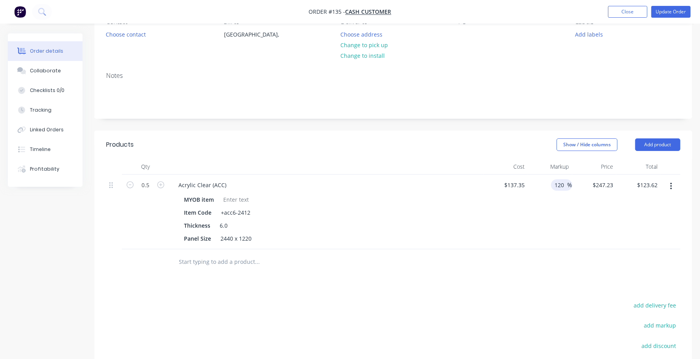
type input "$302.17"
type input "$151.09"
click at [566, 262] on div at bounding box center [393, 262] width 574 height 26
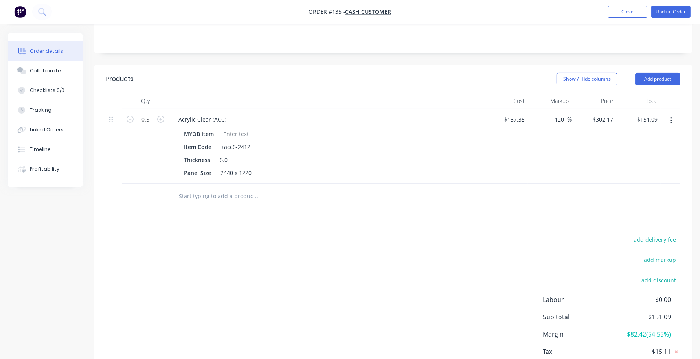
scroll to position [197, 0]
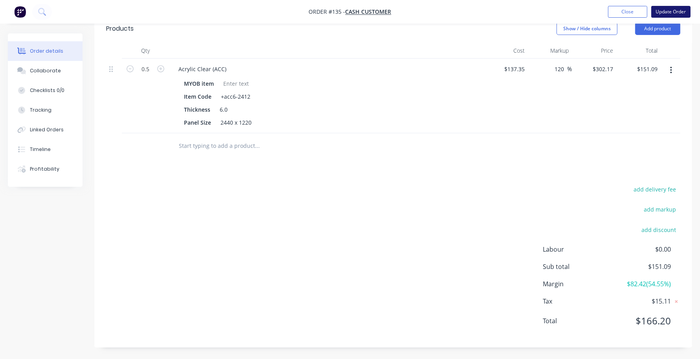
click at [662, 15] on button "Update Order" at bounding box center [670, 12] width 39 height 12
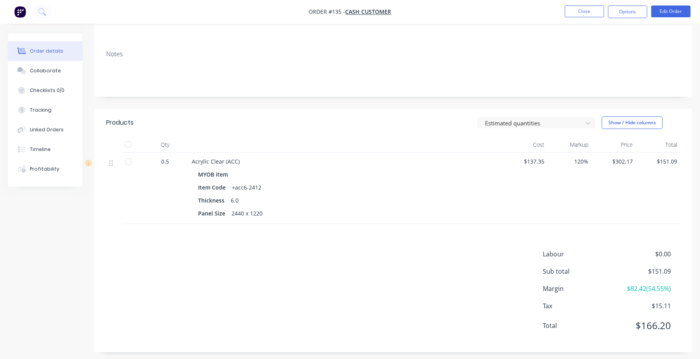
scroll to position [107, 0]
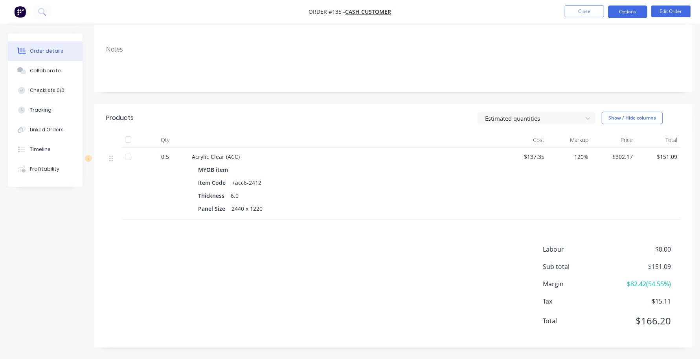
click at [634, 14] on button "Options" at bounding box center [627, 12] width 39 height 13
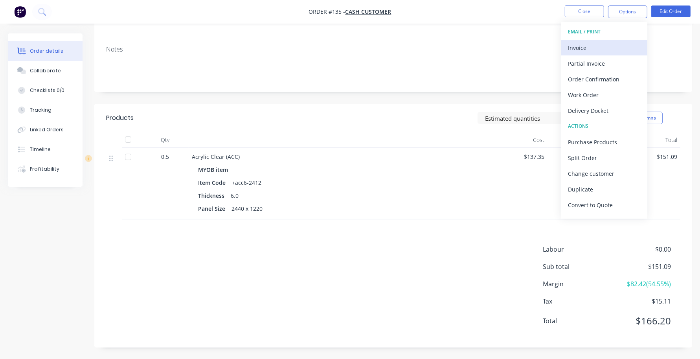
click at [611, 48] on div "Invoice" at bounding box center [604, 47] width 72 height 11
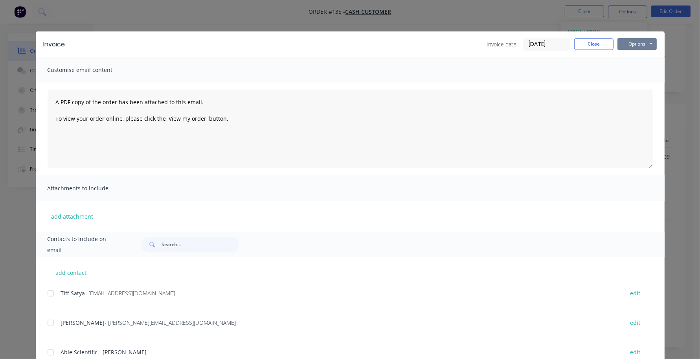
click at [623, 44] on button "Options" at bounding box center [637, 44] width 39 height 12
click at [636, 55] on button "Preview" at bounding box center [643, 58] width 50 height 13
click at [574, 43] on button "Close" at bounding box center [593, 44] width 39 height 12
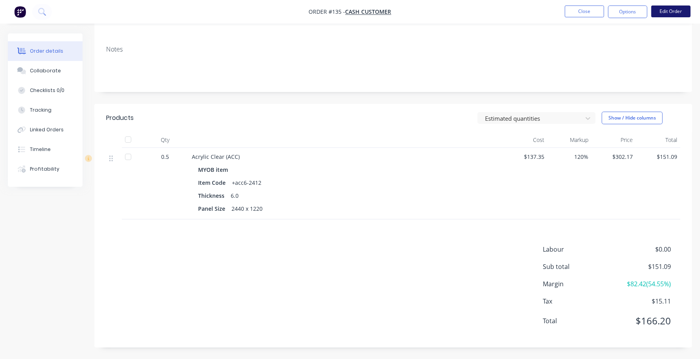
click at [673, 6] on button "Edit Order" at bounding box center [670, 12] width 39 height 12
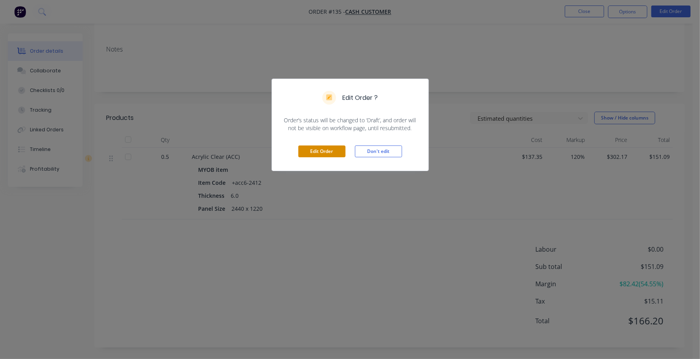
click at [321, 156] on button "Edit Order" at bounding box center [321, 151] width 47 height 12
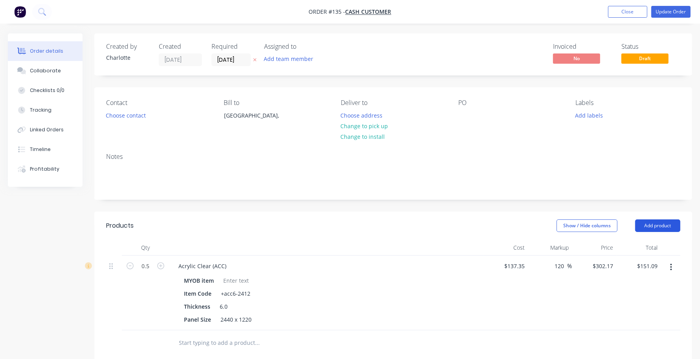
click at [654, 219] on button "Add product" at bounding box center [657, 225] width 45 height 13
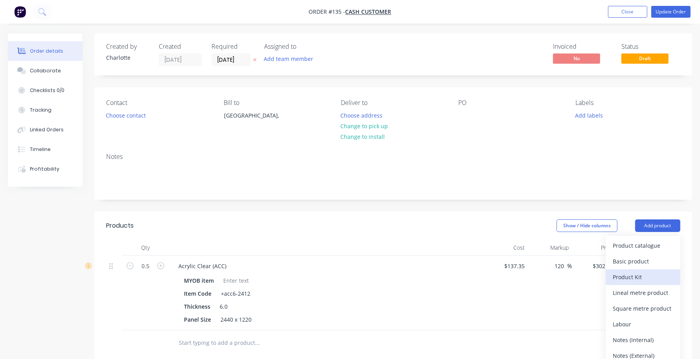
click at [645, 279] on div "Product Kit" at bounding box center [643, 276] width 61 height 11
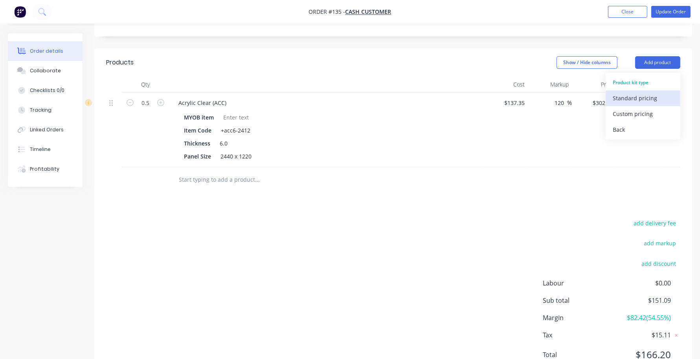
click at [638, 101] on div "Standard pricing" at bounding box center [643, 97] width 61 height 11
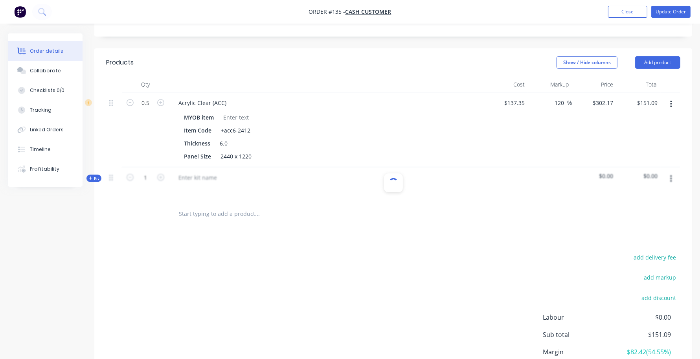
scroll to position [164, 0]
click at [208, 182] on div at bounding box center [197, 176] width 51 height 11
click at [268, 199] on div "Clear Acrylic Box" at bounding box center [326, 184] width 314 height 34
click at [669, 179] on button "button" at bounding box center [671, 178] width 18 height 14
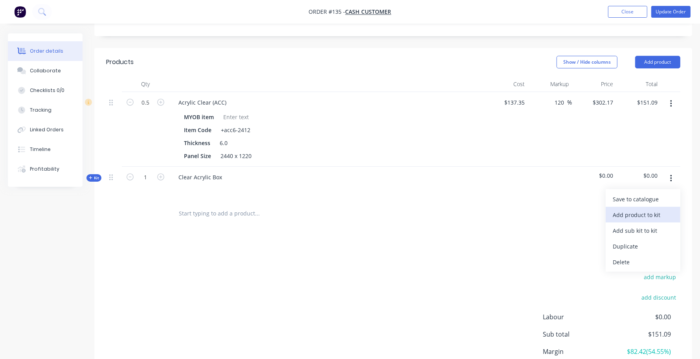
click at [627, 215] on div "Add product to kit" at bounding box center [643, 214] width 61 height 11
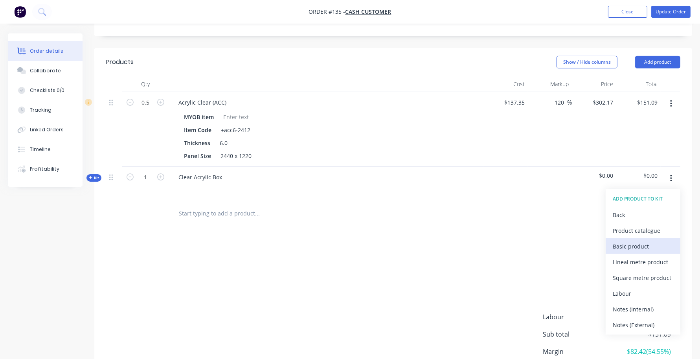
click at [658, 247] on div "Basic product" at bounding box center [643, 246] width 61 height 11
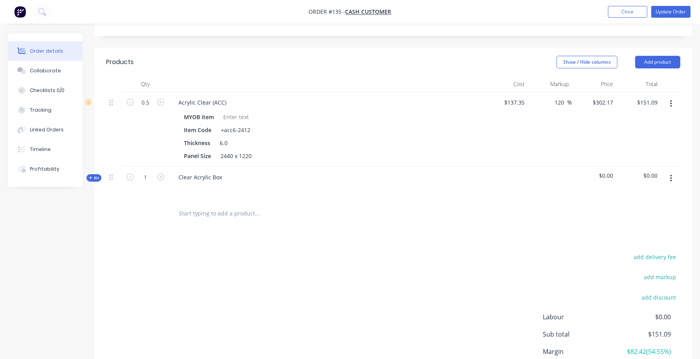
click at [668, 177] on button "button" at bounding box center [671, 178] width 18 height 14
drag, startPoint x: 544, startPoint y: 219, endPoint x: 454, endPoint y: 218, distance: 90.4
click at [543, 219] on div at bounding box center [393, 214] width 574 height 26
click at [246, 208] on input "text" at bounding box center [256, 214] width 157 height 16
click at [217, 190] on div at bounding box center [326, 188] width 308 height 11
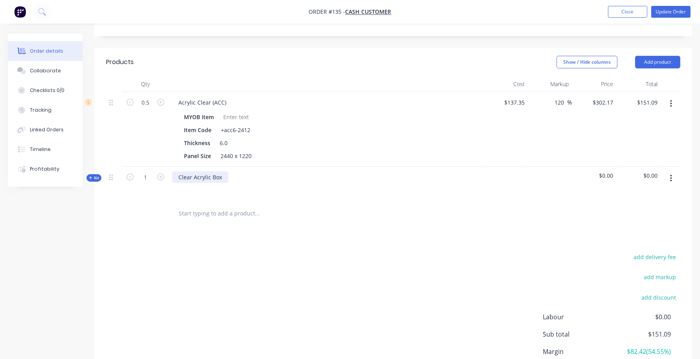
click at [218, 181] on div "Clear Acrylic Box" at bounding box center [200, 176] width 56 height 11
click at [667, 179] on button "button" at bounding box center [671, 178] width 18 height 14
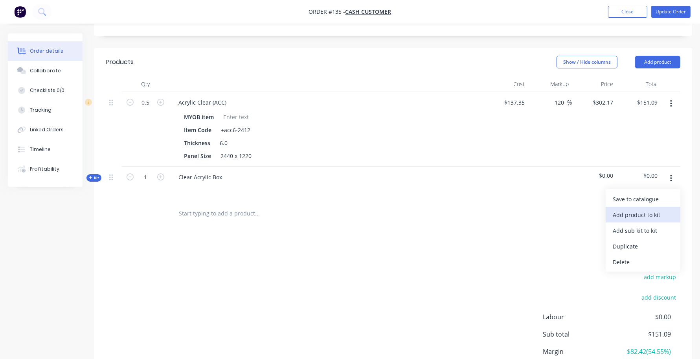
click at [653, 215] on div "Add product to kit" at bounding box center [643, 214] width 61 height 11
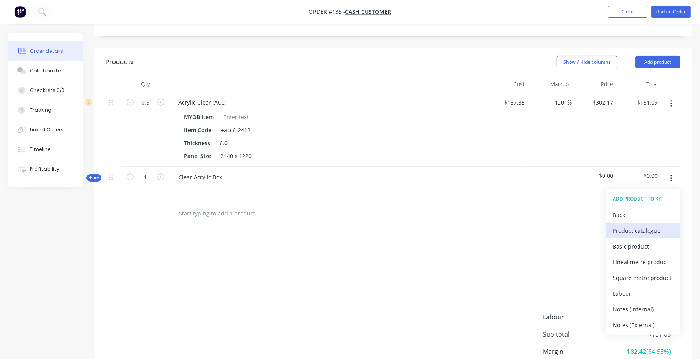
click at [628, 233] on div "Product catalogue" at bounding box center [643, 230] width 61 height 11
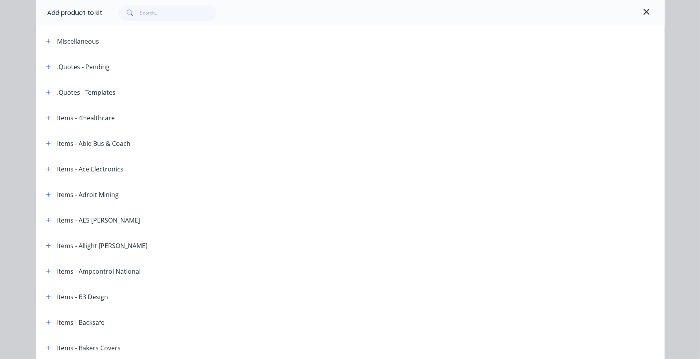
scroll to position [0, 0]
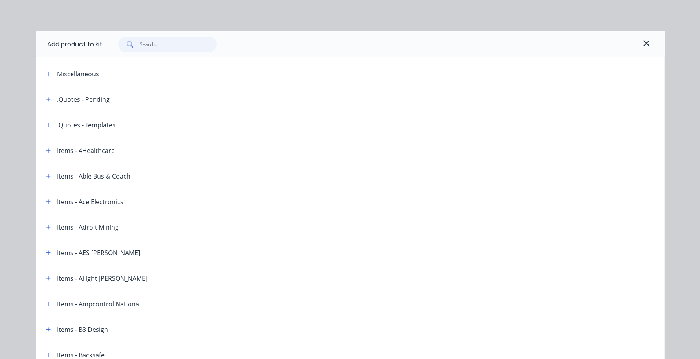
click at [140, 45] on input "text" at bounding box center [178, 45] width 77 height 16
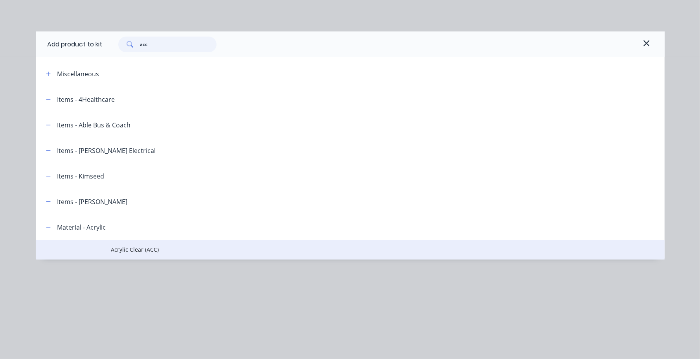
type input "acc"
click at [128, 245] on span "Acrylic Clear (ACC)" at bounding box center [332, 249] width 443 height 8
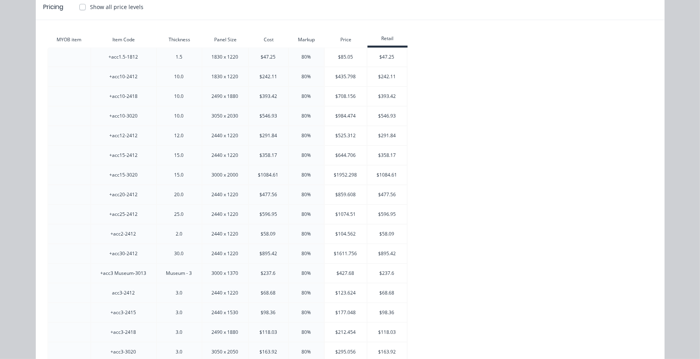
scroll to position [81, 0]
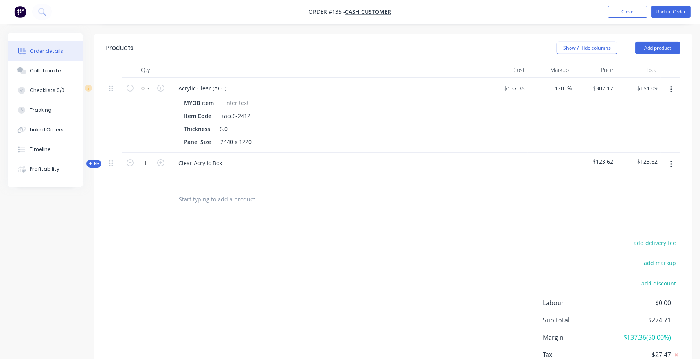
click at [94, 164] on span "Kit" at bounding box center [94, 164] width 10 height 6
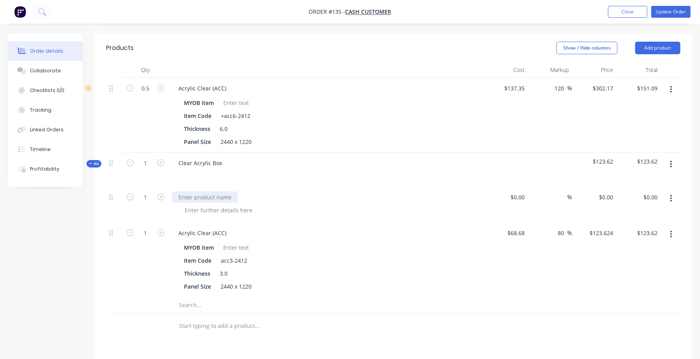
click at [187, 197] on div at bounding box center [205, 196] width 66 height 11
click at [227, 197] on div at bounding box center [205, 196] width 66 height 11
click at [223, 195] on div at bounding box center [205, 196] width 66 height 11
click at [669, 200] on button "button" at bounding box center [671, 198] width 18 height 14
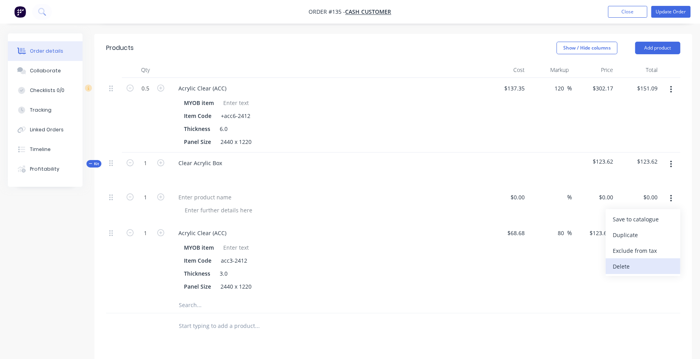
click at [633, 262] on div "Delete" at bounding box center [643, 266] width 61 height 11
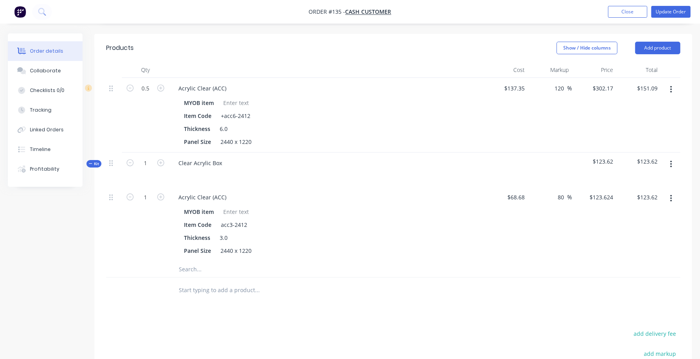
click at [672, 165] on button "button" at bounding box center [671, 164] width 18 height 14
click at [636, 203] on div "Add product to kit" at bounding box center [643, 200] width 61 height 11
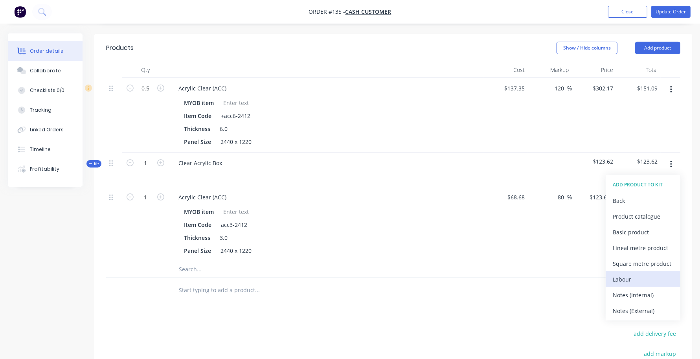
click at [639, 273] on button "Labour" at bounding box center [643, 279] width 75 height 16
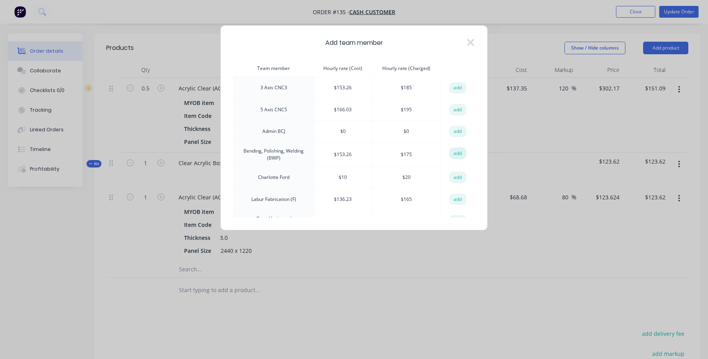
click at [457, 154] on button "add" at bounding box center [457, 153] width 17 height 12
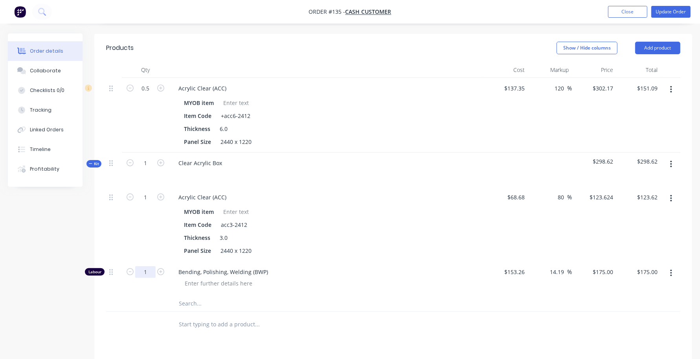
click at [152, 272] on input "1" at bounding box center [145, 272] width 20 height 12
click at [158, 272] on icon "button" at bounding box center [160, 271] width 7 height 7
type input "2"
type input "$350.00"
click at [158, 272] on icon "button" at bounding box center [160, 271] width 7 height 7
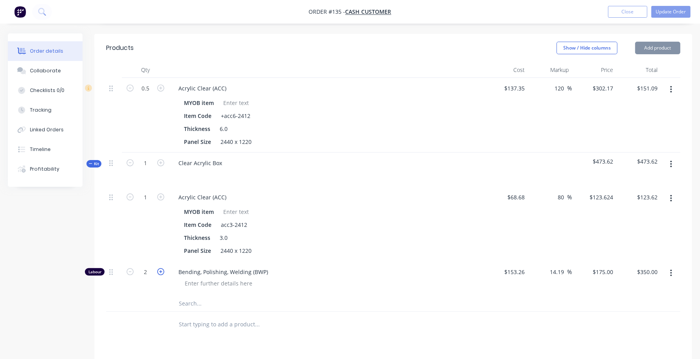
type input "3"
type input "$525.00"
click at [598, 307] on div at bounding box center [393, 304] width 574 height 16
click at [520, 297] on div at bounding box center [393, 304] width 574 height 16
click at [126, 271] on button "button" at bounding box center [130, 271] width 10 height 8
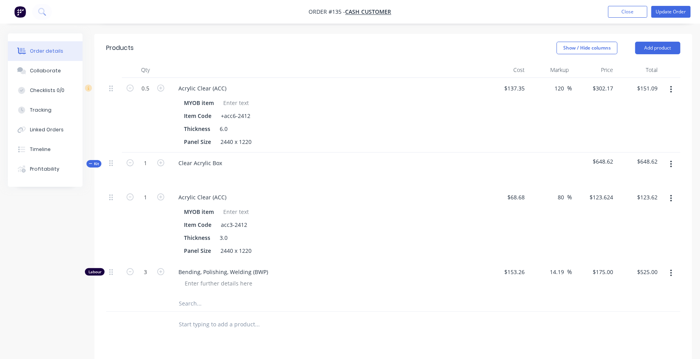
type input "2"
type input "$350.00"
click at [126, 271] on button "button" at bounding box center [130, 271] width 10 height 8
type input "1"
type input "$175.00"
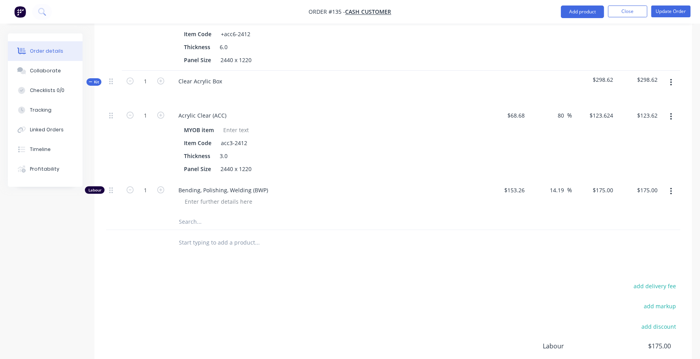
scroll to position [260, 0]
click at [97, 85] on span "Kit" at bounding box center [94, 82] width 10 height 6
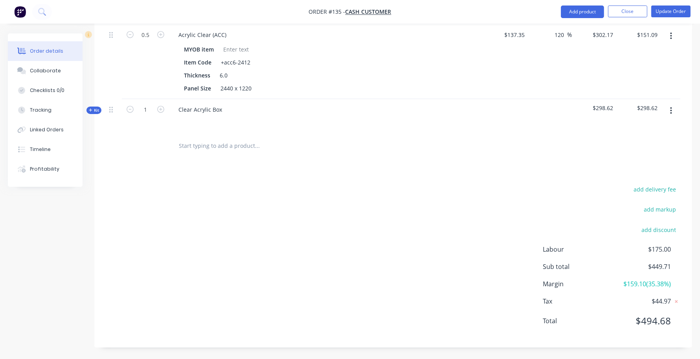
click at [89, 112] on icon "button" at bounding box center [91, 110] width 4 height 4
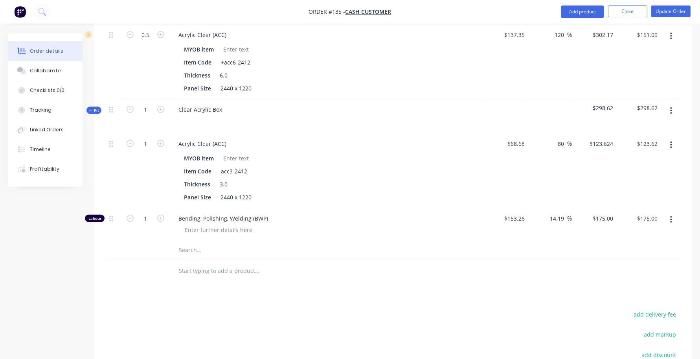
scroll to position [260, 0]
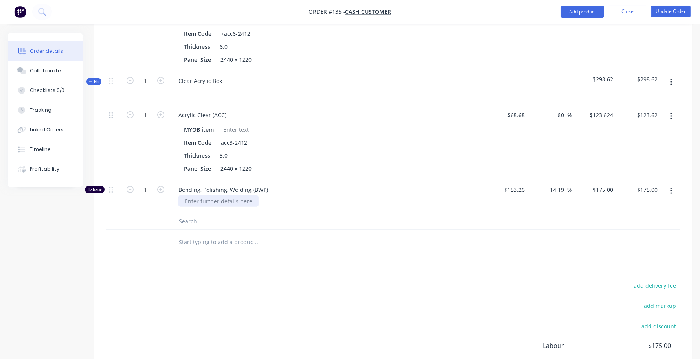
click at [232, 205] on div at bounding box center [218, 200] width 80 height 11
click at [282, 244] on input "text" at bounding box center [256, 242] width 157 height 16
click at [328, 250] on div at bounding box center [310, 243] width 283 height 26
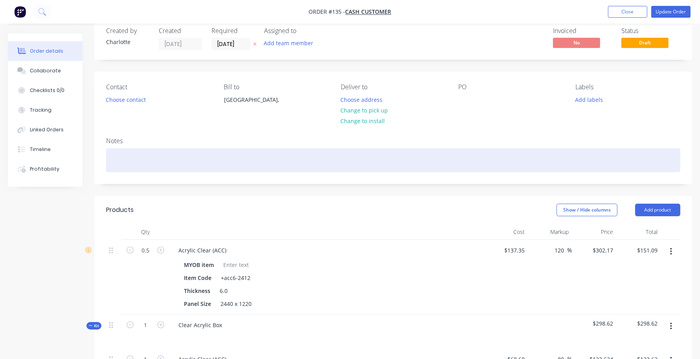
scroll to position [15, 0]
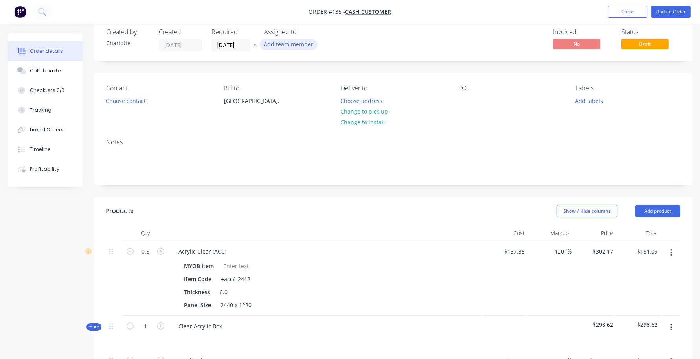
click at [280, 40] on button "Add team member" at bounding box center [289, 44] width 58 height 11
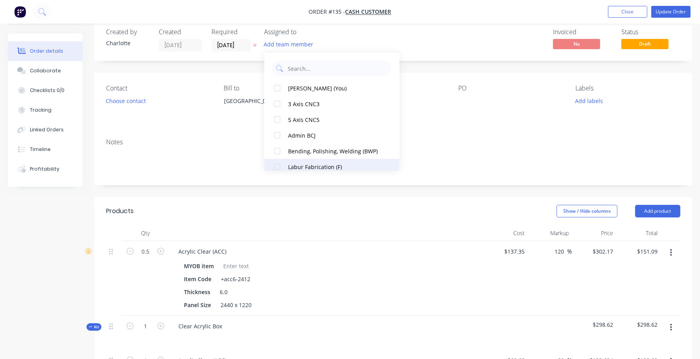
click at [324, 164] on div "Labur Fabrication (F)" at bounding box center [335, 167] width 92 height 8
click at [290, 168] on div "Bending, Polishing, Welding (BWP)" at bounding box center [335, 167] width 92 height 8
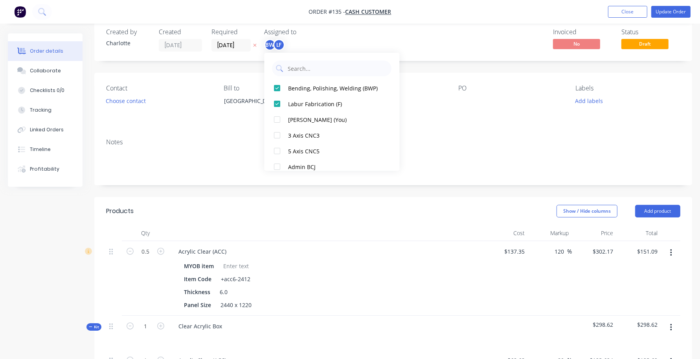
click at [452, 38] on div "Invoiced No Status Draft" at bounding box center [512, 39] width 338 height 23
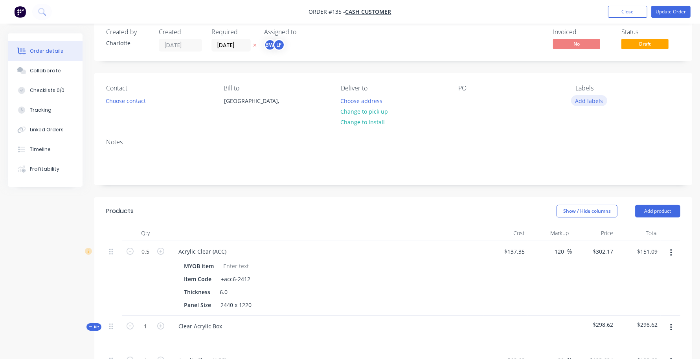
click at [580, 101] on button "Add labels" at bounding box center [589, 100] width 36 height 11
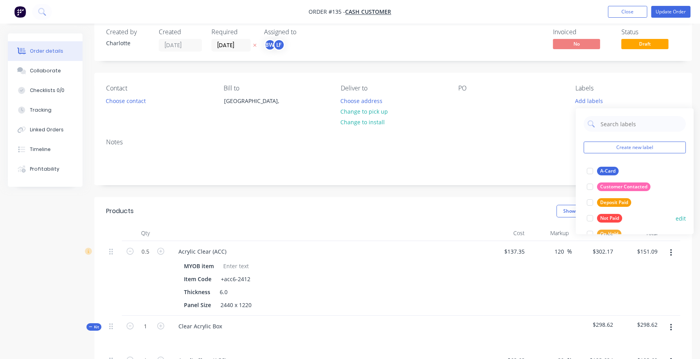
click at [592, 217] on div at bounding box center [590, 219] width 16 height 16
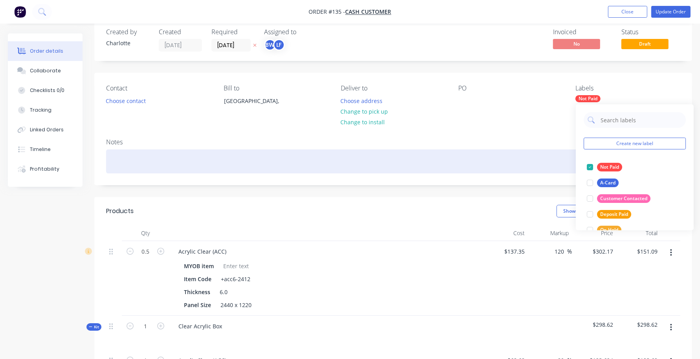
click at [530, 165] on div at bounding box center [393, 161] width 574 height 24
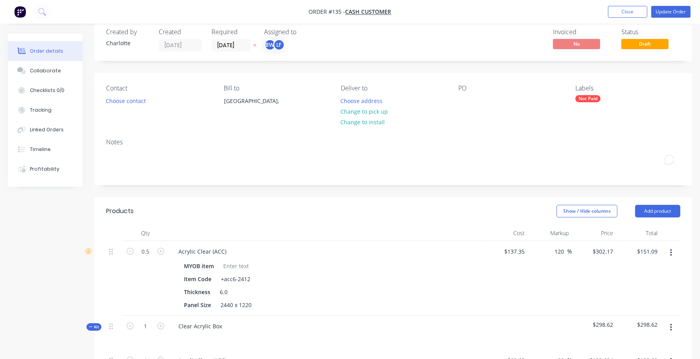
click at [441, 136] on div "Notes" at bounding box center [393, 158] width 598 height 53
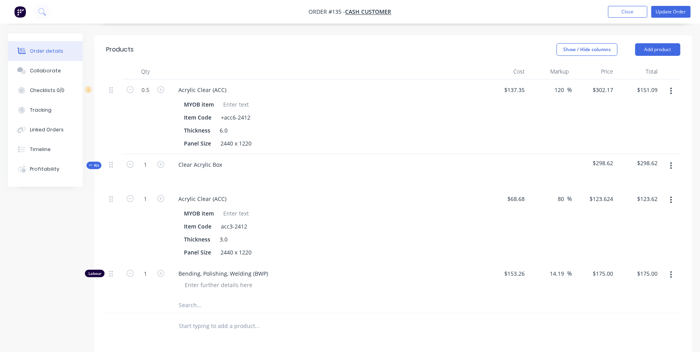
scroll to position [177, 0]
click at [662, 10] on button "Update Order" at bounding box center [670, 12] width 39 height 12
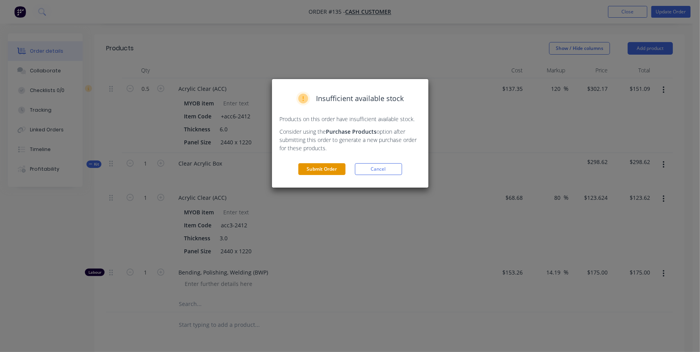
click at [325, 169] on button "Submit Order" at bounding box center [321, 169] width 47 height 12
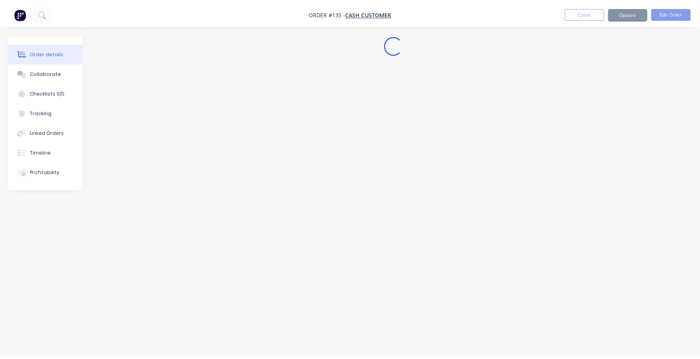
scroll to position [0, 0]
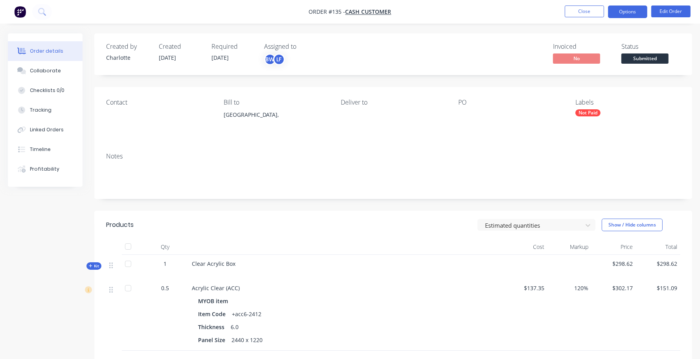
click at [630, 16] on button "Options" at bounding box center [627, 12] width 39 height 13
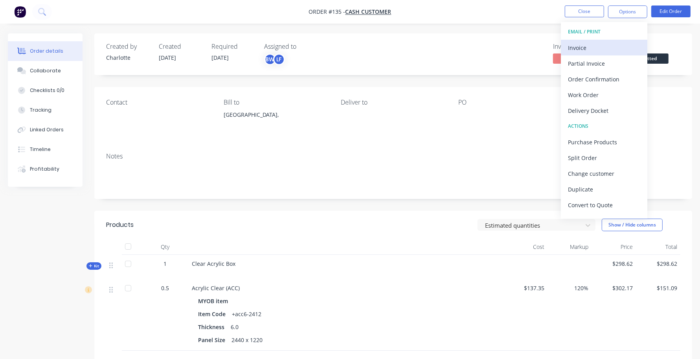
click at [613, 46] on div "Invoice" at bounding box center [604, 47] width 72 height 11
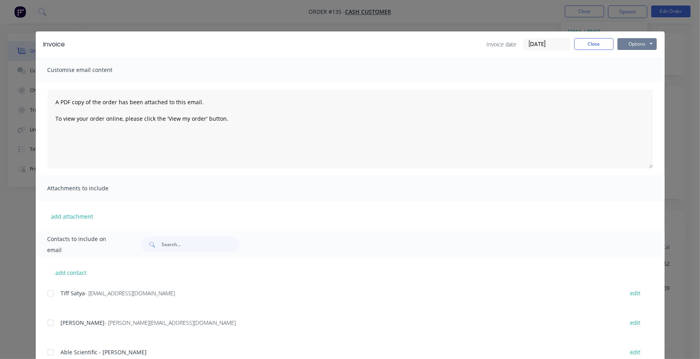
click at [634, 46] on button "Options" at bounding box center [637, 44] width 39 height 12
click at [637, 63] on button "Preview" at bounding box center [643, 58] width 50 height 13
click at [574, 49] on button "Close" at bounding box center [593, 44] width 39 height 12
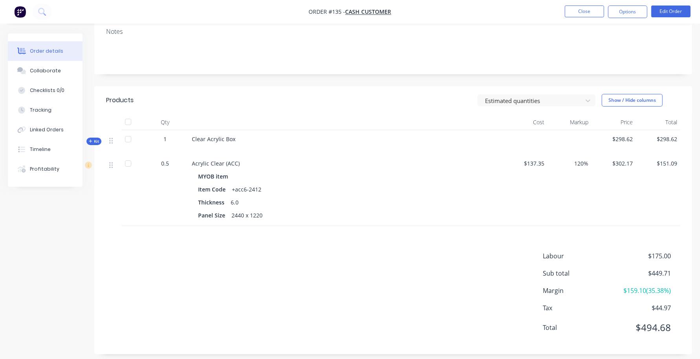
scroll to position [132, 0]
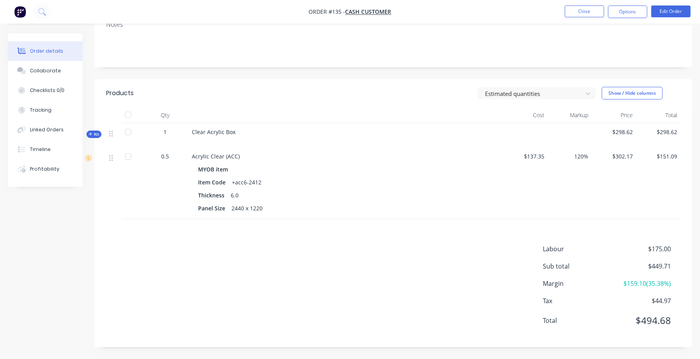
click at [93, 136] on span "Kit" at bounding box center [94, 134] width 10 height 6
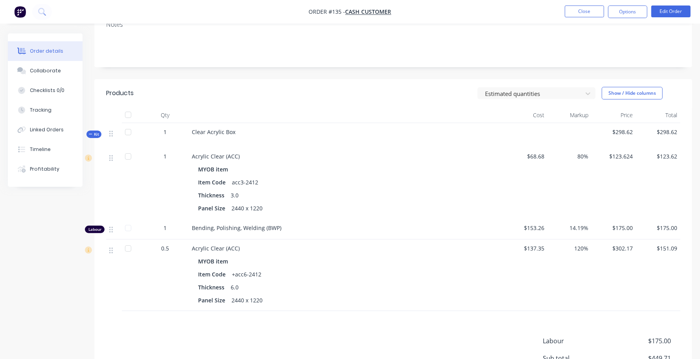
click at [93, 136] on span "Kit" at bounding box center [94, 134] width 10 height 6
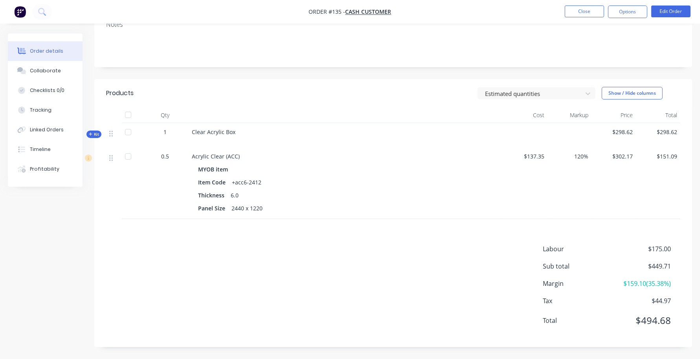
click at [93, 136] on span "Kit" at bounding box center [94, 134] width 10 height 6
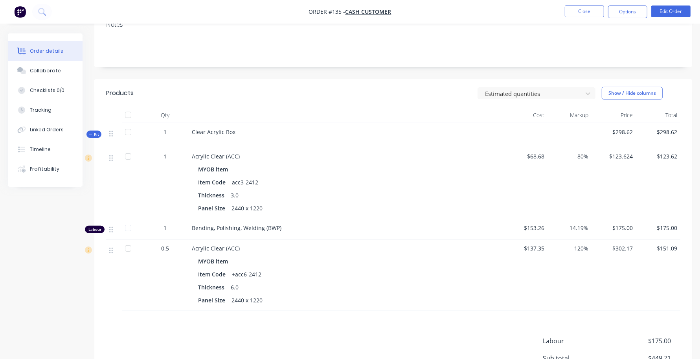
drag, startPoint x: 165, startPoint y: 230, endPoint x: 183, endPoint y: 230, distance: 17.7
click at [183, 230] on div "1" at bounding box center [165, 228] width 41 height 8
click at [313, 230] on div "Bending, Polishing, Welding (BWP)" at bounding box center [346, 228] width 308 height 8
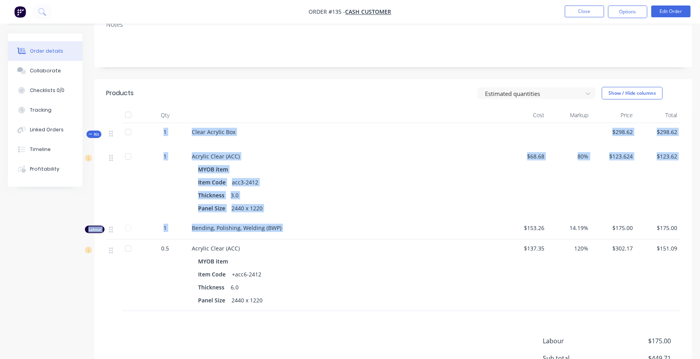
drag, startPoint x: 313, startPoint y: 230, endPoint x: 119, endPoint y: 138, distance: 214.2
click at [119, 138] on div "Kit 1 Clear Acrylic Box $298.62 $298.62 1 Acrylic Clear (ACC) MYOB item Item Co…" at bounding box center [393, 181] width 574 height 116
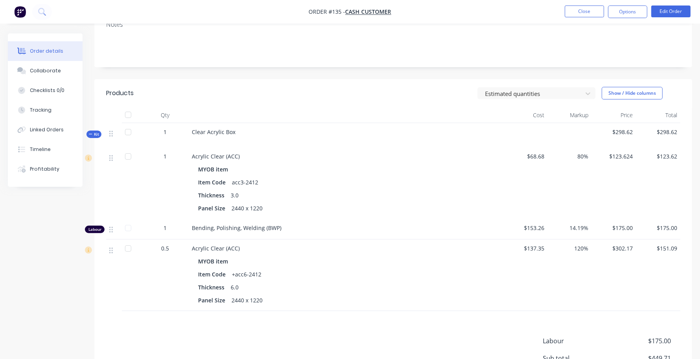
click at [339, 259] on div "MYOB item" at bounding box center [346, 261] width 296 height 11
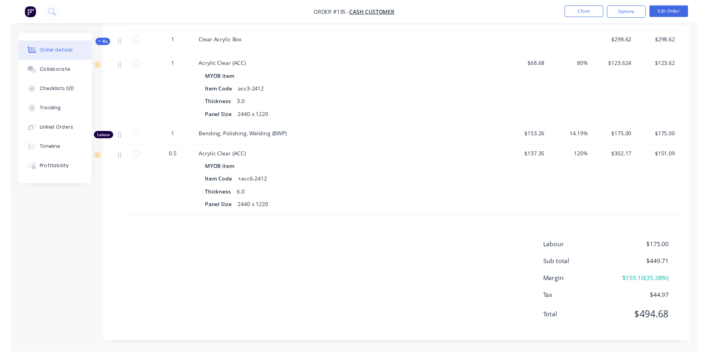
scroll to position [0, 0]
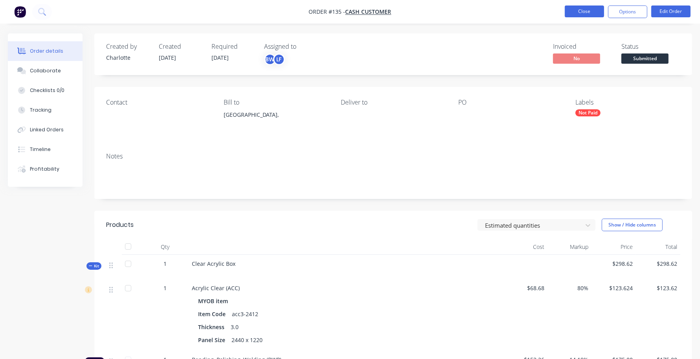
click at [572, 9] on button "Close" at bounding box center [584, 12] width 39 height 12
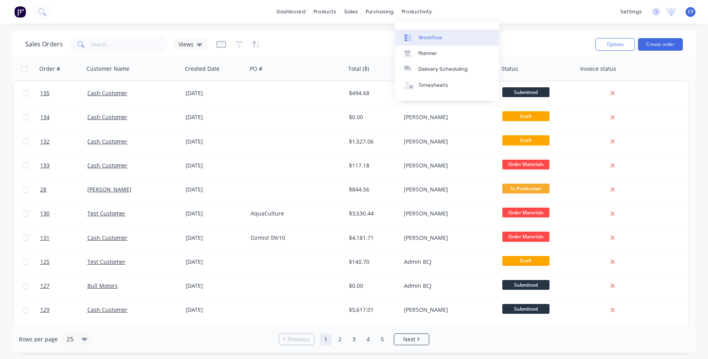
click at [418, 37] on div "Workflow" at bounding box center [430, 37] width 24 height 7
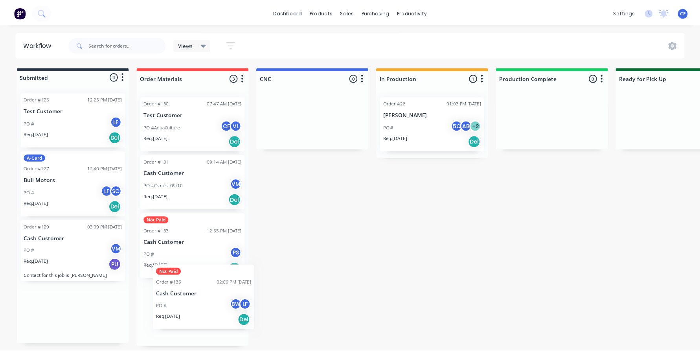
scroll to position [2, 0]
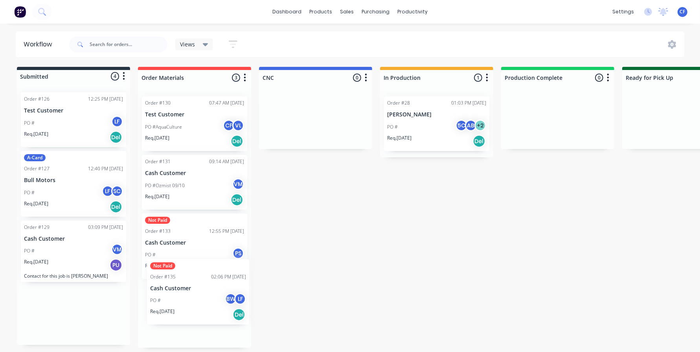
drag, startPoint x: 42, startPoint y: 320, endPoint x: 185, endPoint y: 291, distance: 146.5
click at [185, 291] on div "Submitted 4 Status colour #273444 hex #273444 Save Cancel Summaries Total order…" at bounding box center [535, 207] width 1083 height 281
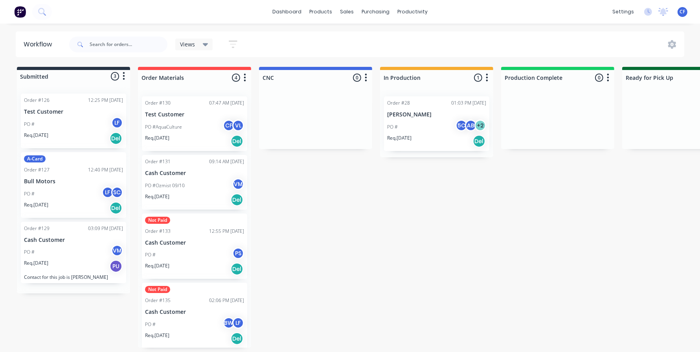
scroll to position [0, 0]
click at [165, 311] on p "Cash Customer" at bounding box center [194, 312] width 99 height 7
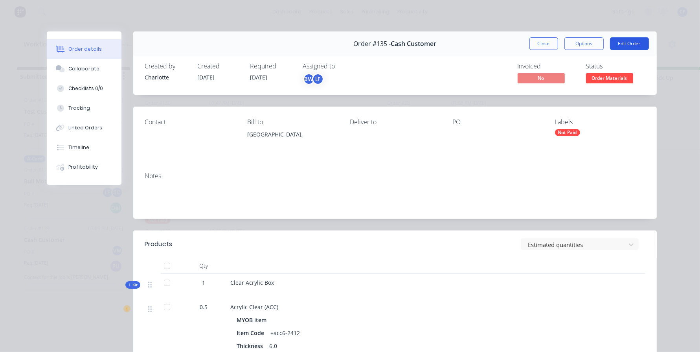
click at [622, 43] on button "Edit Order" at bounding box center [629, 43] width 39 height 13
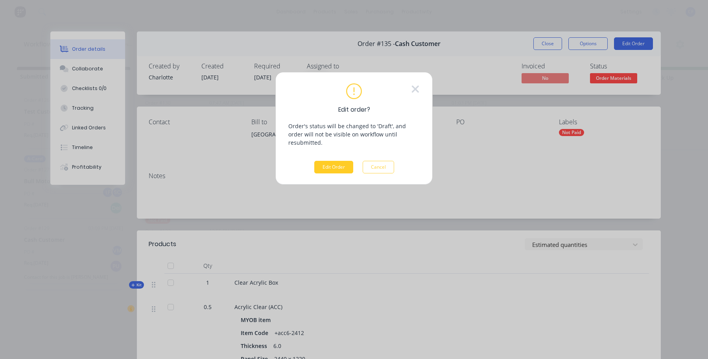
click at [320, 161] on button "Edit Order" at bounding box center [333, 167] width 39 height 13
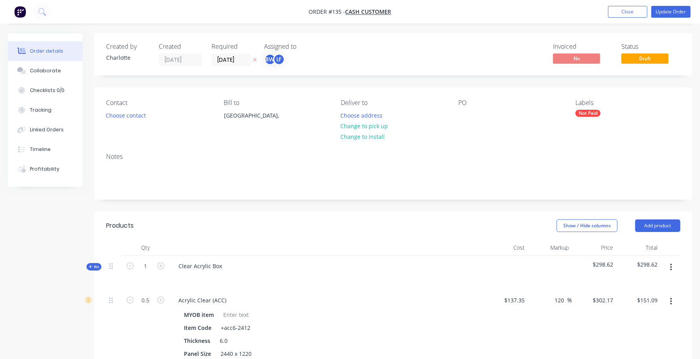
click at [230, 66] on label "[DATE]" at bounding box center [230, 59] width 39 height 13
click at [230, 66] on input "[DATE]" at bounding box center [231, 60] width 39 height 12
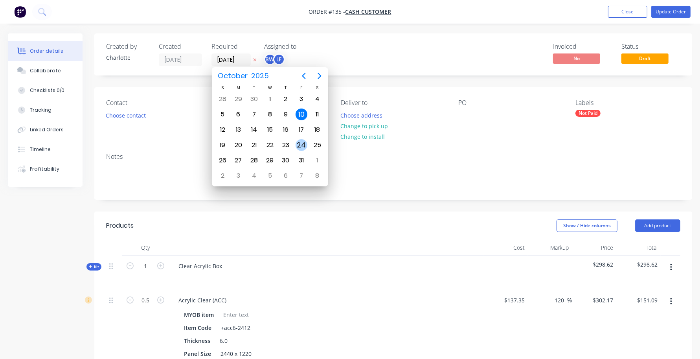
click at [299, 142] on div "24" at bounding box center [302, 145] width 12 height 12
type input "[DATE]"
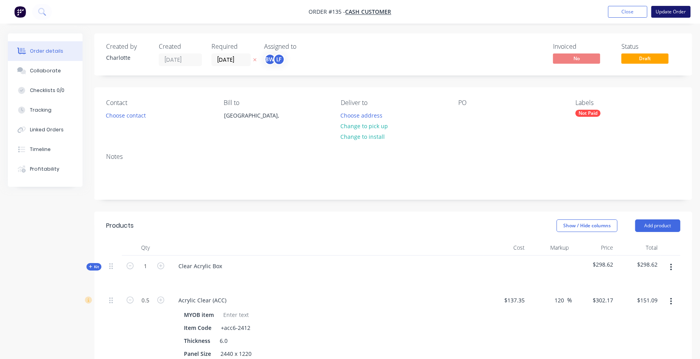
click at [656, 12] on button "Update Order" at bounding box center [670, 12] width 39 height 12
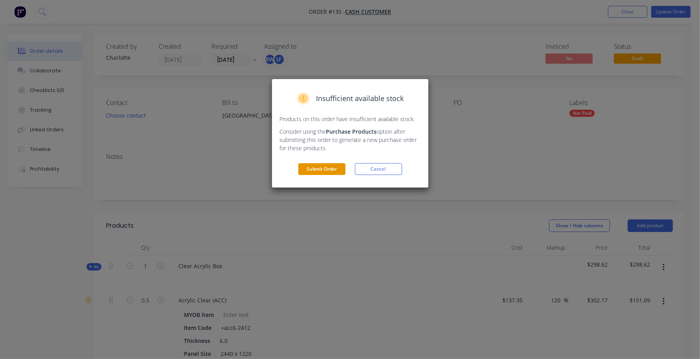
click at [310, 168] on button "Submit Order" at bounding box center [321, 169] width 47 height 12
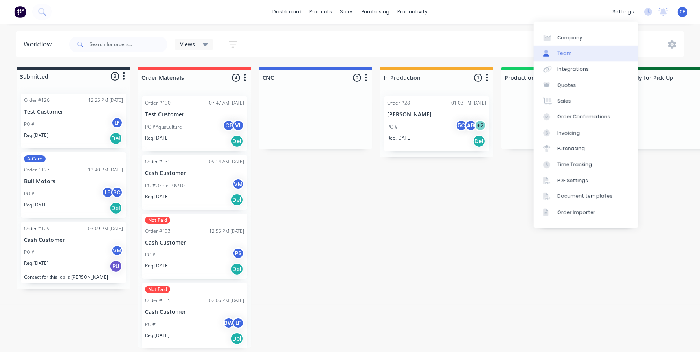
click at [587, 55] on link "Team" at bounding box center [586, 54] width 104 height 16
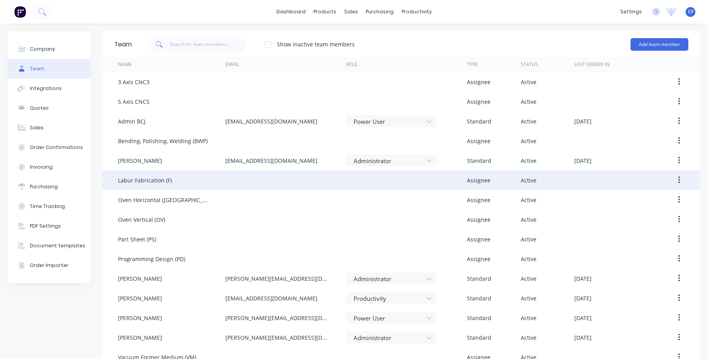
click at [170, 178] on div "Labur Fabrication (F)" at bounding box center [171, 180] width 107 height 20
click at [678, 178] on icon "button" at bounding box center [679, 180] width 2 height 9
click at [645, 196] on div "Edit" at bounding box center [650, 200] width 61 height 11
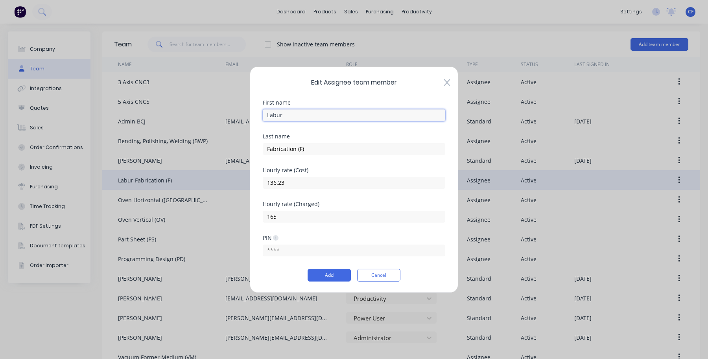
click at [276, 116] on input "Labur" at bounding box center [354, 115] width 182 height 12
type input "Labour"
click at [331, 274] on button "Add" at bounding box center [328, 275] width 43 height 13
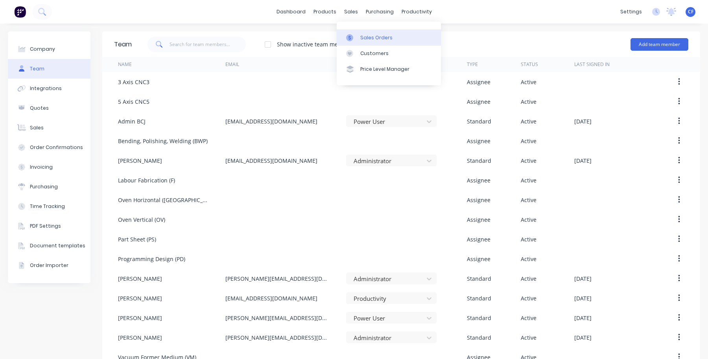
click at [361, 31] on link "Sales Orders" at bounding box center [388, 37] width 104 height 16
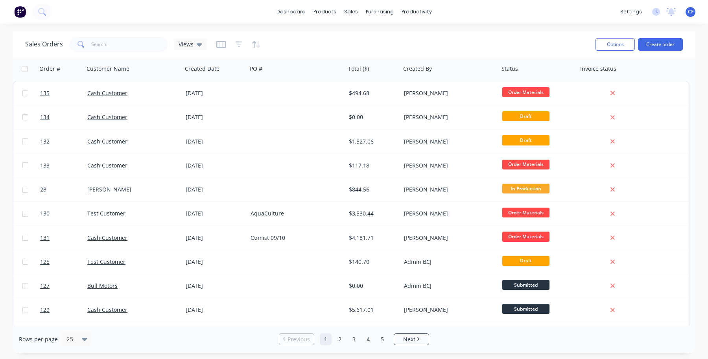
click at [252, 40] on button "button" at bounding box center [256, 44] width 9 height 13
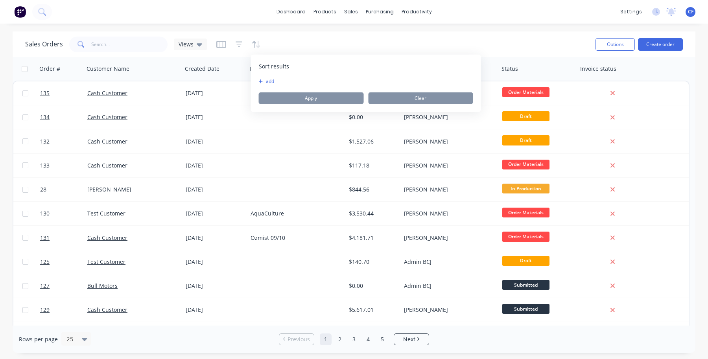
click at [270, 39] on div "Sales Orders Views" at bounding box center [307, 44] width 564 height 19
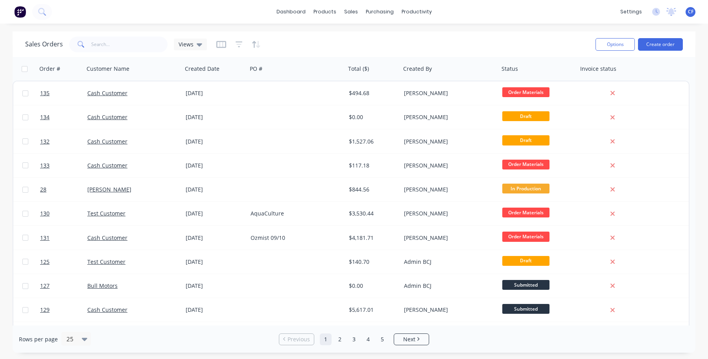
click at [659, 70] on div "Order # Customer Name Created Date PO # Total ($) Created By Status Invoice sta…" at bounding box center [351, 69] width 677 height 24
click at [182, 44] on span "Views" at bounding box center [185, 44] width 15 height 8
click at [658, 69] on div "Order # Customer Name Created Date PO # Total ($) Created By Status Invoice sta…" at bounding box center [351, 69] width 677 height 24
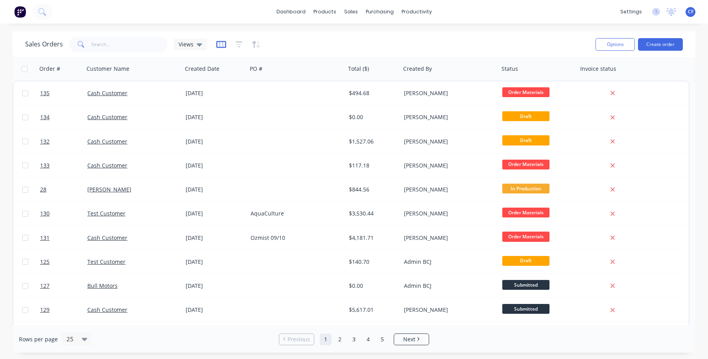
drag, startPoint x: 658, startPoint y: 69, endPoint x: 217, endPoint y: 42, distance: 441.9
click at [202, 31] on div "dashboard products sales purchasing productivity dashboard products Product Cat…" at bounding box center [354, 179] width 708 height 359
click at [226, 44] on div at bounding box center [238, 44] width 44 height 13
click at [222, 45] on icon "button" at bounding box center [221, 44] width 10 height 8
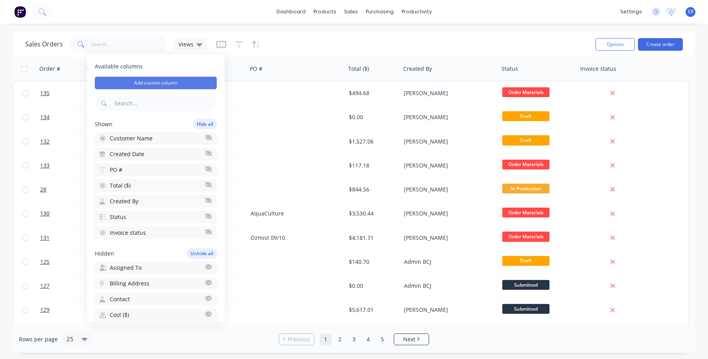
click at [187, 77] on button "Add custom column" at bounding box center [156, 83] width 122 height 13
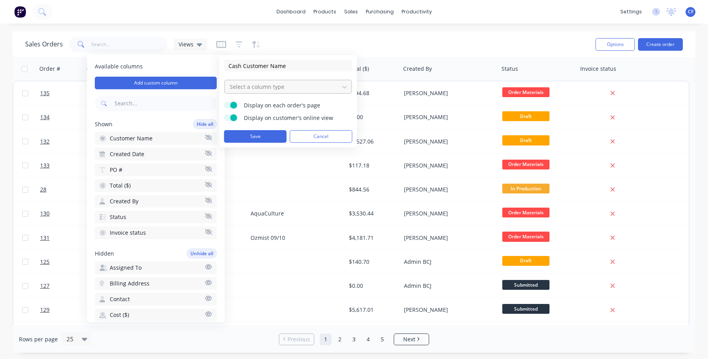
type input "Cash Customer Name"
click at [257, 87] on div at bounding box center [282, 87] width 106 height 10
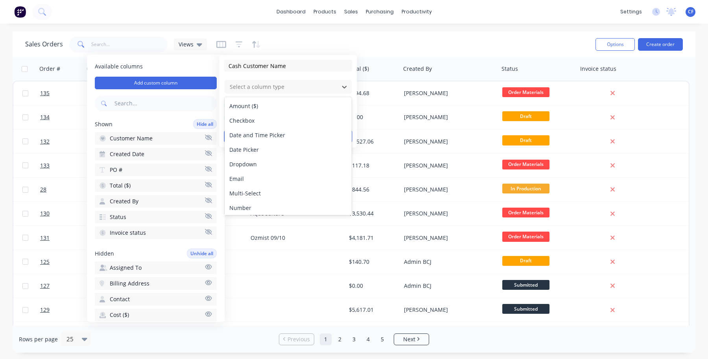
click at [256, 79] on div "11 results available. Use Up and Down to choose options, press Enter to select …" at bounding box center [288, 86] width 128 height 15
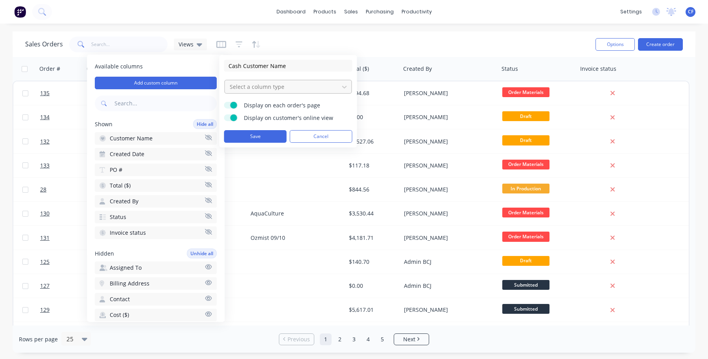
click at [259, 83] on div at bounding box center [282, 87] width 106 height 10
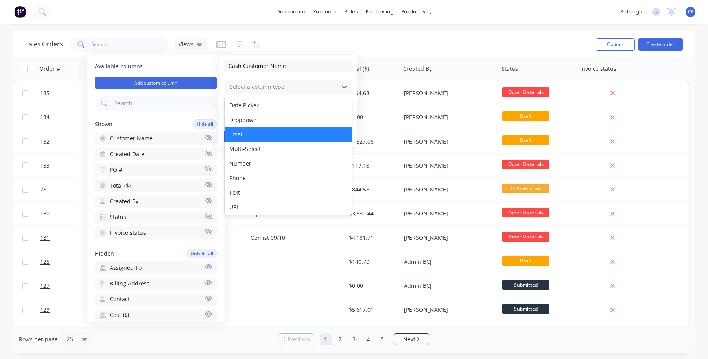
scroll to position [45, 0]
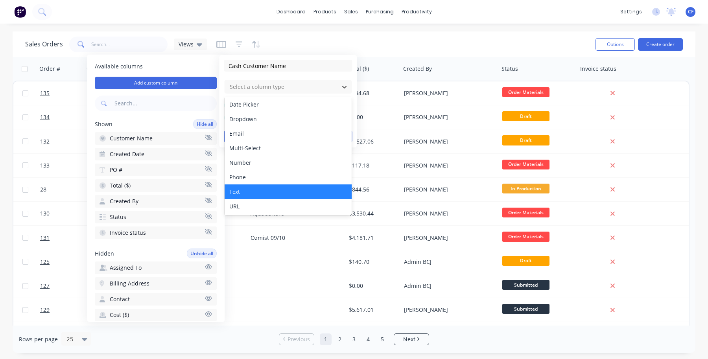
click at [246, 188] on div "Text" at bounding box center [287, 191] width 127 height 15
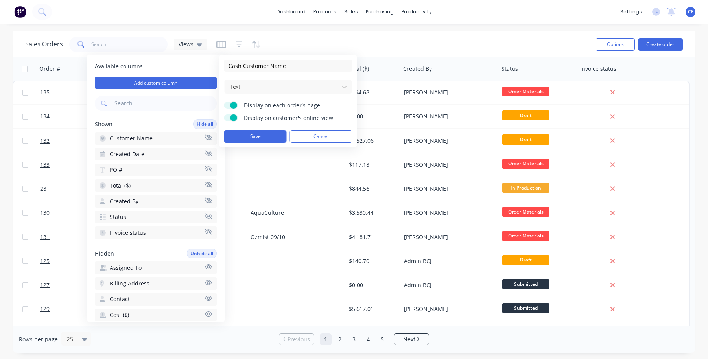
scroll to position [1, 0]
click at [237, 118] on label "Display on customer's online view" at bounding box center [231, 117] width 14 height 7
click at [224, 114] on input "Display on customer's online view" at bounding box center [224, 114] width 0 height 0
click at [248, 136] on button "Save" at bounding box center [255, 136] width 63 height 13
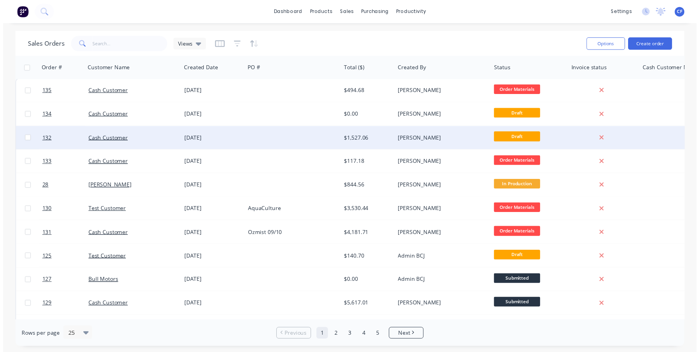
scroll to position [0, 0]
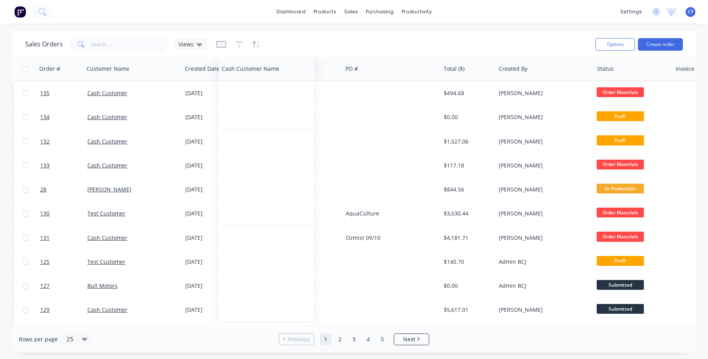
drag, startPoint x: 679, startPoint y: 70, endPoint x: 248, endPoint y: 58, distance: 431.0
click at [248, 58] on div "Cash Customer Name" at bounding box center [267, 69] width 96 height 24
click at [340, 13] on div "sales" at bounding box center [351, 12] width 22 height 12
click at [327, 30] on link "Product Catalogue" at bounding box center [363, 37] width 104 height 16
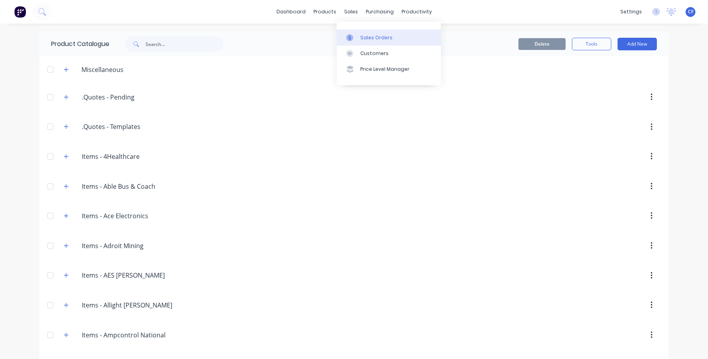
click at [355, 39] on div at bounding box center [352, 37] width 12 height 7
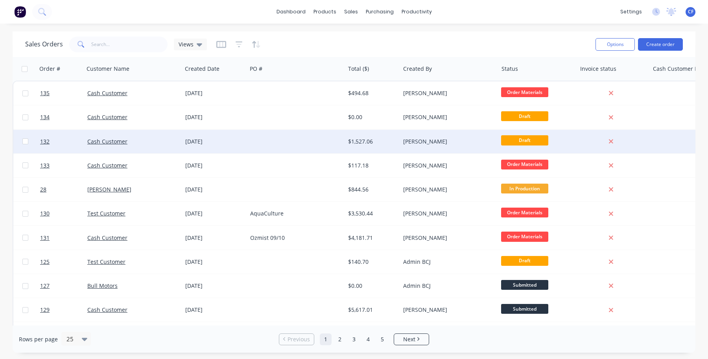
click at [101, 131] on div "Cash Customer" at bounding box center [133, 142] width 98 height 24
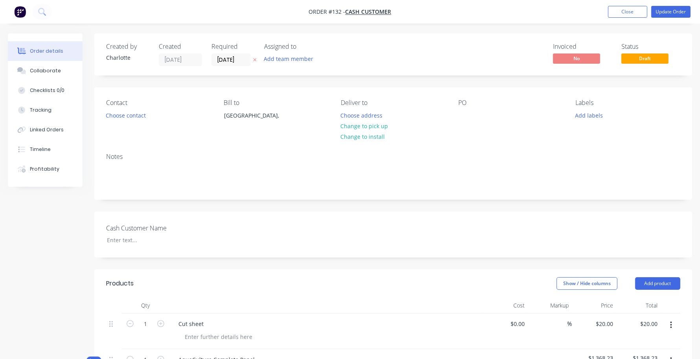
click at [604, 158] on div "Notes" at bounding box center [393, 156] width 574 height 7
click at [129, 148] on div "Notes" at bounding box center [393, 173] width 598 height 53
click at [124, 131] on div "Contact Choose contact" at bounding box center [158, 117] width 105 height 36
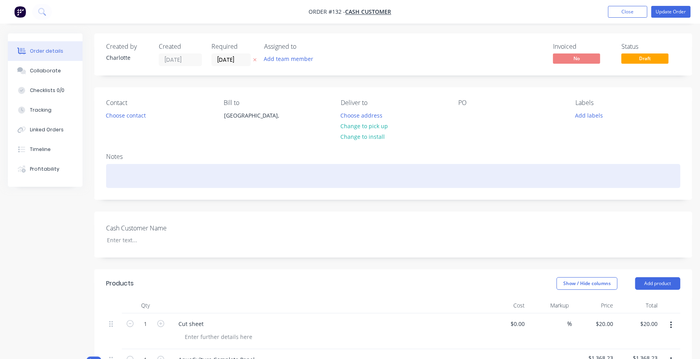
click at [131, 180] on div at bounding box center [393, 176] width 574 height 24
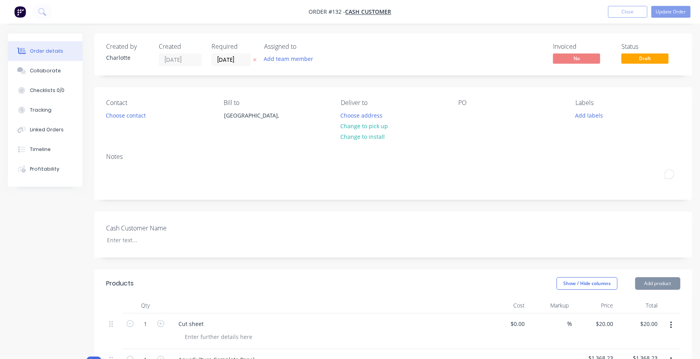
click at [136, 233] on div "Cash Customer Name" at bounding box center [155, 234] width 98 height 22
click at [128, 241] on div at bounding box center [150, 239] width 98 height 11
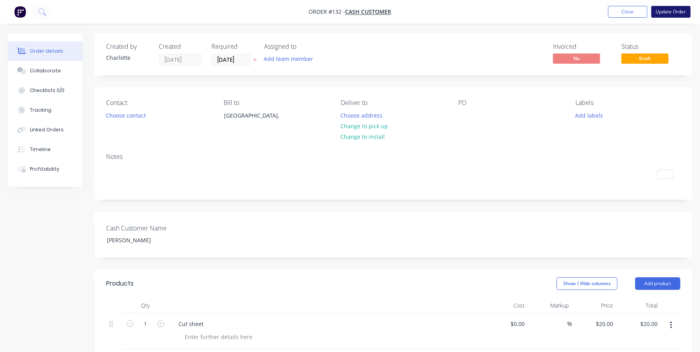
click at [671, 12] on button "Update Order" at bounding box center [670, 12] width 39 height 12
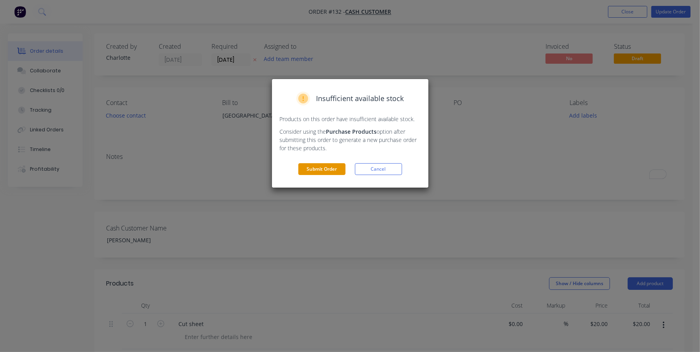
click at [323, 171] on button "Submit Order" at bounding box center [321, 169] width 47 height 12
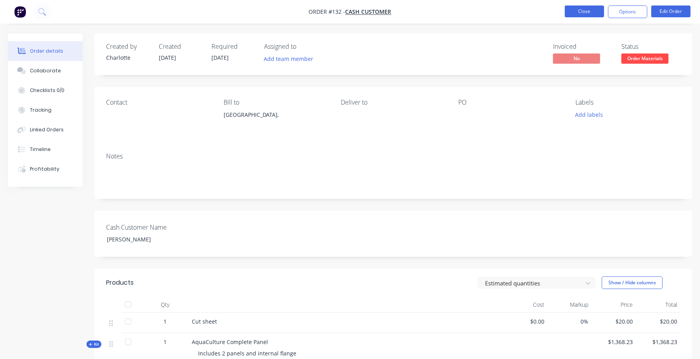
click at [565, 16] on button "Close" at bounding box center [584, 12] width 39 height 12
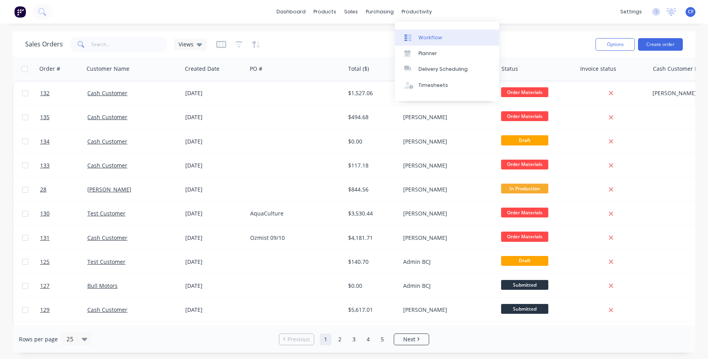
click at [416, 36] on link "Workflow" at bounding box center [447, 37] width 104 height 16
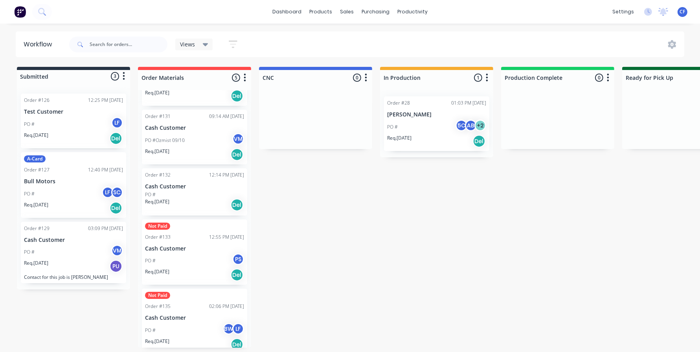
scroll to position [50, 0]
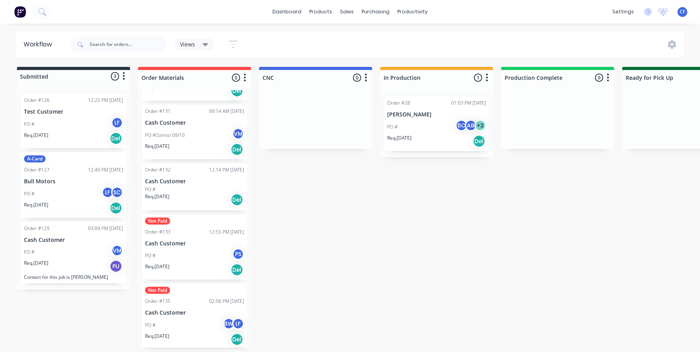
click at [189, 195] on div "Req. [DATE] Del" at bounding box center [194, 199] width 99 height 13
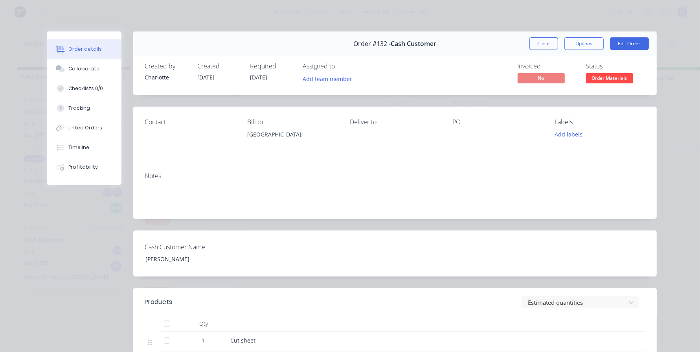
click at [356, 112] on div "Contact Bill to [GEOGRAPHIC_DATA], Deliver to PO Labels Add labels" at bounding box center [395, 136] width 524 height 59
click at [544, 40] on button "Close" at bounding box center [544, 43] width 29 height 13
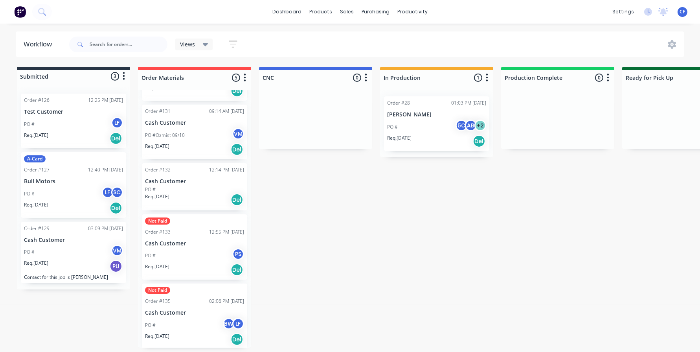
click at [246, 221] on div "Order #130 07:47 AM [DATE] Test Customer PO #AquaCulture CF VL Req. [DATE] Del …" at bounding box center [194, 218] width 113 height 257
click at [189, 186] on div "PO #" at bounding box center [194, 189] width 99 height 7
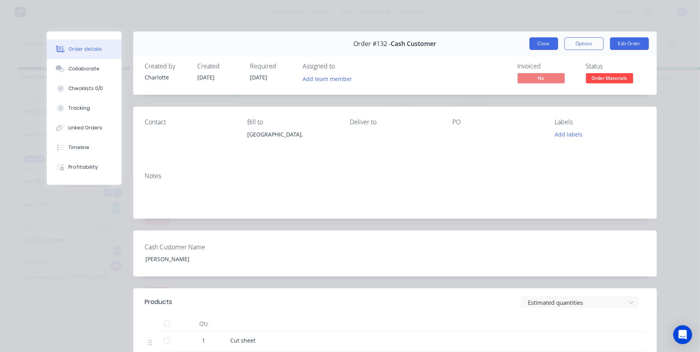
click at [548, 41] on button "Close" at bounding box center [544, 43] width 29 height 13
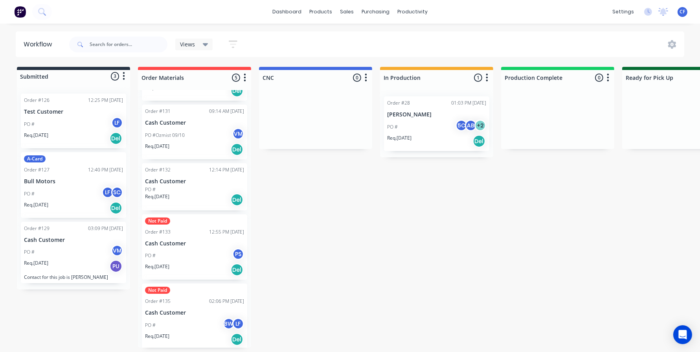
click at [183, 187] on div "PO #" at bounding box center [194, 189] width 99 height 7
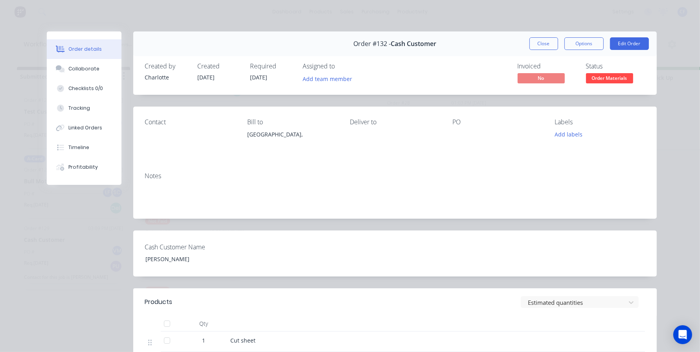
click at [535, 48] on button "Close" at bounding box center [544, 43] width 29 height 13
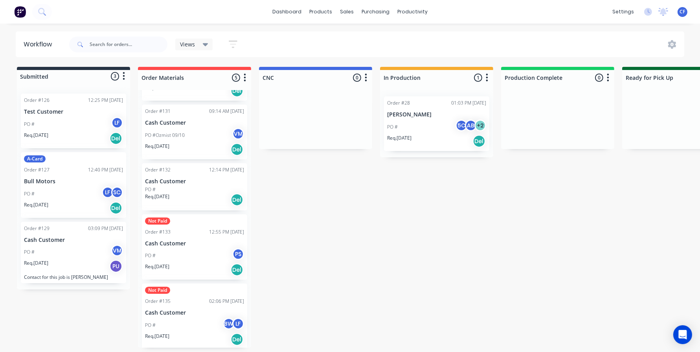
click at [241, 73] on button "button" at bounding box center [244, 77] width 9 height 9
click at [218, 114] on button "Summaries" at bounding box center [210, 120] width 79 height 13
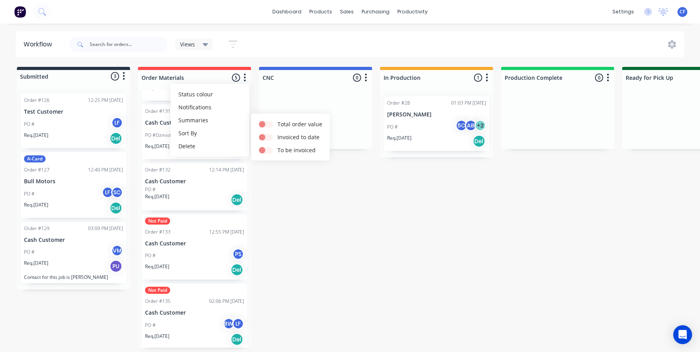
click at [287, 216] on div "Submitted 3 Status colour #273444 hex #273444 Save Cancel Summaries Total order…" at bounding box center [535, 207] width 1083 height 281
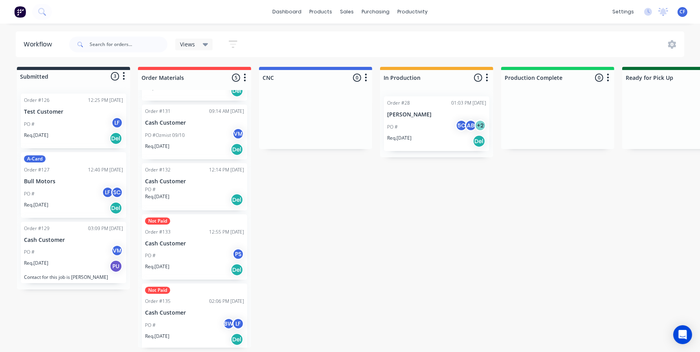
click at [207, 203] on div "Order #132 12:14 PM 10/10/25 Cash Customer PO # Req. 10/10/25 Del" at bounding box center [194, 186] width 105 height 47
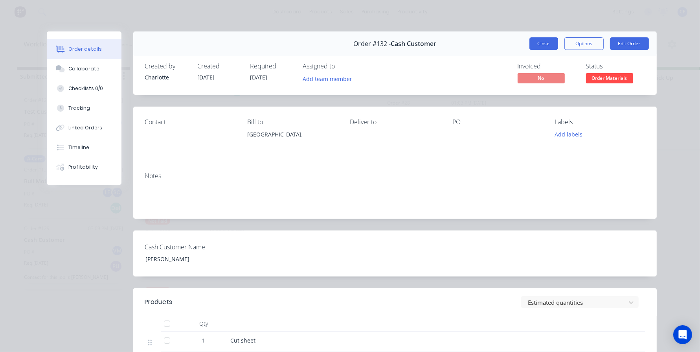
click at [545, 44] on button "Close" at bounding box center [544, 43] width 29 height 13
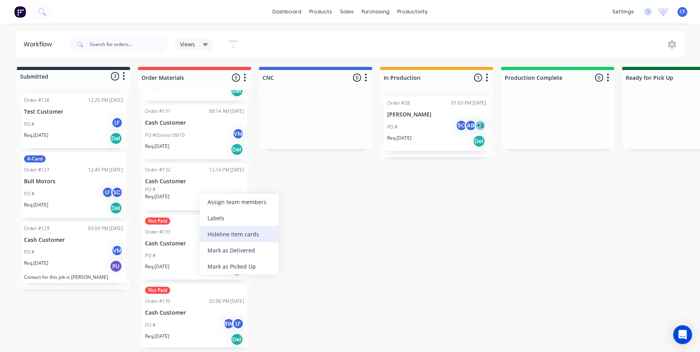
click at [258, 235] on div "Hide line item cards" at bounding box center [239, 234] width 79 height 16
click at [243, 233] on div "Show line item cards" at bounding box center [245, 235] width 79 height 16
click at [290, 188] on div "Submitted 3 Status colour #273444 hex #273444 Save Cancel Summaries Total order…" at bounding box center [535, 207] width 1083 height 281
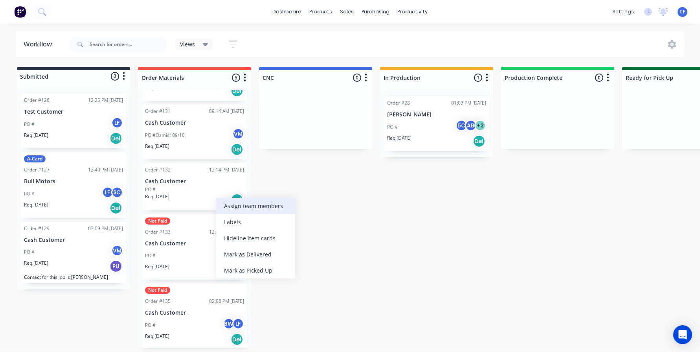
click at [266, 204] on div "Assign team members" at bounding box center [255, 206] width 79 height 16
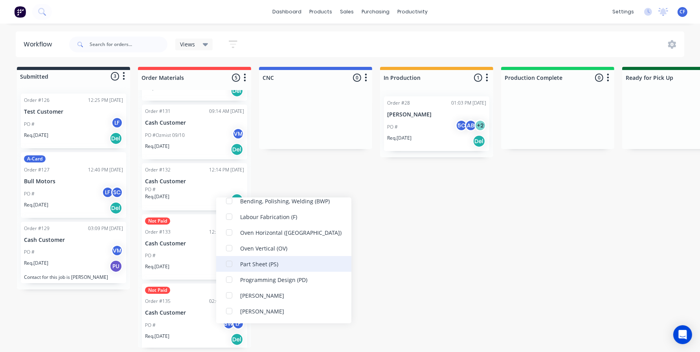
scroll to position [94, 0]
click at [256, 261] on div "Part Sheet (PS)" at bounding box center [259, 265] width 38 height 8
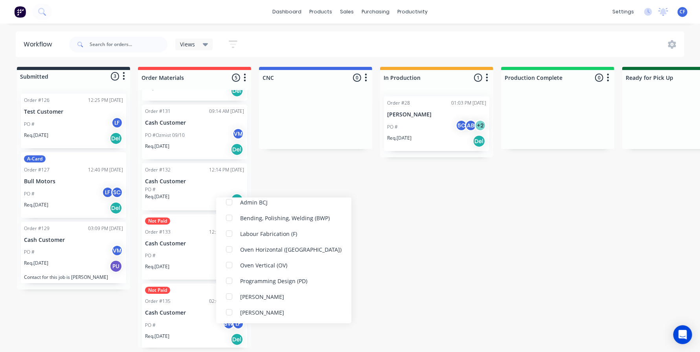
scroll to position [0, 0]
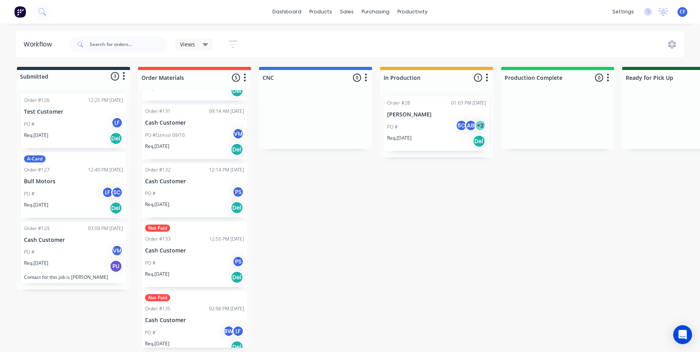
click at [418, 250] on div "Submitted 3 Status colour #273444 hex #273444 Save Cancel Summaries Total order…" at bounding box center [535, 207] width 1083 height 281
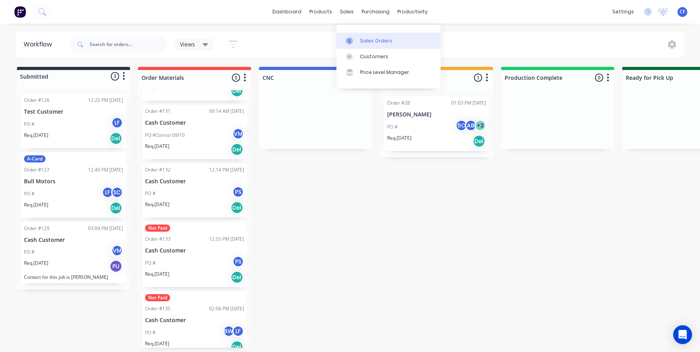
click at [365, 37] on div "Sales Orders" at bounding box center [376, 40] width 32 height 7
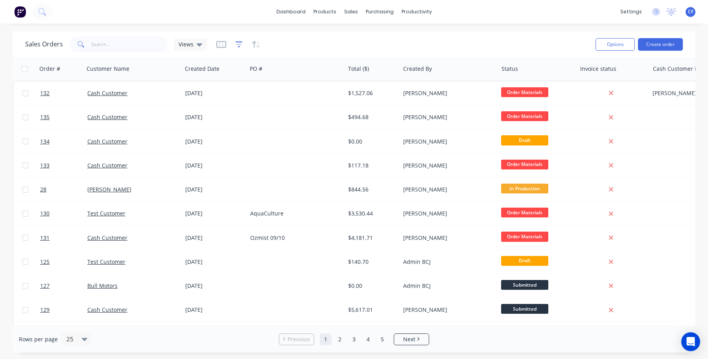
click at [238, 43] on icon "button" at bounding box center [238, 44] width 7 height 8
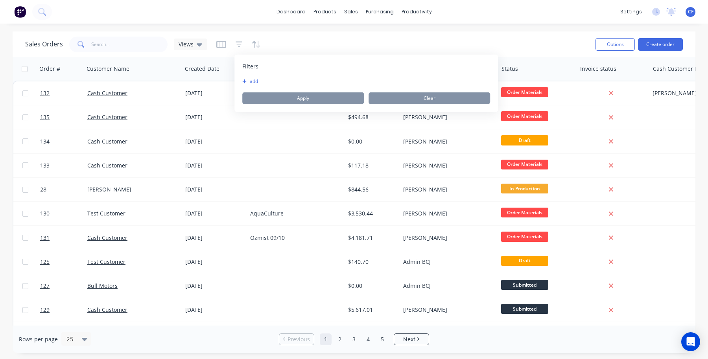
click at [210, 46] on div "Sales Orders Views" at bounding box center [307, 44] width 564 height 19
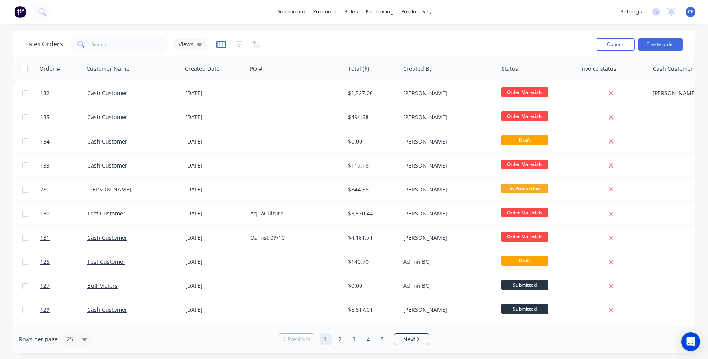
click at [216, 42] on icon "button" at bounding box center [221, 44] width 10 height 8
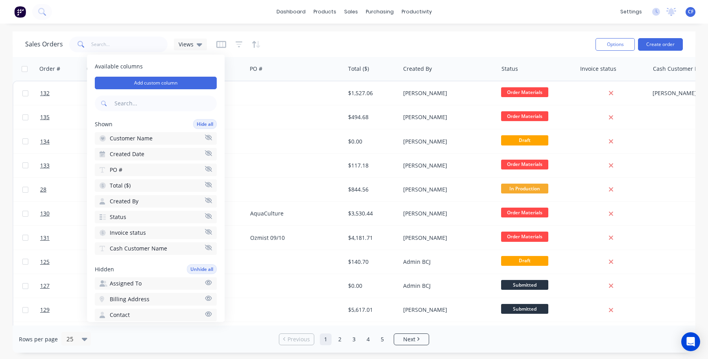
click at [164, 245] on span "Cash Customer Name" at bounding box center [138, 249] width 57 height 8
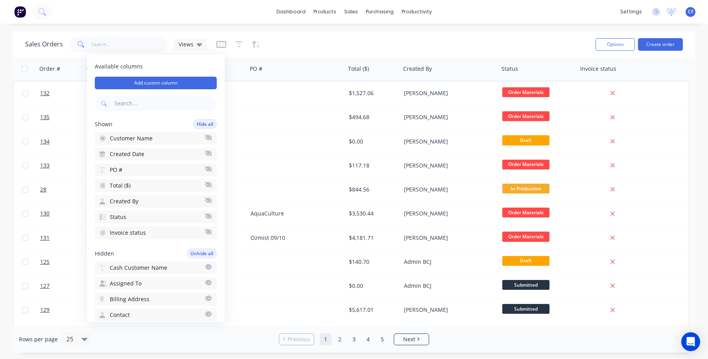
click at [155, 264] on span "Cash Customer Name" at bounding box center [138, 268] width 57 height 8
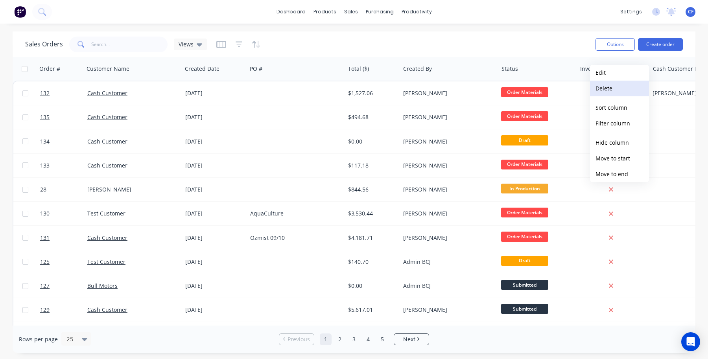
click at [610, 87] on button "Delete" at bounding box center [619, 89] width 59 height 16
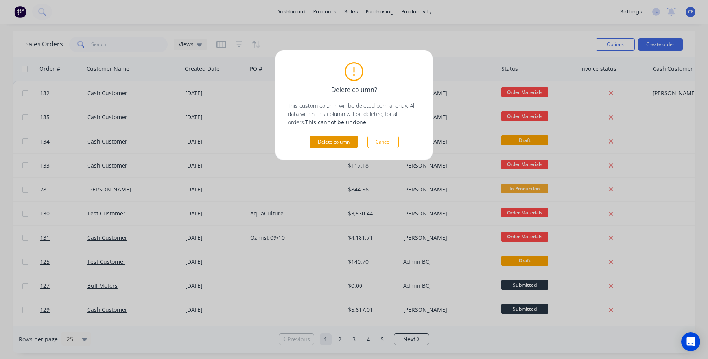
click at [338, 142] on button "Delete column" at bounding box center [333, 142] width 48 height 13
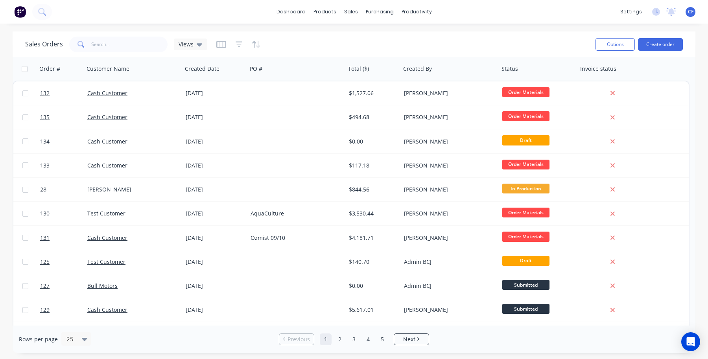
click at [655, 65] on div "Order # Customer Name Created Date PO # Total ($) Created By Status Invoice sta…" at bounding box center [351, 69] width 677 height 24
click at [645, 72] on div "Invoice status" at bounding box center [613, 69] width 73 height 24
drag, startPoint x: 649, startPoint y: 73, endPoint x: 624, endPoint y: 79, distance: 25.4
click at [624, 79] on div "Invoice status" at bounding box center [613, 69] width 73 height 24
drag, startPoint x: 648, startPoint y: 72, endPoint x: 610, endPoint y: 71, distance: 37.7
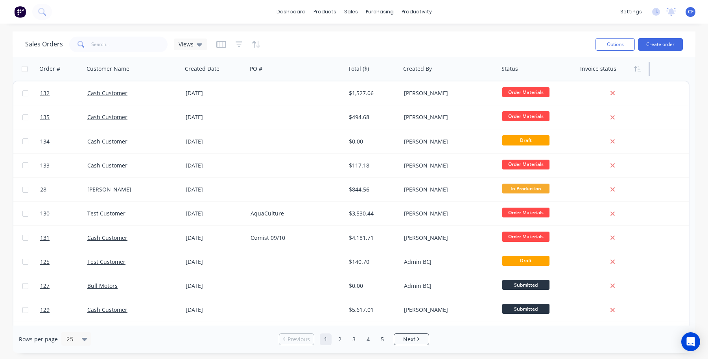
click at [611, 70] on div "Invoice status" at bounding box center [613, 69] width 73 height 24
click at [608, 71] on div at bounding box center [611, 69] width 63 height 16
click at [574, 68] on div "Status" at bounding box center [537, 69] width 79 height 24
drag, startPoint x: 576, startPoint y: 70, endPoint x: 563, endPoint y: 78, distance: 15.2
click at [563, 78] on div "Status" at bounding box center [531, 69] width 66 height 24
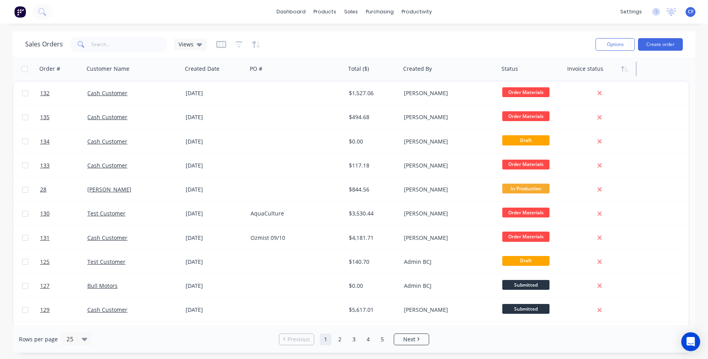
drag, startPoint x: 636, startPoint y: 72, endPoint x: 606, endPoint y: 72, distance: 29.9
click at [606, 72] on div "Invoice status" at bounding box center [600, 69] width 73 height 24
drag, startPoint x: 245, startPoint y: 73, endPoint x: 231, endPoint y: 77, distance: 14.9
click at [231, 77] on div "Created Date" at bounding box center [214, 69] width 65 height 24
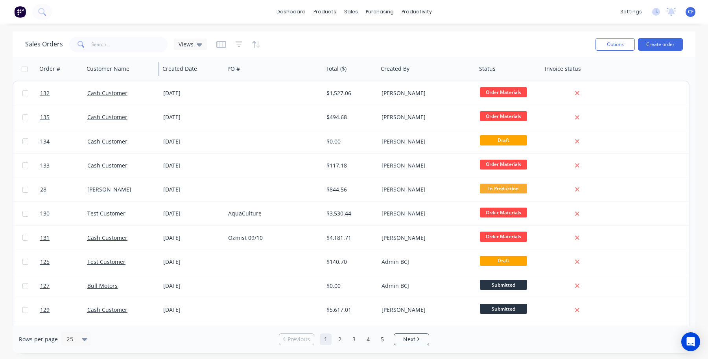
drag, startPoint x: 180, startPoint y: 72, endPoint x: 158, endPoint y: 72, distance: 22.4
click at [158, 72] on div at bounding box center [158, 69] width 1 height 14
drag, startPoint x: 83, startPoint y: 72, endPoint x: 67, endPoint y: 75, distance: 15.6
click at [67, 75] on div "Order #" at bounding box center [58, 69] width 45 height 24
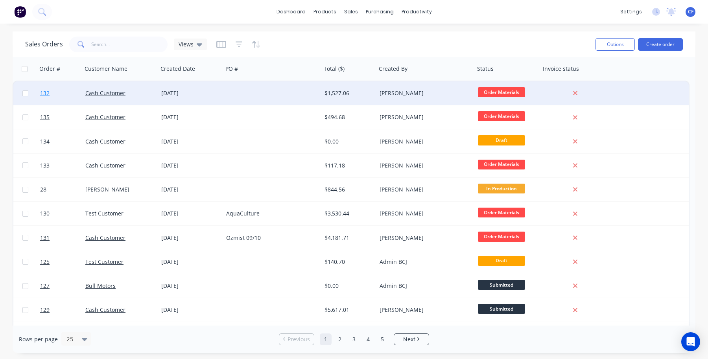
click at [46, 96] on span "132" at bounding box center [44, 93] width 9 height 8
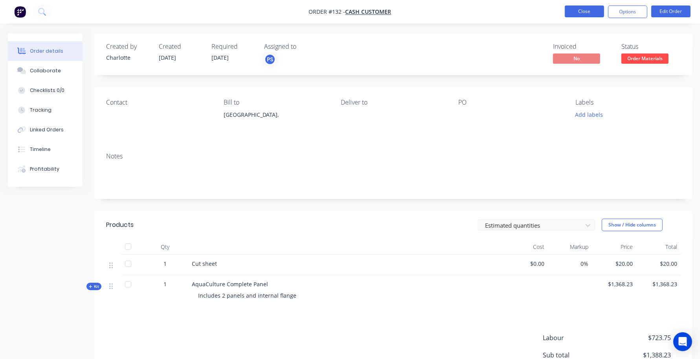
click at [585, 16] on button "Close" at bounding box center [584, 12] width 39 height 12
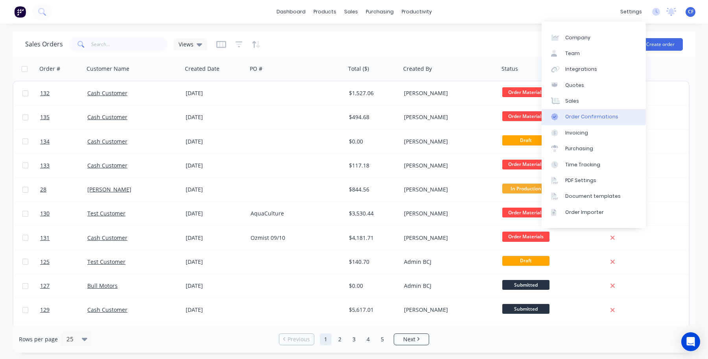
click at [585, 119] on div "Order Confirmations" at bounding box center [591, 116] width 53 height 7
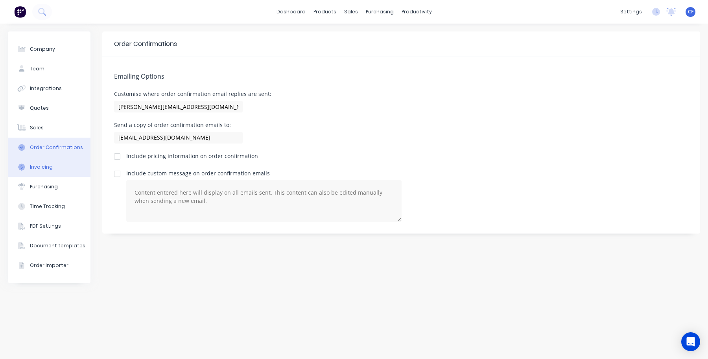
click at [36, 170] on div "Invoicing" at bounding box center [41, 167] width 23 height 7
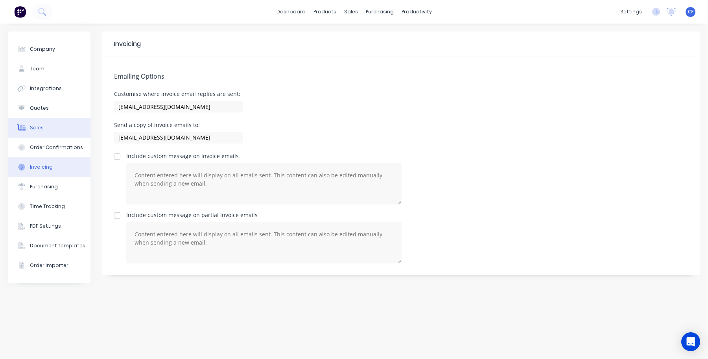
click at [40, 122] on button "Sales" at bounding box center [49, 128] width 83 height 20
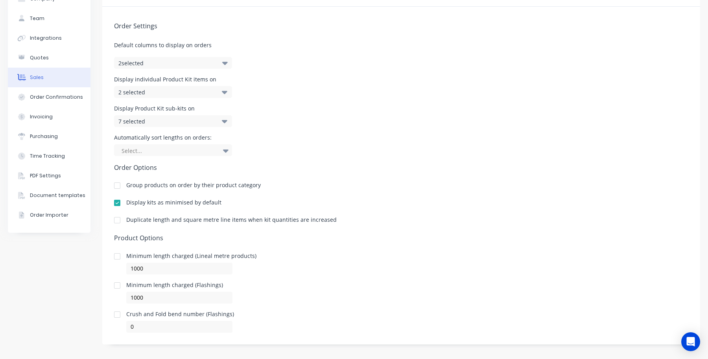
scroll to position [55, 0]
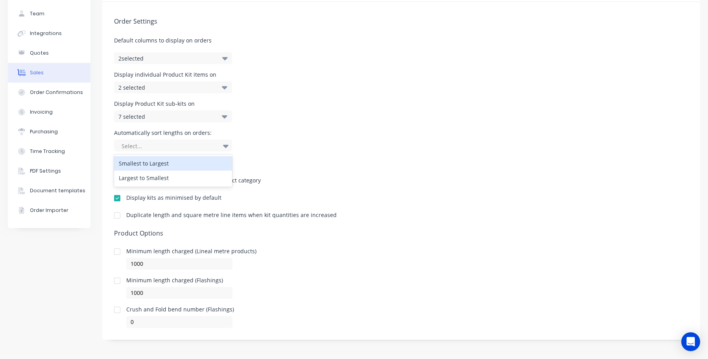
click at [148, 152] on div "Select..." at bounding box center [168, 146] width 101 height 12
click at [333, 135] on div "Automatically sort lengths on orders: 2 results available. Use Up and Down to c…" at bounding box center [401, 140] width 574 height 21
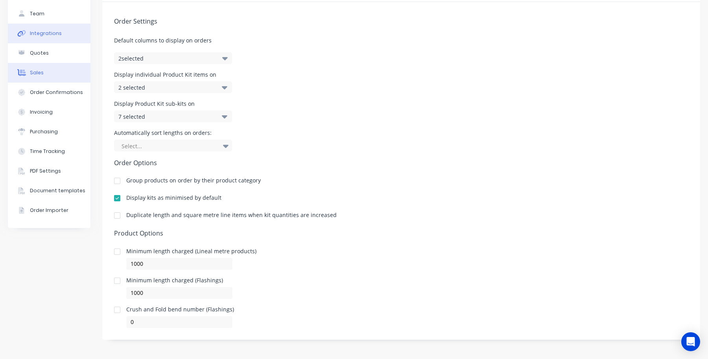
click at [20, 30] on icon at bounding box center [21, 33] width 9 height 7
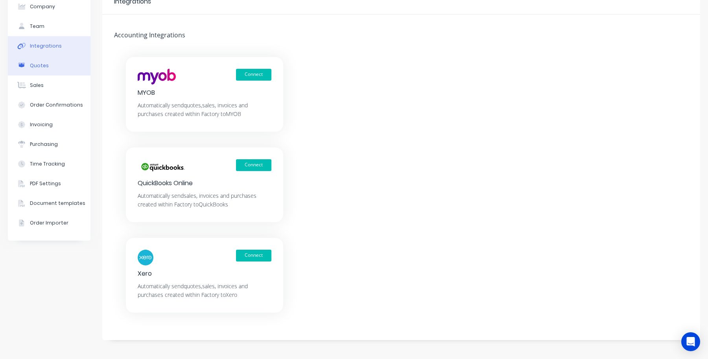
click at [35, 74] on button "Quotes" at bounding box center [49, 66] width 83 height 20
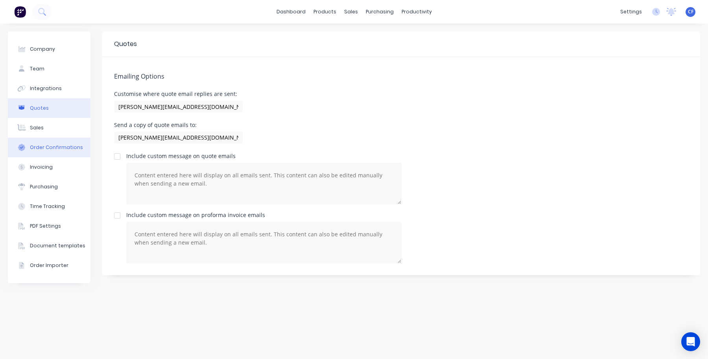
click at [46, 139] on button "Order Confirmations" at bounding box center [49, 148] width 83 height 20
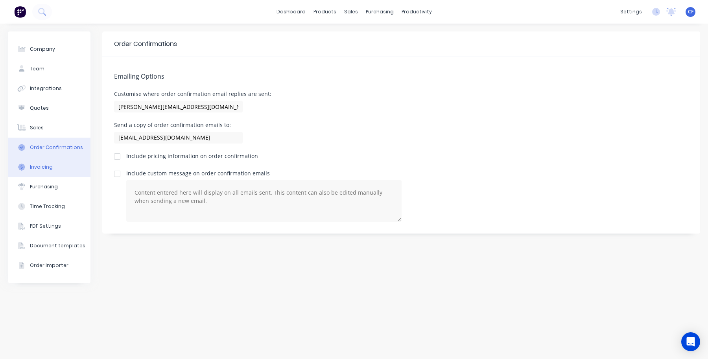
click at [46, 160] on button "Invoicing" at bounding box center [49, 167] width 83 height 20
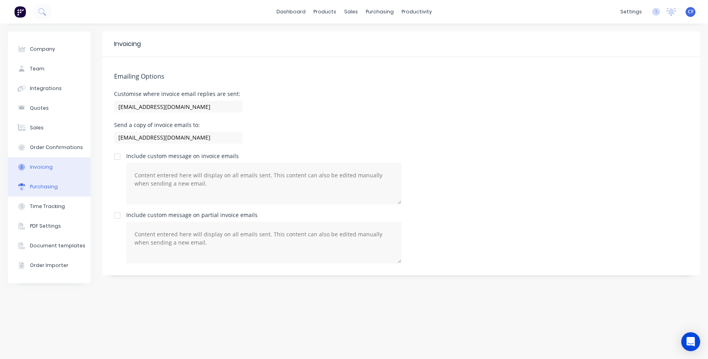
click at [57, 187] on button "Purchasing" at bounding box center [49, 187] width 83 height 20
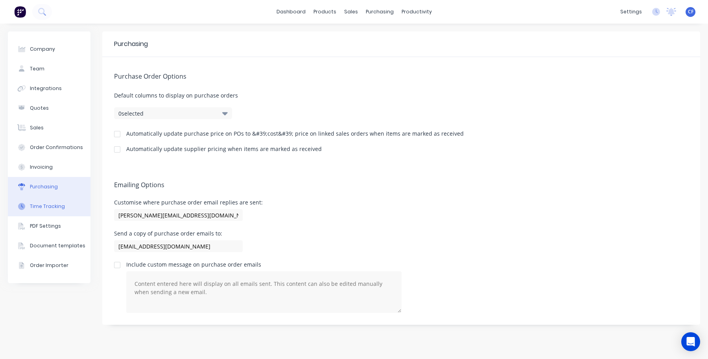
click at [62, 204] on div "Time Tracking" at bounding box center [47, 206] width 35 height 7
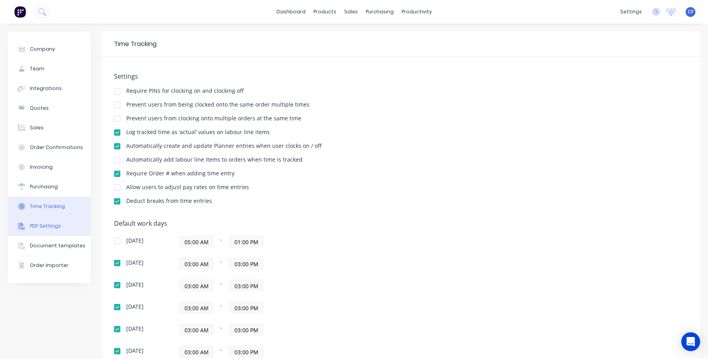
click at [57, 222] on div "PDF Settings" at bounding box center [45, 225] width 31 height 7
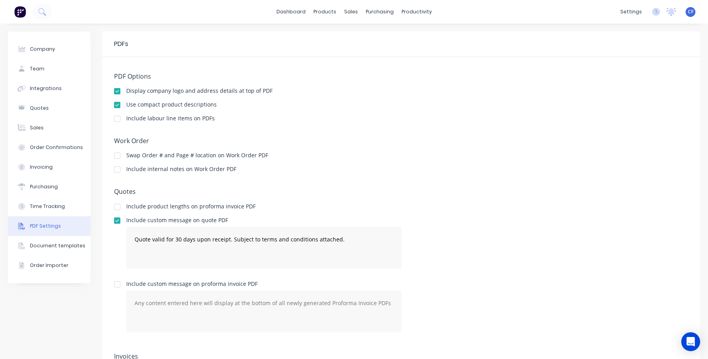
click at [121, 173] on div at bounding box center [117, 170] width 16 height 16
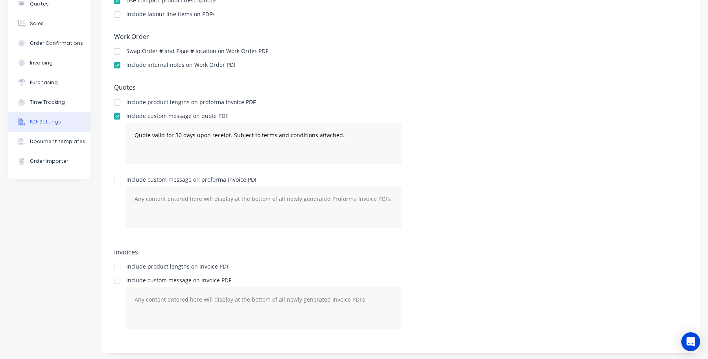
scroll to position [105, 0]
click at [68, 144] on button "Document templates" at bounding box center [49, 141] width 83 height 20
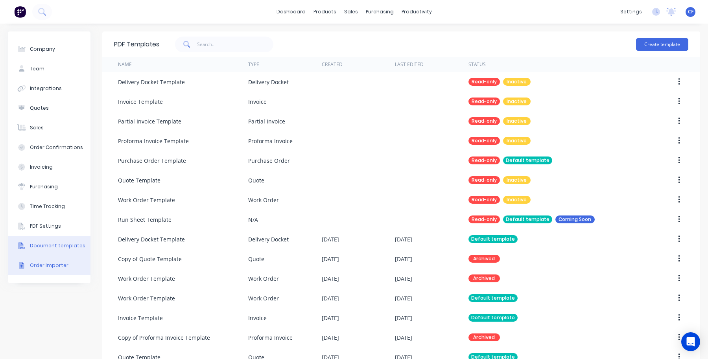
click at [39, 262] on div "Order Importer" at bounding box center [49, 265] width 39 height 7
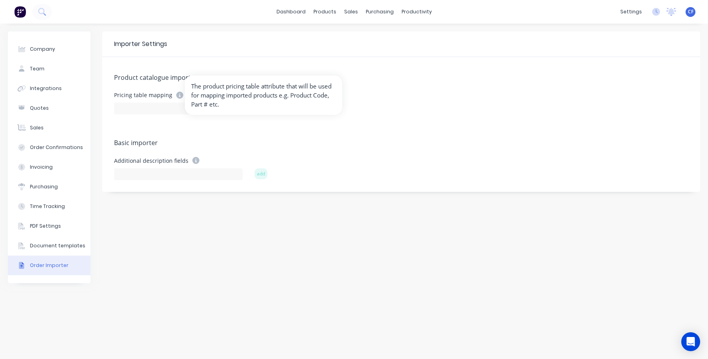
click at [177, 96] on icon at bounding box center [179, 95] width 7 height 7
click at [178, 109] on input at bounding box center [178, 109] width 129 height 12
click at [178, 95] on icon at bounding box center [179, 95] width 7 height 7
click at [179, 130] on form "Pricing table mapping Code is required" at bounding box center [401, 115] width 574 height 46
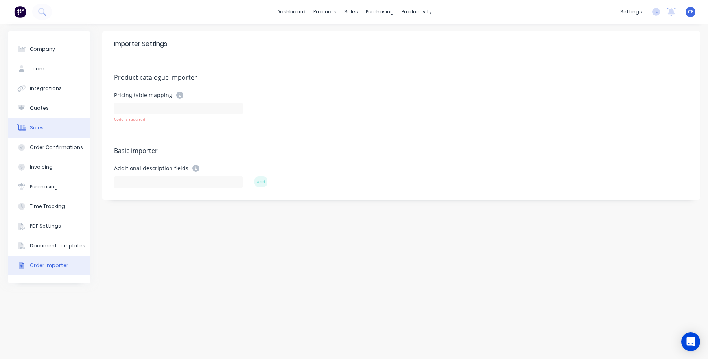
click at [50, 131] on button "Sales" at bounding box center [49, 128] width 83 height 20
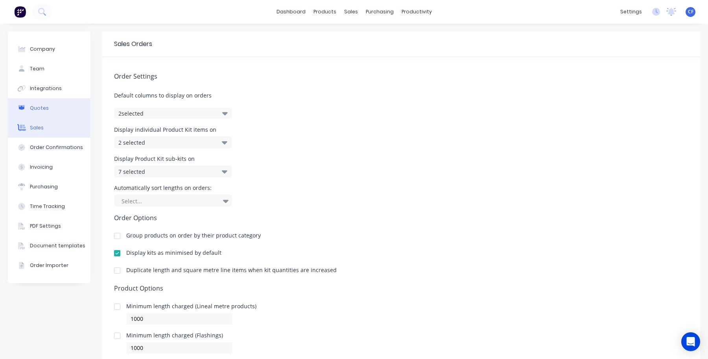
click at [42, 105] on div "Quotes" at bounding box center [39, 108] width 19 height 7
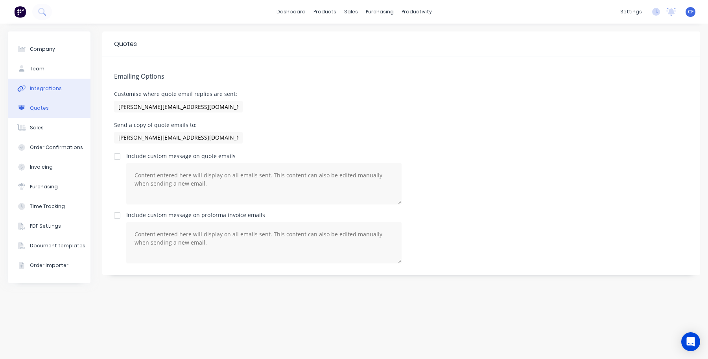
click at [42, 86] on div "Integrations" at bounding box center [46, 88] width 32 height 7
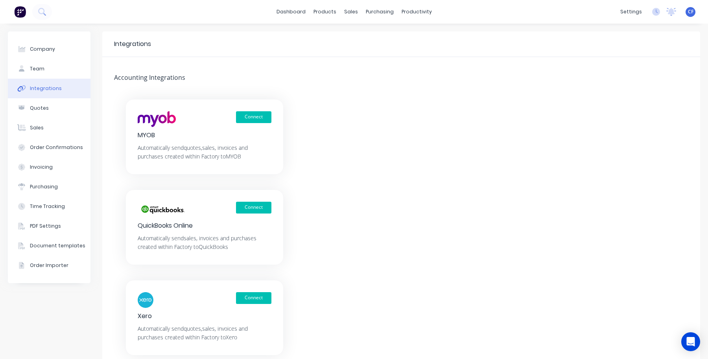
click at [40, 79] on button "Integrations" at bounding box center [49, 89] width 83 height 20
click at [40, 73] on button "Team" at bounding box center [49, 69] width 83 height 20
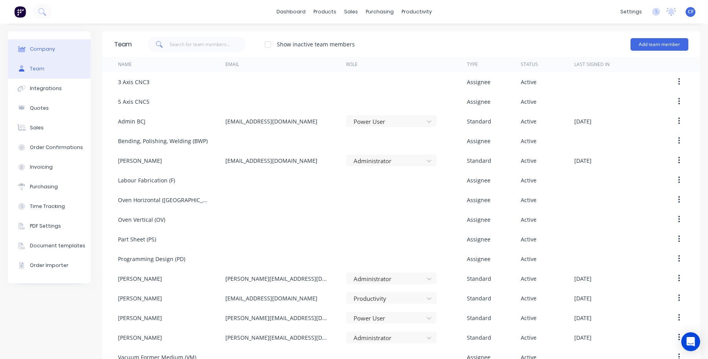
click at [53, 42] on button "Company" at bounding box center [49, 49] width 83 height 20
select select "AU"
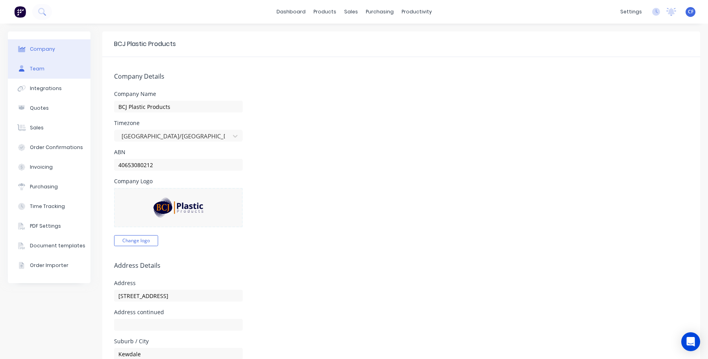
click at [46, 72] on button "Team" at bounding box center [49, 69] width 83 height 20
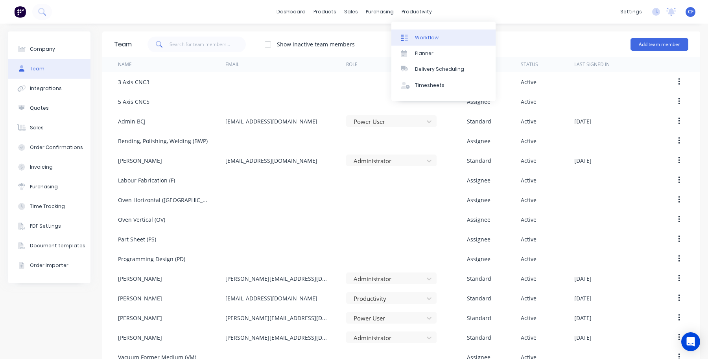
click at [410, 34] on div at bounding box center [407, 37] width 12 height 7
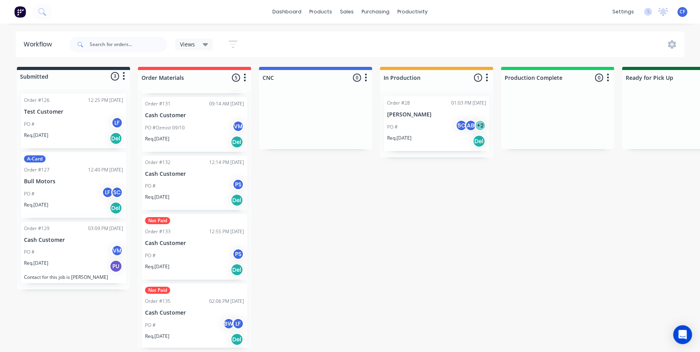
scroll to position [3, 0]
click at [107, 264] on div "Req. 19/09/25 PU" at bounding box center [73, 265] width 99 height 13
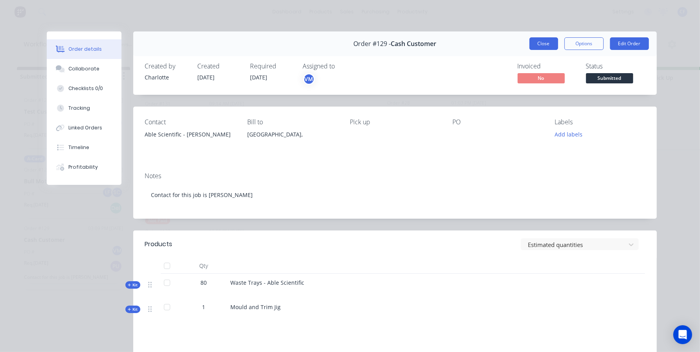
click at [542, 40] on button "Close" at bounding box center [544, 43] width 29 height 13
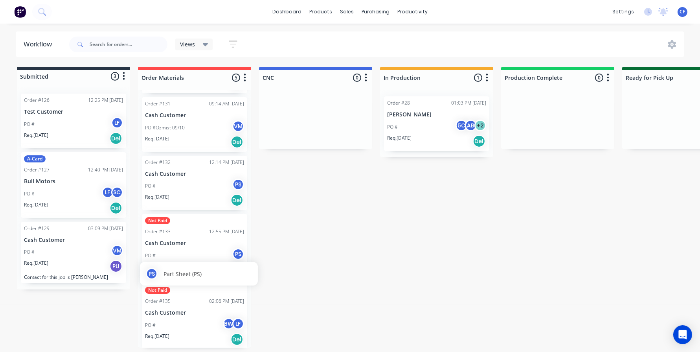
click at [162, 268] on div "PS Part Sheet (PS)" at bounding box center [199, 274] width 106 height 12
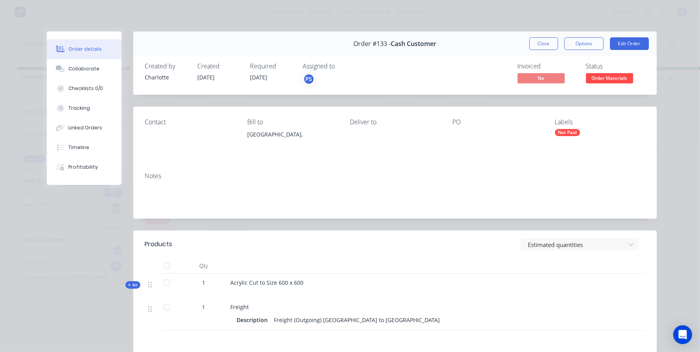
click at [132, 287] on span "Kit" at bounding box center [133, 285] width 10 height 6
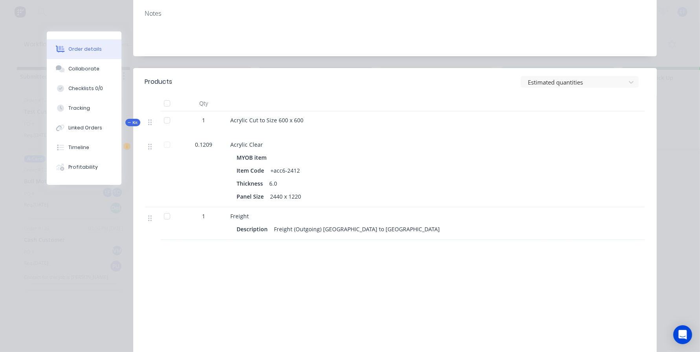
click at [128, 121] on icon "button" at bounding box center [130, 123] width 4 height 4
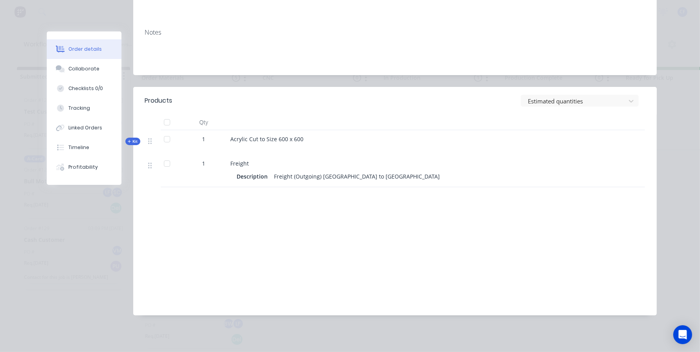
scroll to position [144, 0]
click at [137, 132] on div "Qty Kit 1 Acrylic Cut to Size 600 x 600 1 Freight Description Freight (Outgoing…" at bounding box center [395, 150] width 524 height 73
click at [133, 140] on span "Kit" at bounding box center [133, 141] width 10 height 6
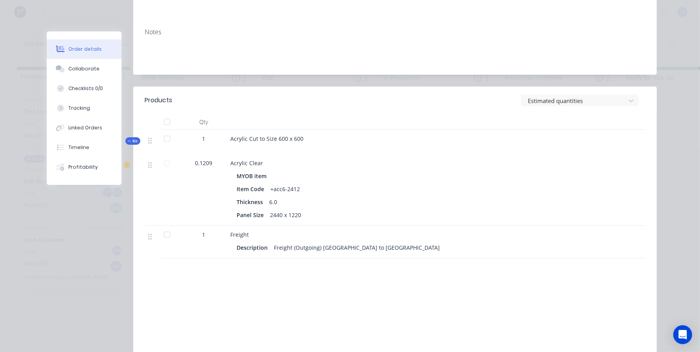
click at [133, 140] on span "Kit" at bounding box center [133, 141] width 10 height 6
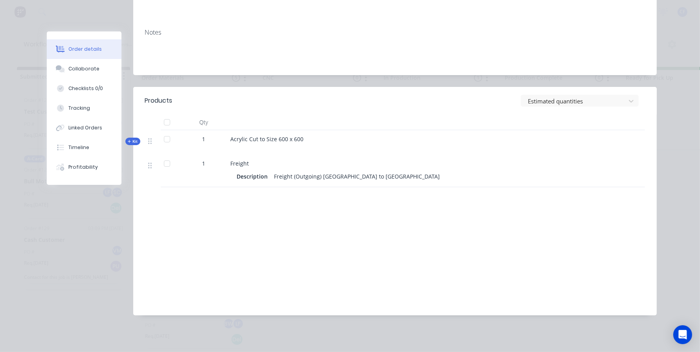
click at [133, 140] on span "Kit" at bounding box center [133, 141] width 10 height 6
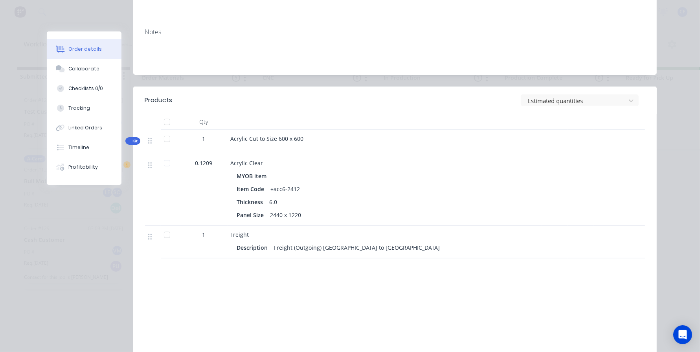
click at [133, 140] on span "Kit" at bounding box center [133, 141] width 10 height 6
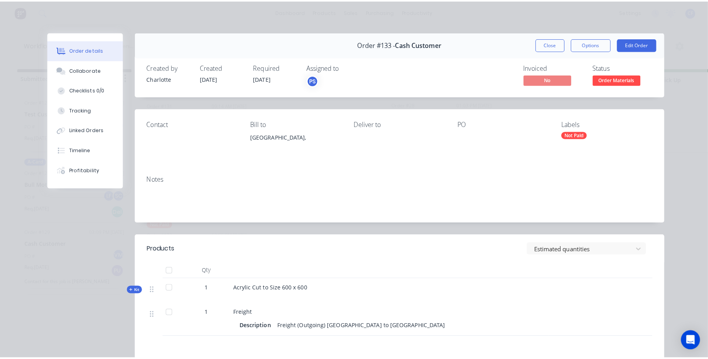
scroll to position [0, 0]
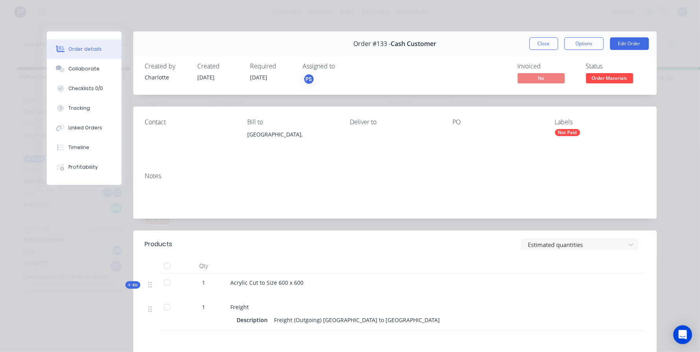
drag, startPoint x: 516, startPoint y: 46, endPoint x: 517, endPoint y: 52, distance: 6.1
click at [517, 52] on div "Order #133 - Cash Customer Close Options Edit Order" at bounding box center [395, 43] width 524 height 25
click at [557, 39] on div "Close Options Edit Order" at bounding box center [590, 43] width 120 height 13
click at [530, 42] on button "Close" at bounding box center [544, 43] width 29 height 13
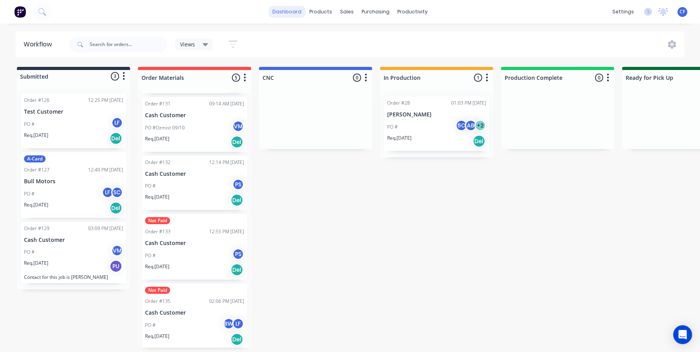
click at [290, 10] on link "dashboard" at bounding box center [286, 12] width 37 height 12
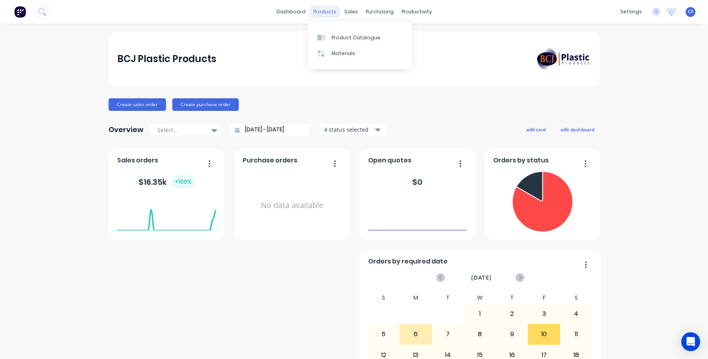
click at [317, 10] on div "products" at bounding box center [324, 12] width 31 height 12
click at [329, 38] on link "Product Catalogue" at bounding box center [360, 37] width 104 height 16
